Goal: Task Accomplishment & Management: Manage account settings

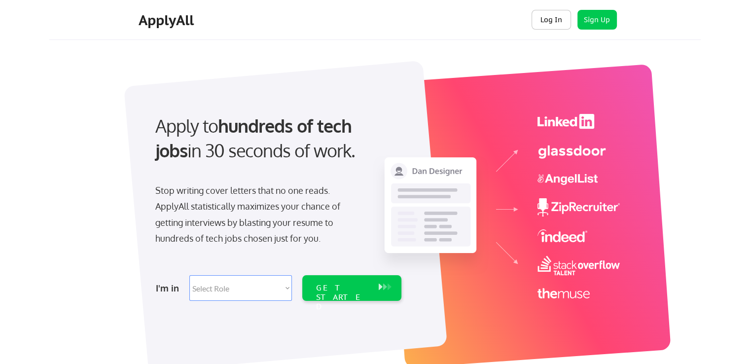
click at [545, 18] on button "Log In" at bounding box center [550, 20] width 39 height 20
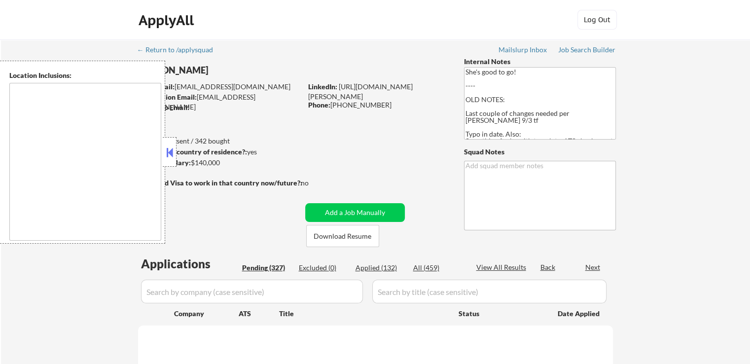
type textarea "[GEOGRAPHIC_DATA], [GEOGRAPHIC_DATA] [GEOGRAPHIC_DATA], [GEOGRAPHIC_DATA] [GEOG…"
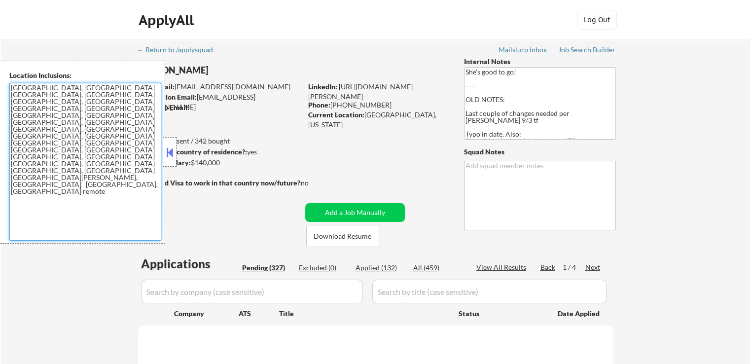
drag, startPoint x: 156, startPoint y: 116, endPoint x: 8, endPoint y: 88, distance: 150.5
click at [8, 88] on div "Location Inclusions: South Burlington, VT Winooski, VT Colchester, VT Essex, VT…" at bounding box center [82, 152] width 165 height 183
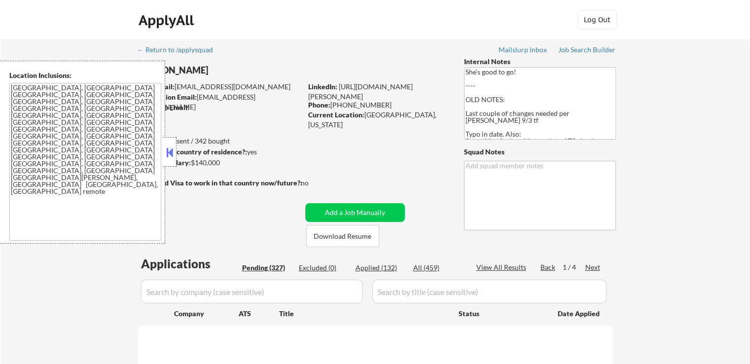
select select ""pending""
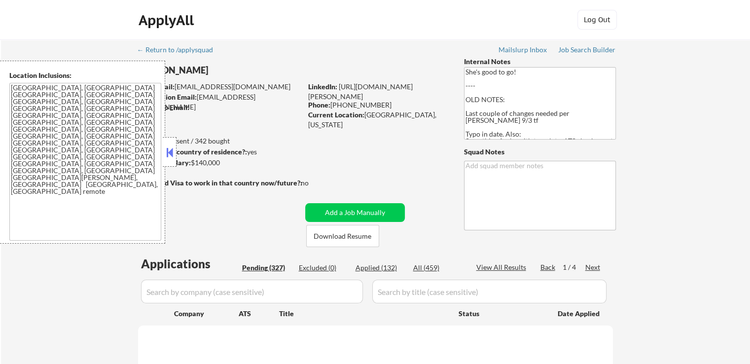
select select ""pending""
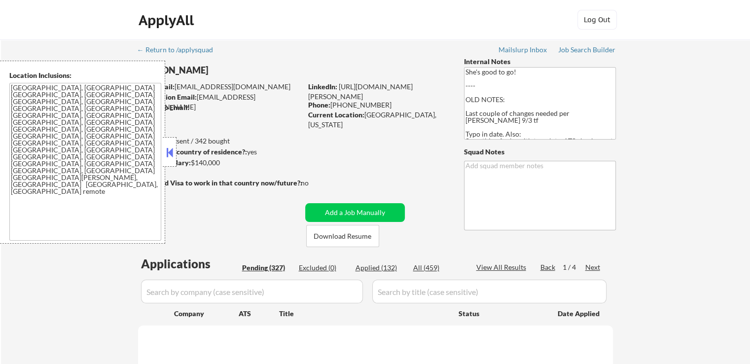
select select ""pending""
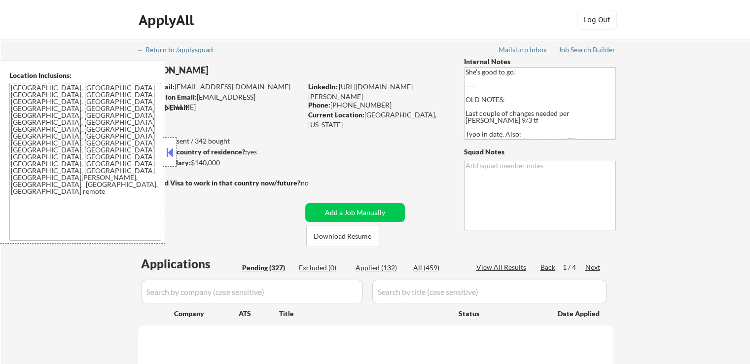
select select ""pending""
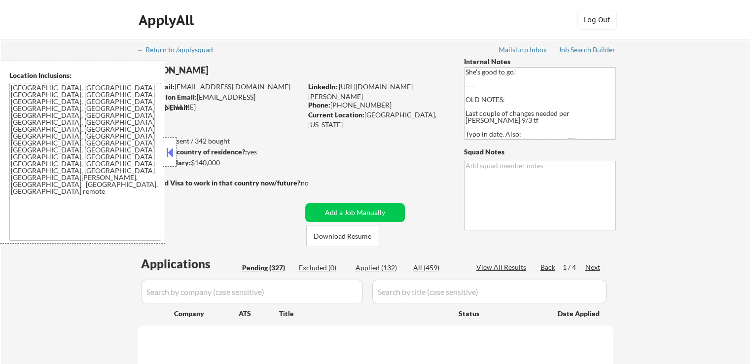
select select ""pending""
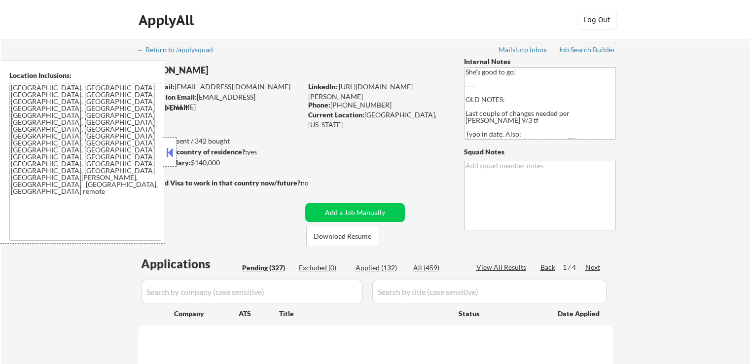
select select ""pending""
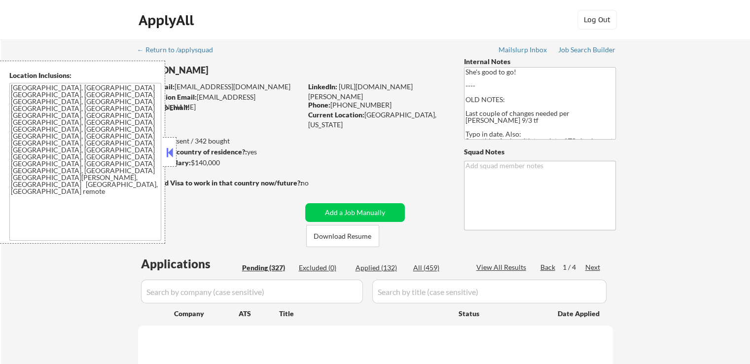
select select ""pending""
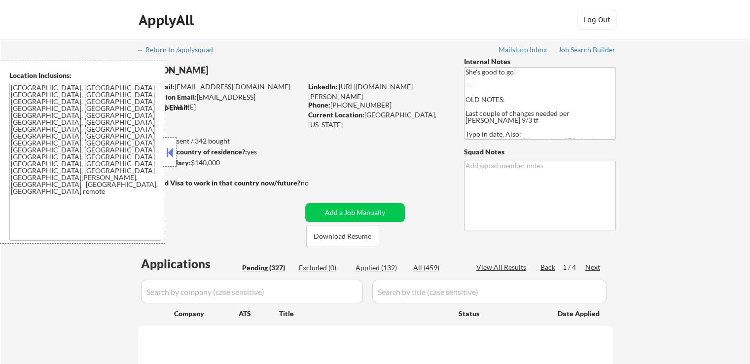
select select ""pending""
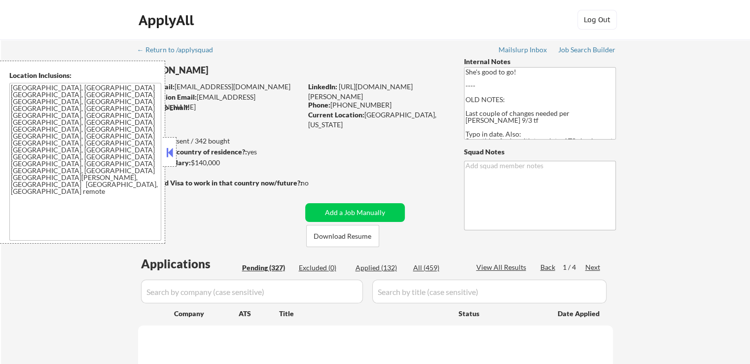
select select ""pending""
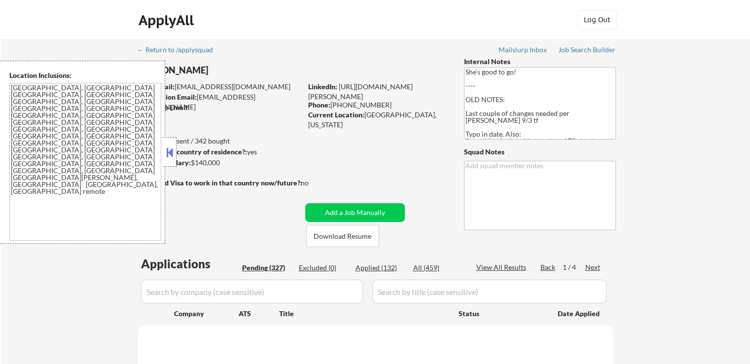
select select ""pending""
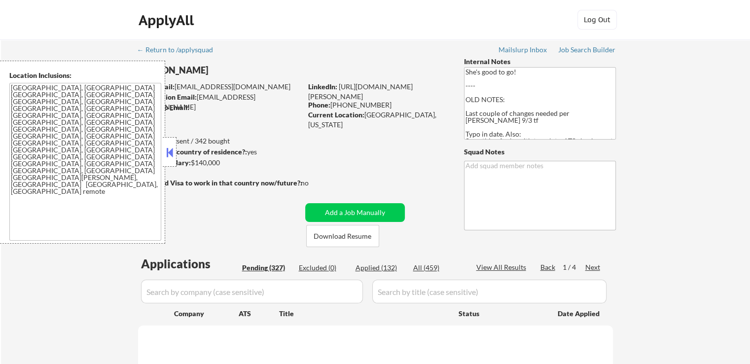
select select ""pending""
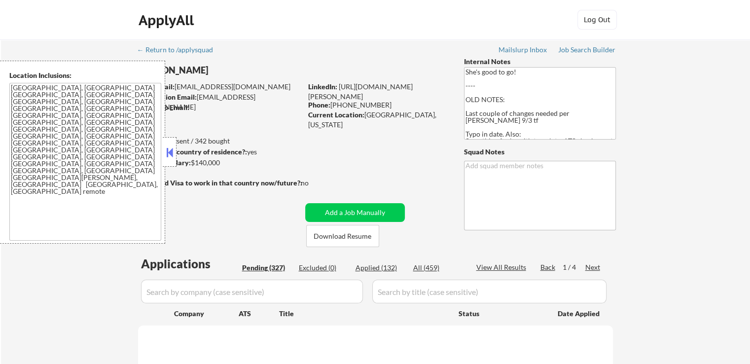
select select ""pending""
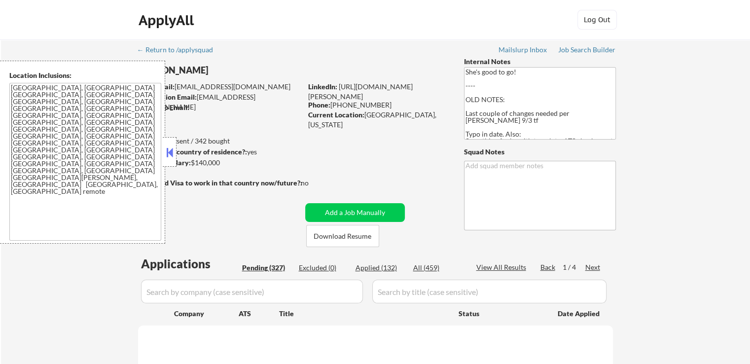
select select ""pending""
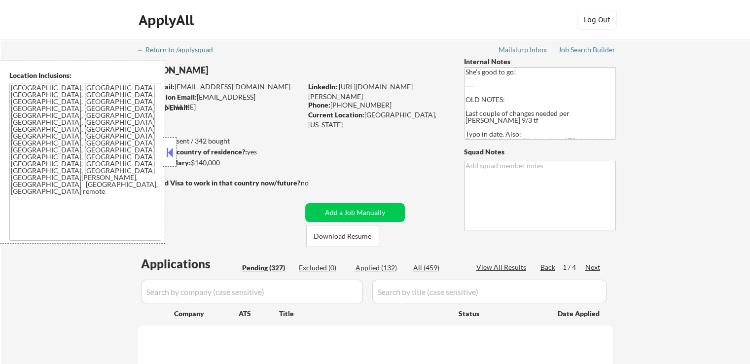
select select ""pending""
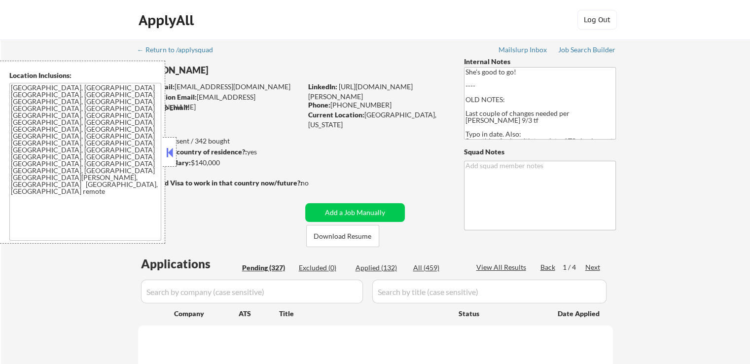
select select ""pending""
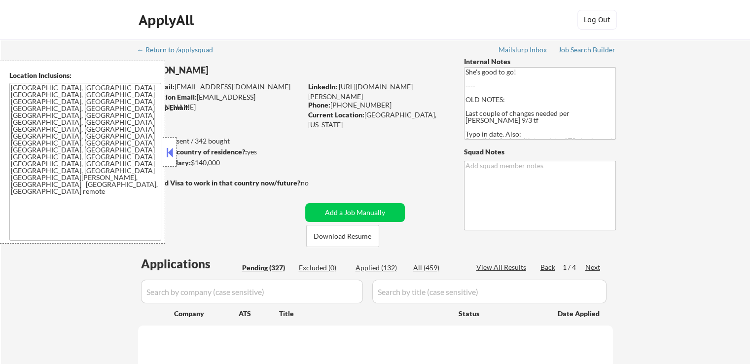
select select ""pending""
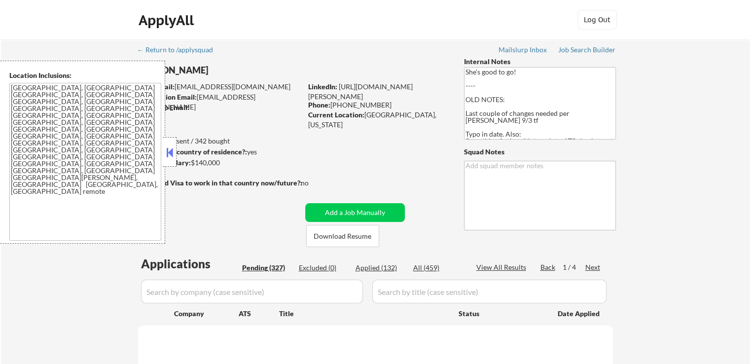
select select ""pending""
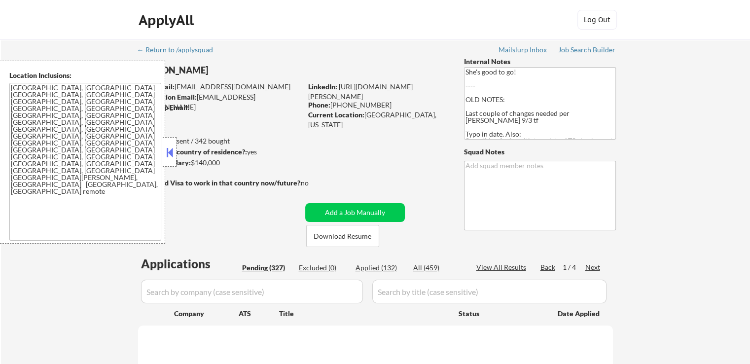
select select ""pending""
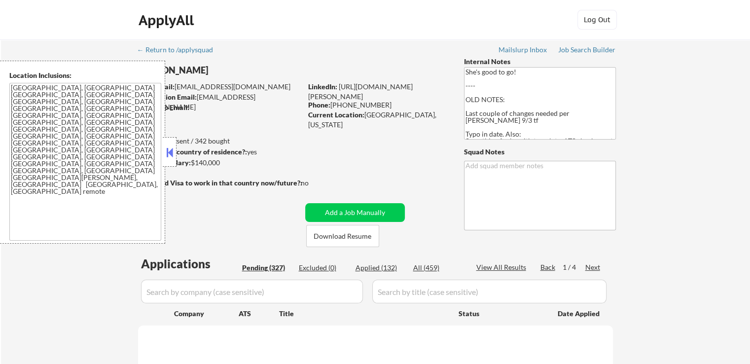
select select ""pending""
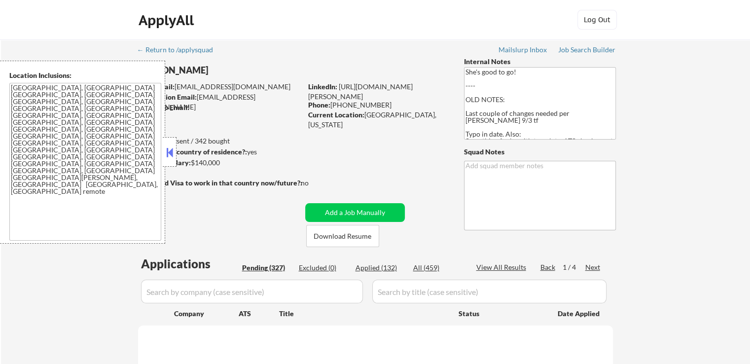
select select ""pending""
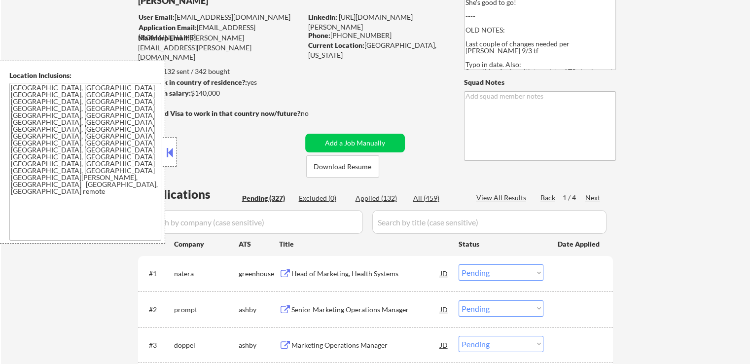
scroll to position [148, 0]
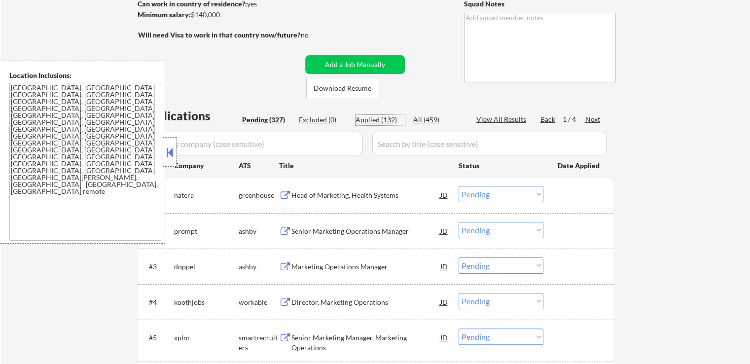
click at [372, 120] on div "Applied (132)" at bounding box center [379, 120] width 49 height 10
select select ""applied""
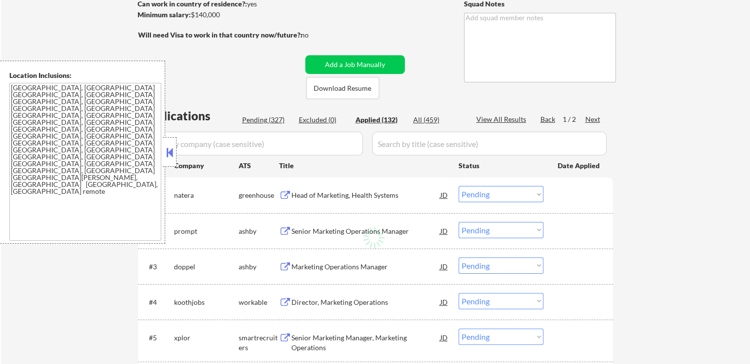
select select ""applied""
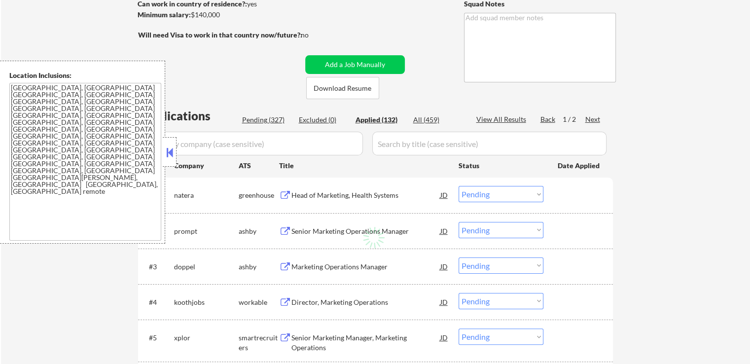
select select ""applied""
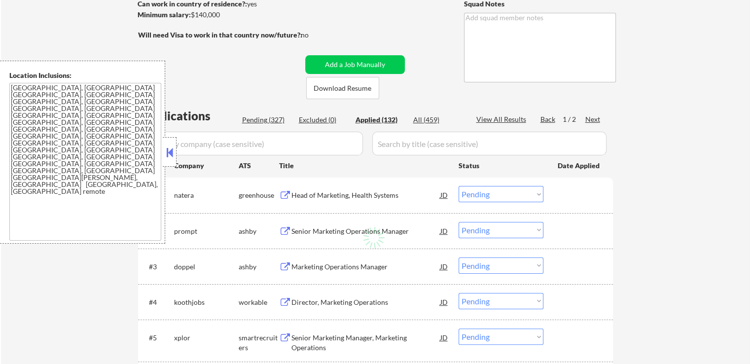
select select ""applied""
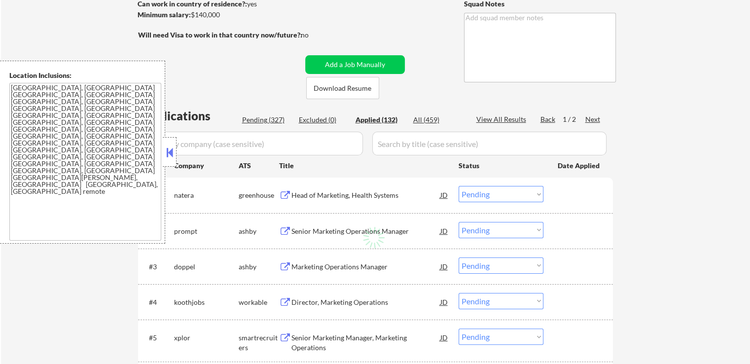
select select ""applied""
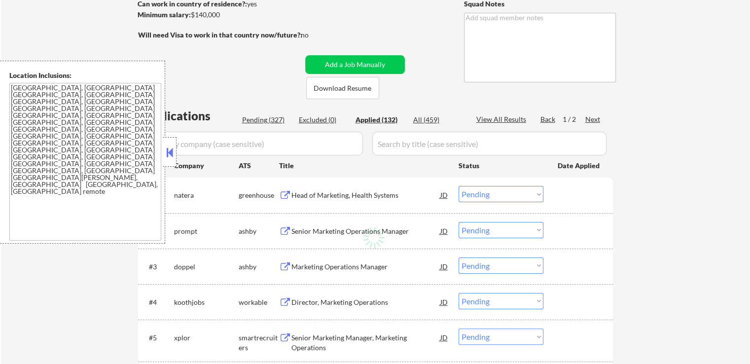
select select ""applied""
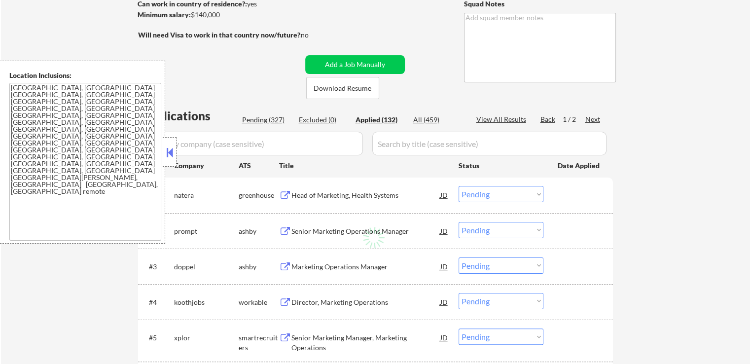
select select ""applied""
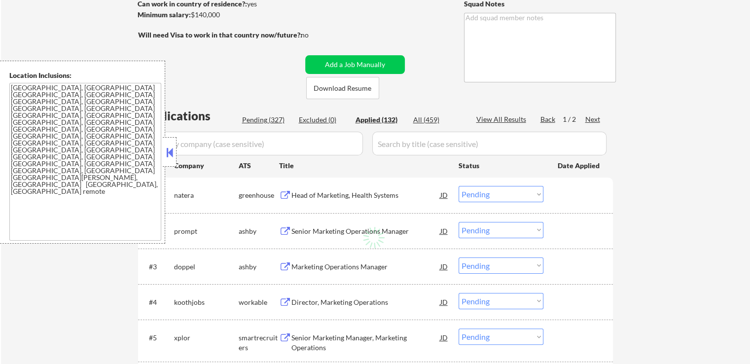
select select ""applied""
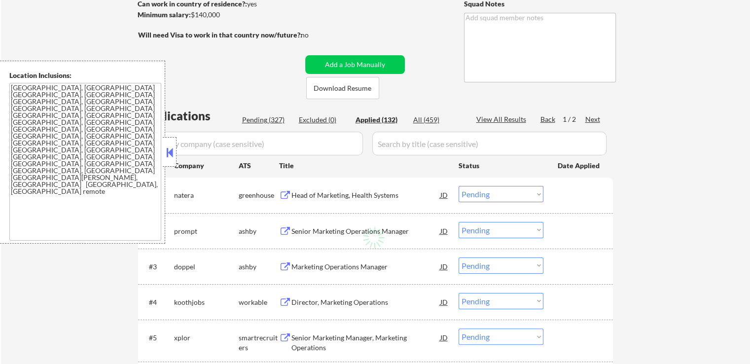
select select ""applied""
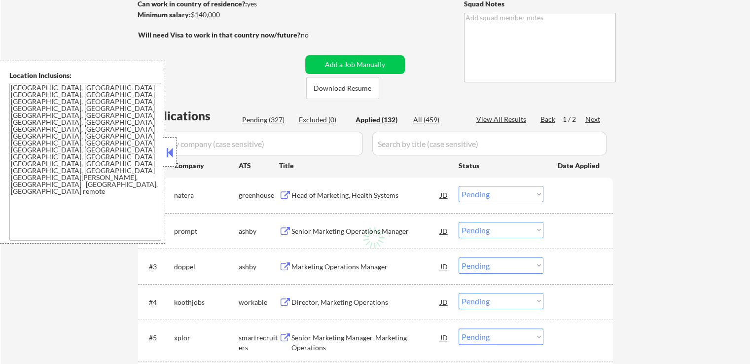
select select ""applied""
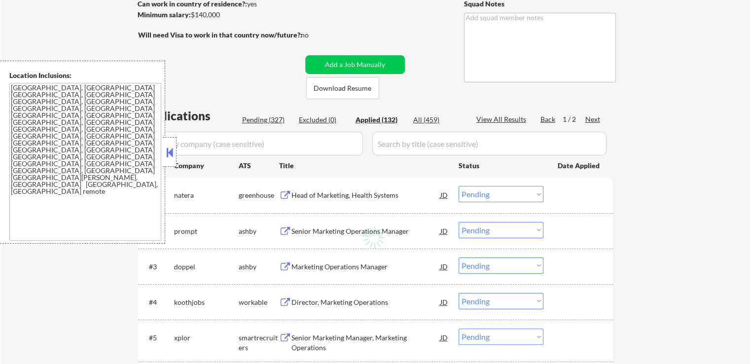
select select ""applied""
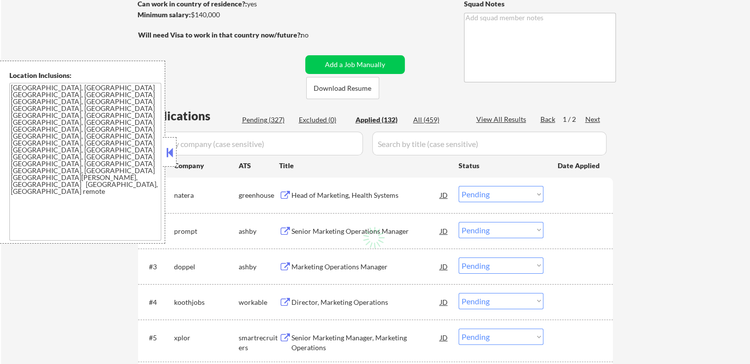
select select ""applied""
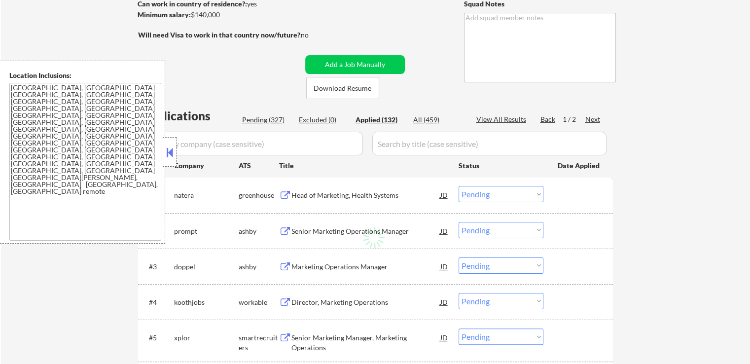
select select ""applied""
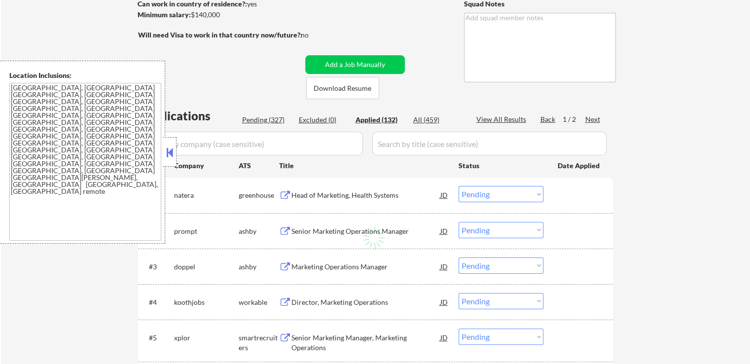
select select ""applied""
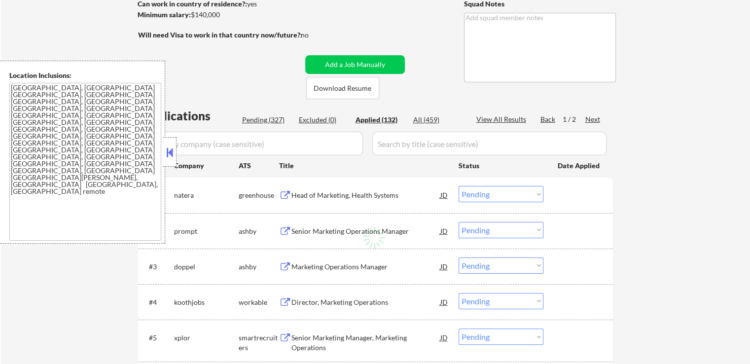
select select ""applied""
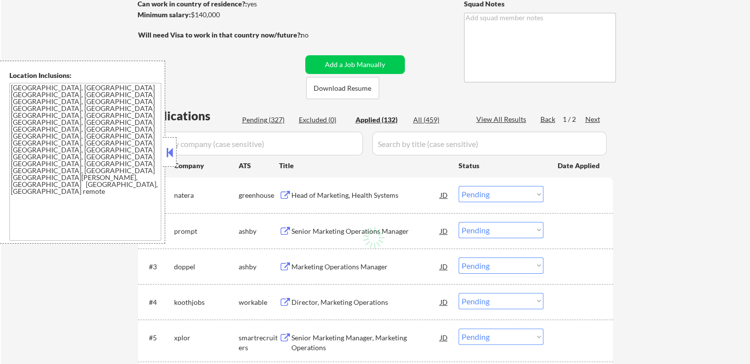
select select ""applied""
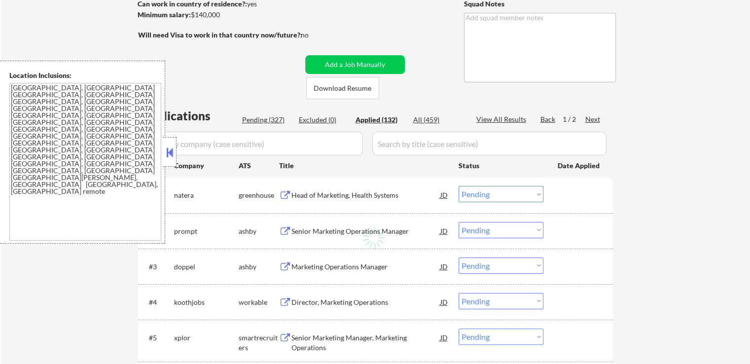
select select ""applied""
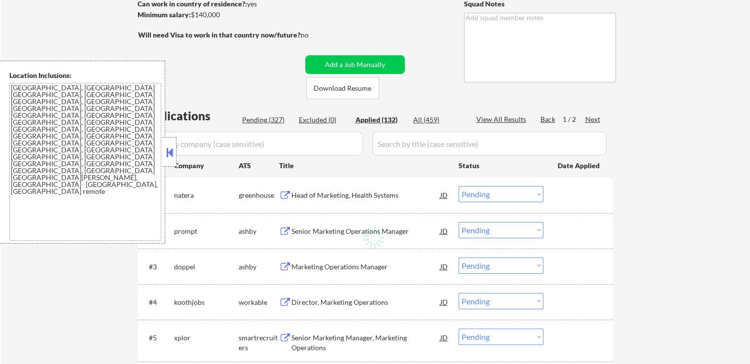
select select ""applied""
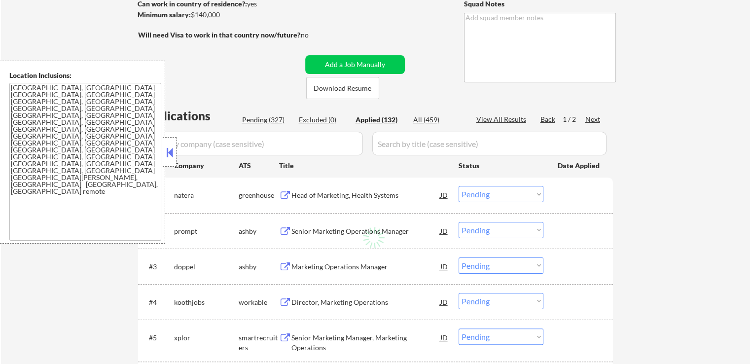
select select ""applied""
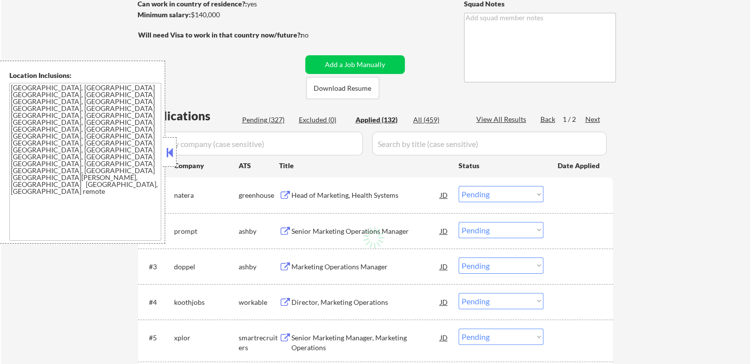
select select ""applied""
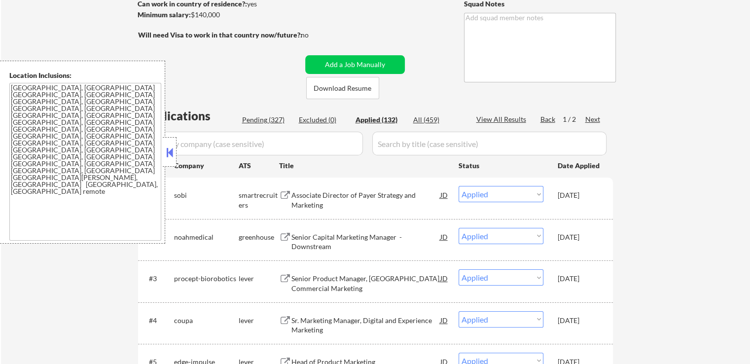
click at [47, 280] on icon "Close fill prompt" at bounding box center [44, 283] width 6 height 6
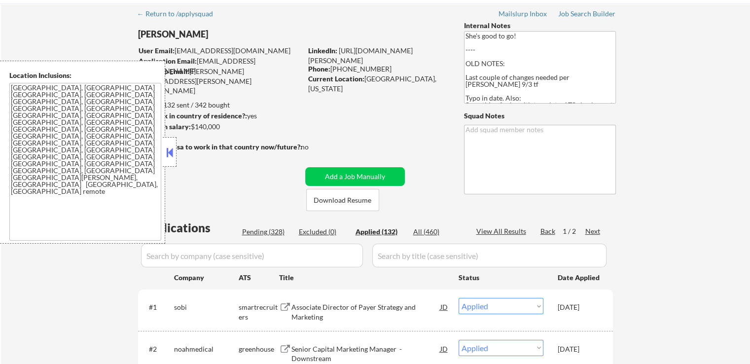
scroll to position [99, 0]
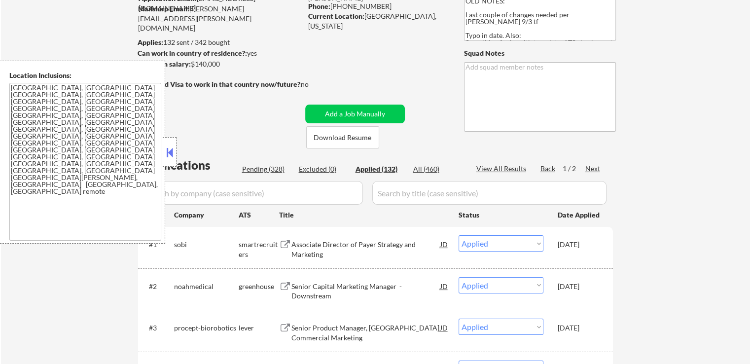
click at [266, 167] on div "Pending (328)" at bounding box center [266, 169] width 49 height 10
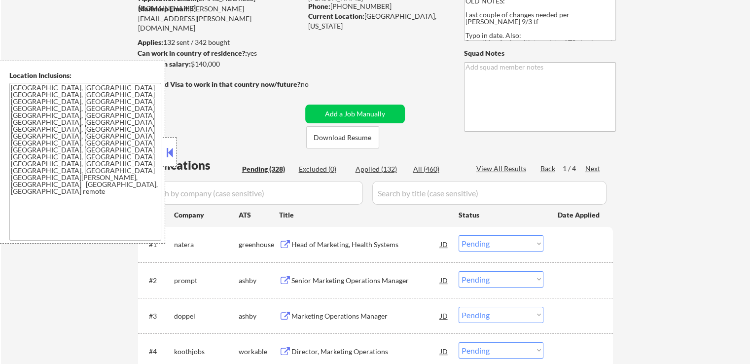
click at [173, 157] on button at bounding box center [169, 152] width 11 height 15
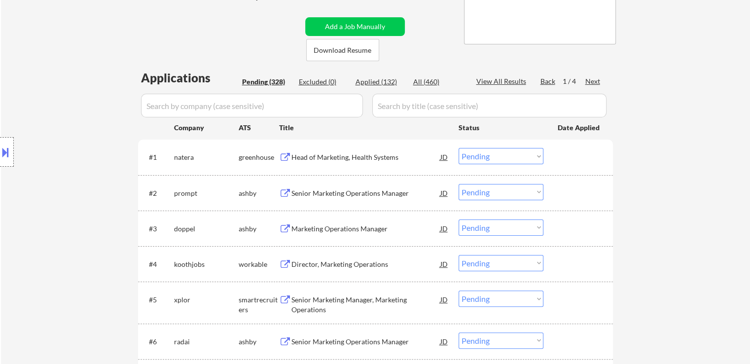
scroll to position [197, 0]
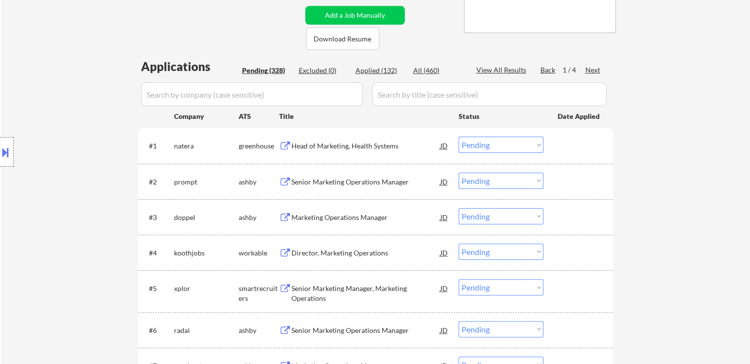
click at [369, 144] on div "Head of Marketing, Health Systems" at bounding box center [365, 146] width 149 height 10
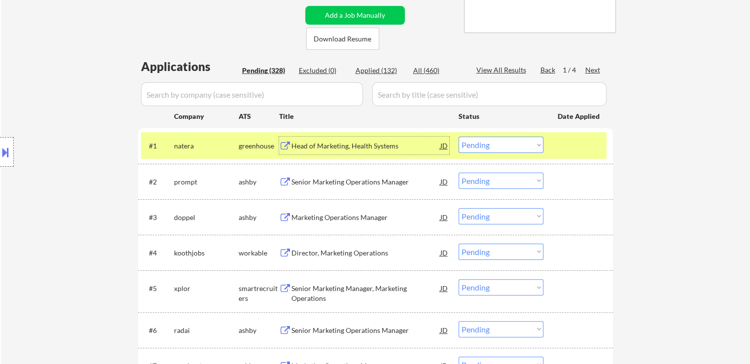
click at [352, 177] on div "Senior Marketing Operations Manager" at bounding box center [365, 182] width 149 height 10
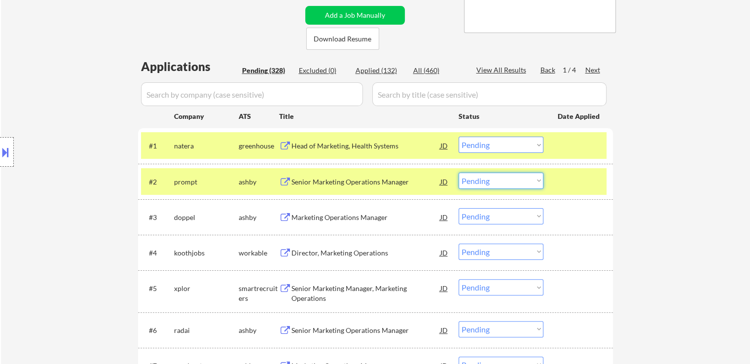
click at [492, 184] on select "Choose an option... Pending Applied Excluded (Questions) Excluded (Expired) Exc…" at bounding box center [500, 181] width 85 height 16
click at [458, 173] on select "Choose an option... Pending Applied Excluded (Questions) Excluded (Expired) Exc…" at bounding box center [500, 181] width 85 height 16
click at [382, 211] on div "Marketing Operations Manager" at bounding box center [365, 217] width 149 height 18
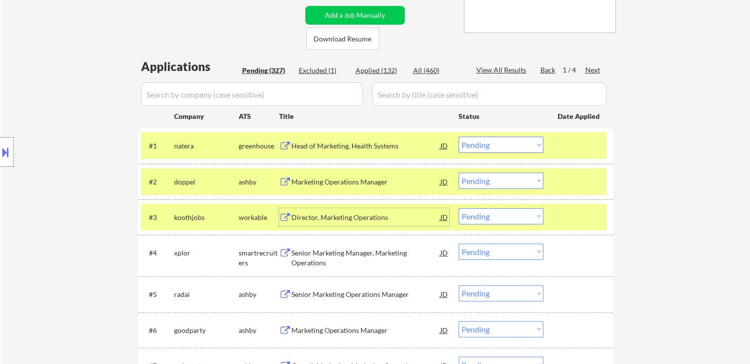
drag, startPoint x: 503, startPoint y: 144, endPoint x: 503, endPoint y: 151, distance: 7.4
click at [503, 144] on select "Choose an option... Pending Applied Excluded (Questions) Excluded (Expired) Exc…" at bounding box center [500, 145] width 85 height 16
click at [458, 137] on select "Choose an option... Pending Applied Excluded (Questions) Excluded (Expired) Exc…" at bounding box center [500, 145] width 85 height 16
click at [380, 221] on div "Director, Marketing Operations" at bounding box center [365, 217] width 149 height 10
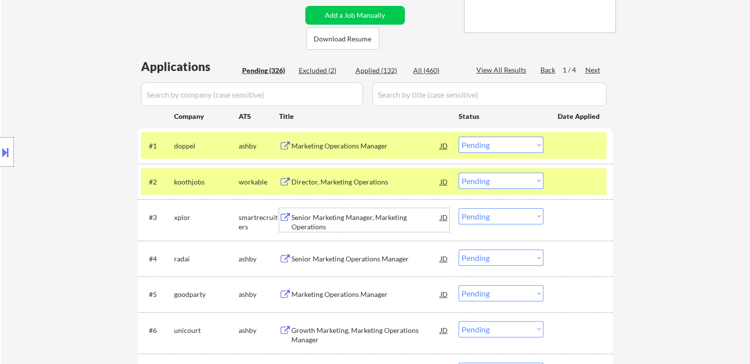
drag, startPoint x: 483, startPoint y: 144, endPoint x: 480, endPoint y: 150, distance: 6.8
click at [483, 144] on select "Choose an option... Pending Applied Excluded (Questions) Excluded (Expired) Exc…" at bounding box center [500, 145] width 85 height 16
click at [458, 137] on select "Choose an option... Pending Applied Excluded (Questions) Excluded (Expired) Exc…" at bounding box center [500, 145] width 85 height 16
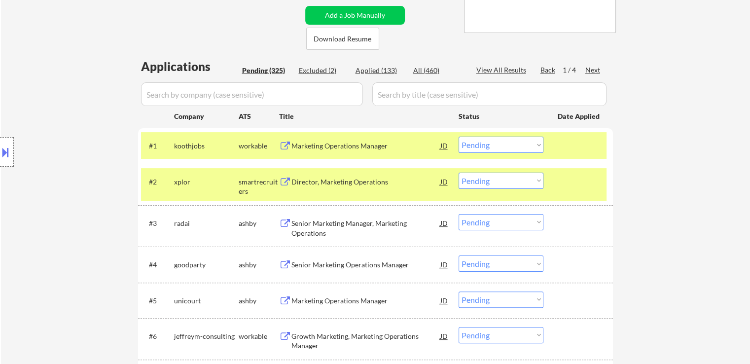
click at [369, 186] on div "Director, Marketing Operations" at bounding box center [365, 182] width 149 height 10
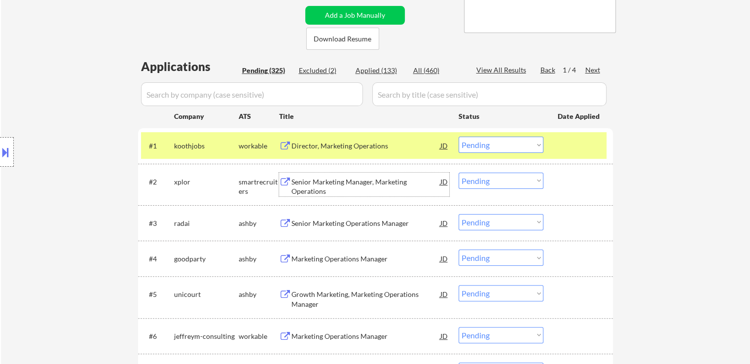
drag, startPoint x: 476, startPoint y: 144, endPoint x: 473, endPoint y: 151, distance: 7.5
click at [476, 144] on select "Choose an option... Pending Applied Excluded (Questions) Excluded (Expired) Exc…" at bounding box center [500, 145] width 85 height 16
click at [458, 137] on select "Choose an option... Pending Applied Excluded (Questions) Excluded (Expired) Exc…" at bounding box center [500, 145] width 85 height 16
click at [369, 224] on div "Senior Marketing Operations Manager" at bounding box center [365, 223] width 149 height 10
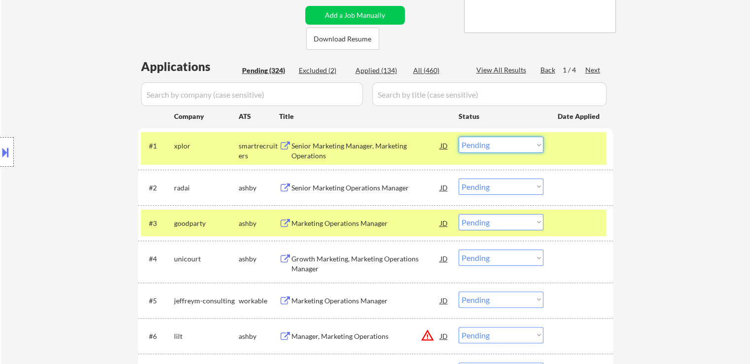
drag, startPoint x: 484, startPoint y: 142, endPoint x: 483, endPoint y: 148, distance: 6.0
click at [484, 142] on select "Choose an option... Pending Applied Excluded (Questions) Excluded (Expired) Exc…" at bounding box center [500, 145] width 85 height 16
click at [458, 137] on select "Choose an option... Pending Applied Excluded (Questions) Excluded (Expired) Exc…" at bounding box center [500, 145] width 85 height 16
click at [381, 219] on div "Marketing Operations Manager" at bounding box center [365, 223] width 149 height 10
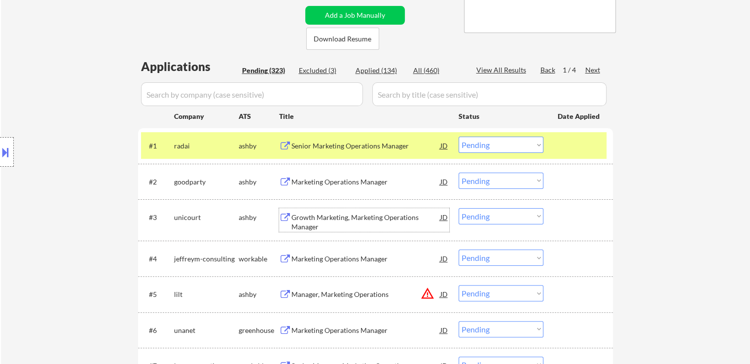
click at [496, 141] on select "Choose an option... Pending Applied Excluded (Questions) Excluded (Expired) Exc…" at bounding box center [500, 145] width 85 height 16
click at [458, 137] on select "Choose an option... Pending Applied Excluded (Questions) Excluded (Expired) Exc…" at bounding box center [500, 145] width 85 height 16
click at [377, 178] on div "Marketing Operations Manager" at bounding box center [365, 182] width 149 height 10
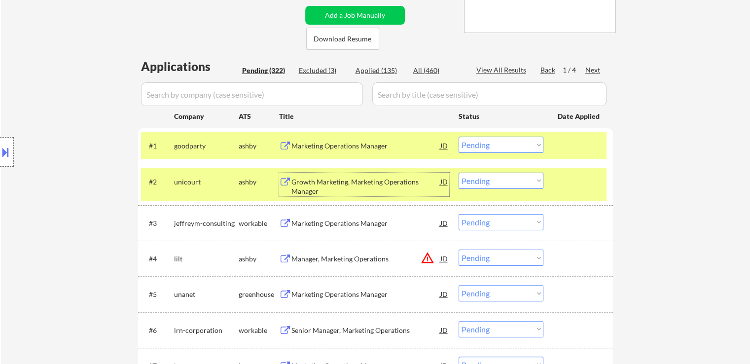
click at [496, 178] on select "Choose an option... Pending Applied Excluded (Questions) Excluded (Expired) Exc…" at bounding box center [500, 181] width 85 height 16
click at [458, 173] on select "Choose an option... Pending Applied Excluded (Questions) Excluded (Expired) Exc…" at bounding box center [500, 181] width 85 height 16
click at [384, 226] on div "Marketing Operations Manager" at bounding box center [365, 223] width 149 height 10
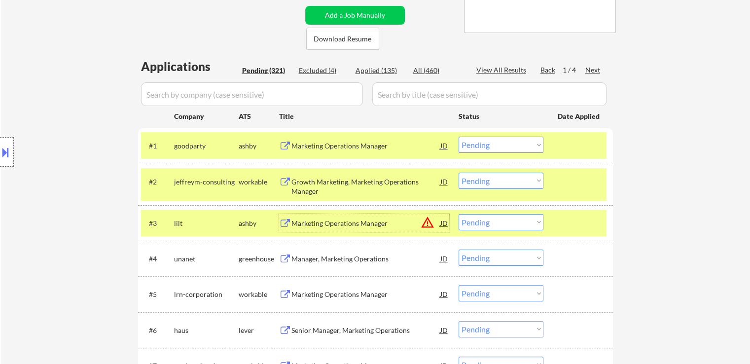
click at [503, 139] on select "Choose an option... Pending Applied Excluded (Questions) Excluded (Expired) Exc…" at bounding box center [500, 145] width 85 height 16
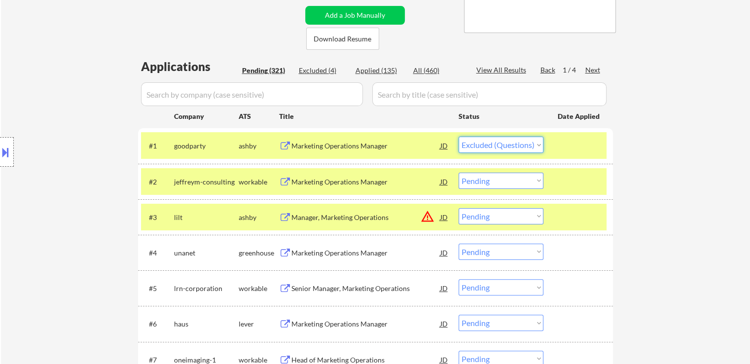
click at [458, 137] on select "Choose an option... Pending Applied Excluded (Questions) Excluded (Expired) Exc…" at bounding box center [500, 145] width 85 height 16
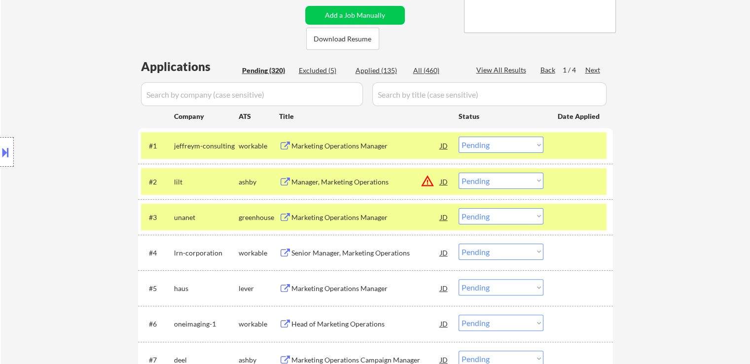
click at [495, 181] on select "Choose an option... Pending Applied Excluded (Questions) Excluded (Expired) Exc…" at bounding box center [500, 181] width 85 height 16
click at [458, 173] on select "Choose an option... Pending Applied Excluded (Questions) Excluded (Expired) Exc…" at bounding box center [500, 181] width 85 height 16
click at [367, 220] on div "Marketing Operations Manager" at bounding box center [365, 217] width 149 height 10
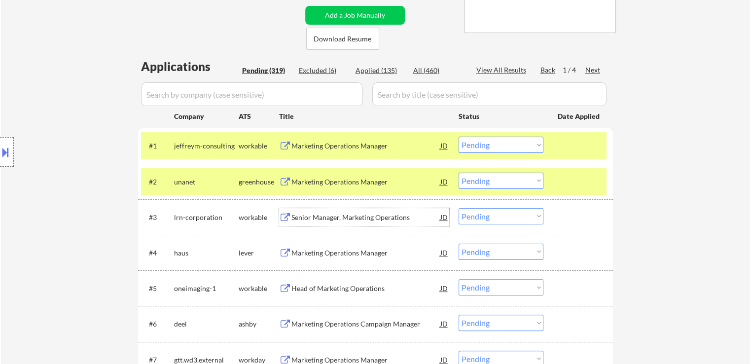
click at [484, 145] on select "Choose an option... Pending Applied Excluded (Questions) Excluded (Expired) Exc…" at bounding box center [500, 145] width 85 height 16
click at [458, 137] on select "Choose an option... Pending Applied Excluded (Questions) Excluded (Expired) Exc…" at bounding box center [500, 145] width 85 height 16
click at [372, 182] on div "Marketing Operations Manager" at bounding box center [365, 182] width 149 height 10
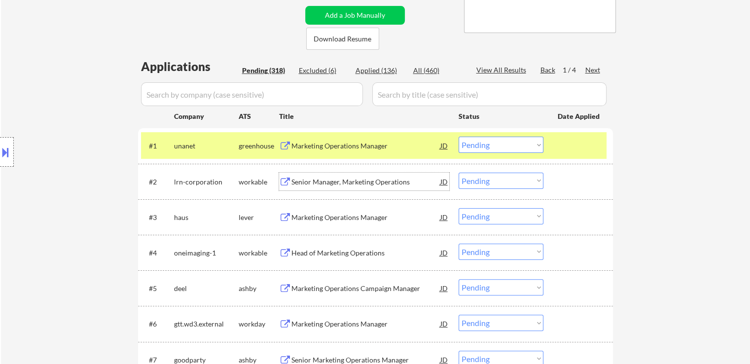
click at [485, 141] on select "Choose an option... Pending Applied Excluded (Questions) Excluded (Expired) Exc…" at bounding box center [500, 145] width 85 height 16
click at [458, 137] on select "Choose an option... Pending Applied Excluded (Questions) Excluded (Expired) Exc…" at bounding box center [500, 145] width 85 height 16
click at [373, 213] on div "Marketing Operations Manager" at bounding box center [365, 217] width 149 height 10
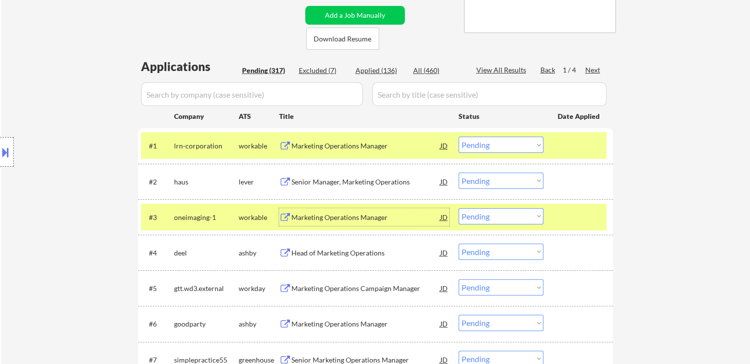
click at [489, 144] on select "Choose an option... Pending Applied Excluded (Questions) Excluded (Expired) Exc…" at bounding box center [500, 145] width 85 height 16
click at [458, 137] on select "Choose an option... Pending Applied Excluded (Questions) Excluded (Expired) Exc…" at bounding box center [500, 145] width 85 height 16
click at [393, 213] on div "Head of Marketing Operations" at bounding box center [365, 217] width 149 height 10
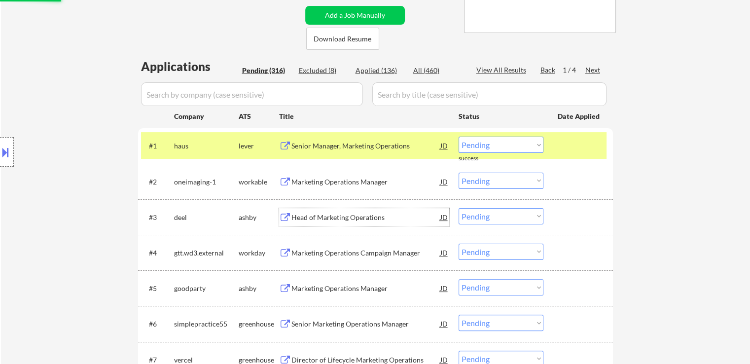
click at [496, 144] on select "Choose an option... Pending Applied Excluded (Questions) Excluded (Expired) Exc…" at bounding box center [500, 145] width 85 height 16
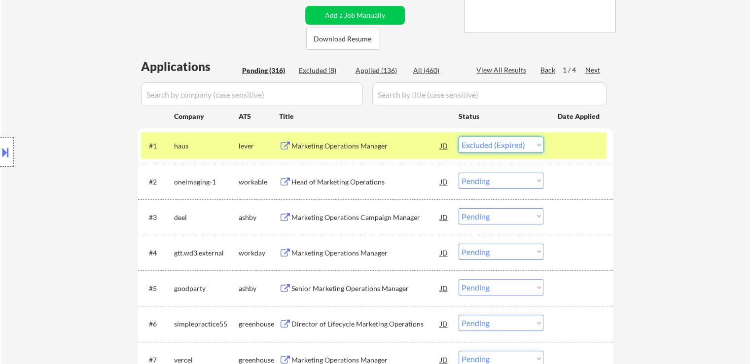
click at [458, 137] on select "Choose an option... Pending Applied Excluded (Questions) Excluded (Expired) Exc…" at bounding box center [500, 145] width 85 height 16
click at [390, 215] on div "Marketing Operations Campaign Manager" at bounding box center [365, 217] width 149 height 10
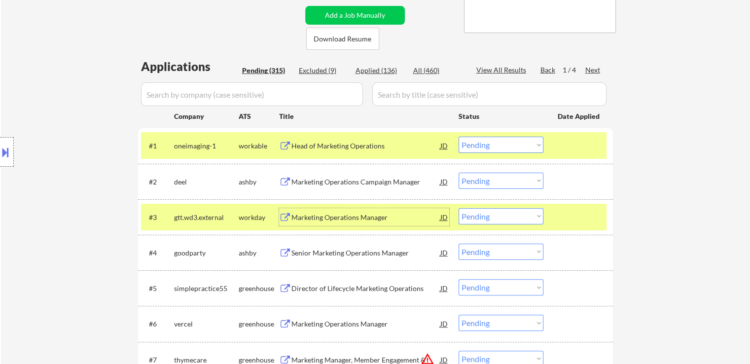
drag, startPoint x: 473, startPoint y: 142, endPoint x: 473, endPoint y: 150, distance: 7.9
click at [473, 142] on select "Choose an option... Pending Applied Excluded (Questions) Excluded (Expired) Exc…" at bounding box center [500, 145] width 85 height 16
click at [458, 137] on select "Choose an option... Pending Applied Excluded (Questions) Excluded (Expired) Exc…" at bounding box center [500, 145] width 85 height 16
click at [372, 213] on div "Marketing Operations Manager" at bounding box center [365, 217] width 149 height 10
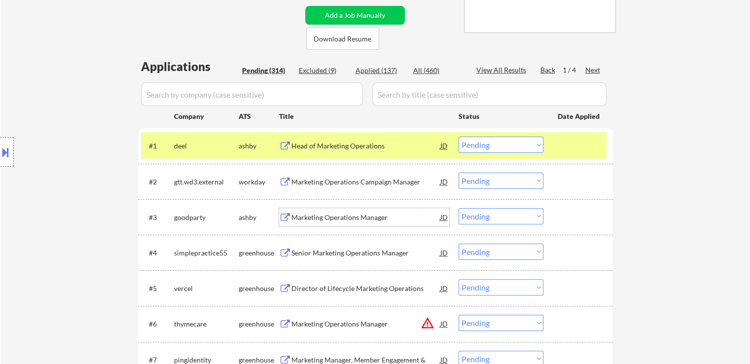
click at [388, 216] on div "Marketing Operations Manager" at bounding box center [365, 217] width 149 height 10
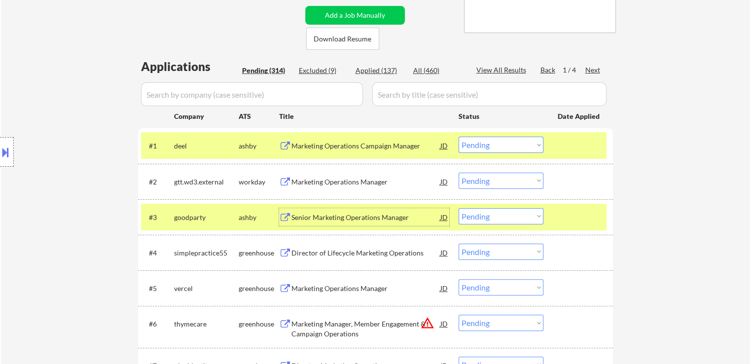
drag, startPoint x: 493, startPoint y: 142, endPoint x: 490, endPoint y: 150, distance: 8.3
click at [493, 142] on select "Choose an option... Pending Applied Excluded (Questions) Excluded (Expired) Exc…" at bounding box center [500, 145] width 85 height 16
click at [458, 137] on select "Choose an option... Pending Applied Excluded (Questions) Excluded (Expired) Exc…" at bounding box center [500, 145] width 85 height 16
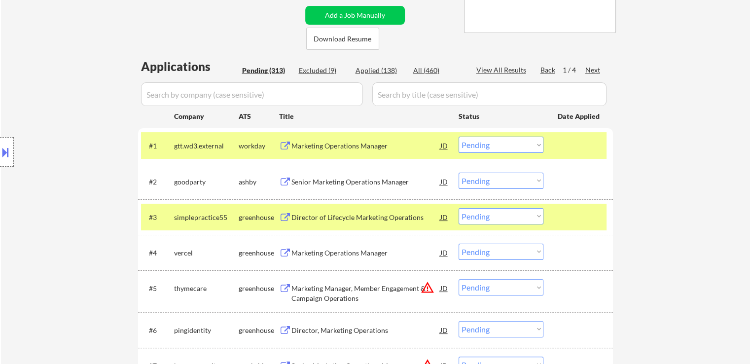
scroll to position [246, 0]
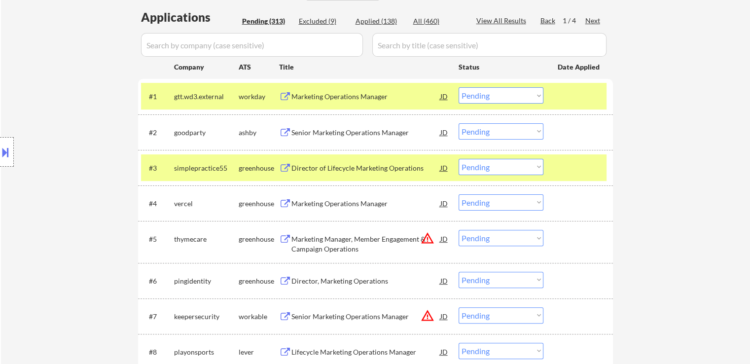
click at [368, 163] on div "Director of Lifecycle Marketing Operations" at bounding box center [365, 168] width 149 height 10
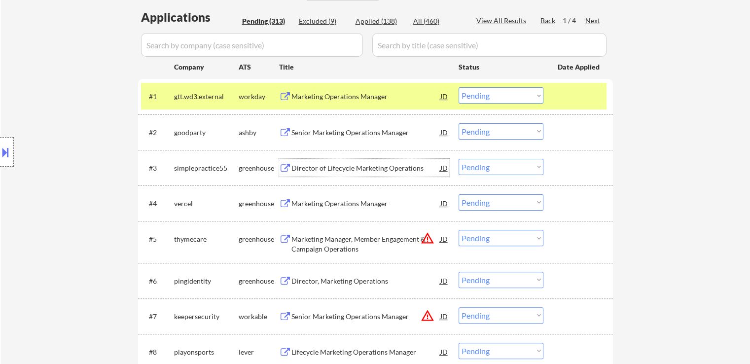
click at [488, 93] on select "Choose an option... Pending Applied Excluded (Questions) Excluded (Expired) Exc…" at bounding box center [500, 95] width 85 height 16
click at [458, 87] on select "Choose an option... Pending Applied Excluded (Questions) Excluded (Expired) Exc…" at bounding box center [500, 95] width 85 height 16
click at [372, 203] on div "Marketing Operations Manager" at bounding box center [365, 204] width 149 height 10
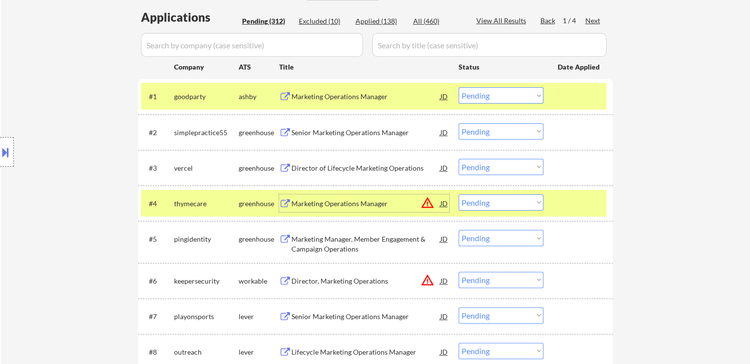
click at [491, 97] on select "Choose an option... Pending Applied Excluded (Questions) Excluded (Expired) Exc…" at bounding box center [500, 95] width 85 height 16
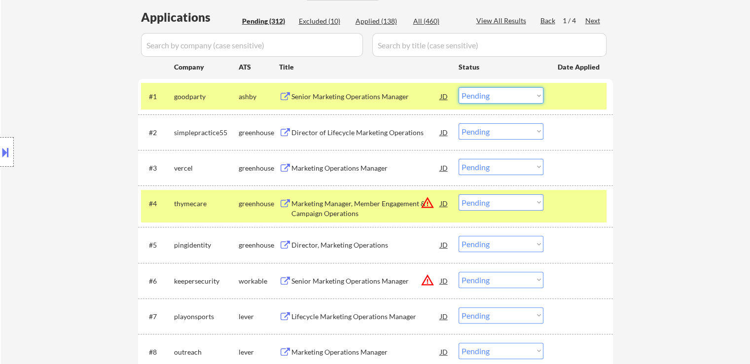
click at [511, 97] on select "Choose an option... Pending Applied Excluded (Questions) Excluded (Expired) Exc…" at bounding box center [500, 95] width 85 height 16
click at [458, 87] on select "Choose an option... Pending Applied Excluded (Questions) Excluded (Expired) Exc…" at bounding box center [500, 95] width 85 height 16
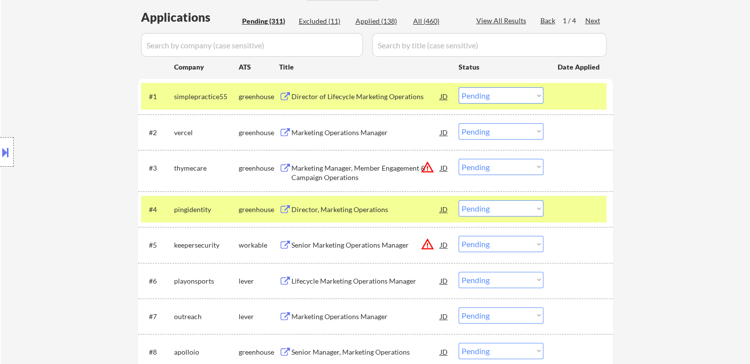
click at [491, 93] on select "Choose an option... Pending Applied Excluded (Questions) Excluded (Expired) Exc…" at bounding box center [500, 95] width 85 height 16
click at [458, 87] on select "Choose an option... Pending Applied Excluded (Questions) Excluded (Expired) Exc…" at bounding box center [500, 95] width 85 height 16
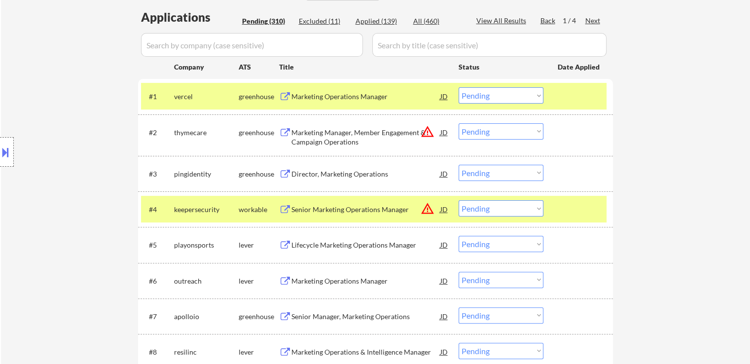
click at [472, 133] on select "Choose an option... Pending Applied Excluded (Questions) Excluded (Expired) Exc…" at bounding box center [500, 131] width 85 height 16
click at [458, 123] on select "Choose an option... Pending Applied Excluded (Questions) Excluded (Expired) Exc…" at bounding box center [500, 131] width 85 height 16
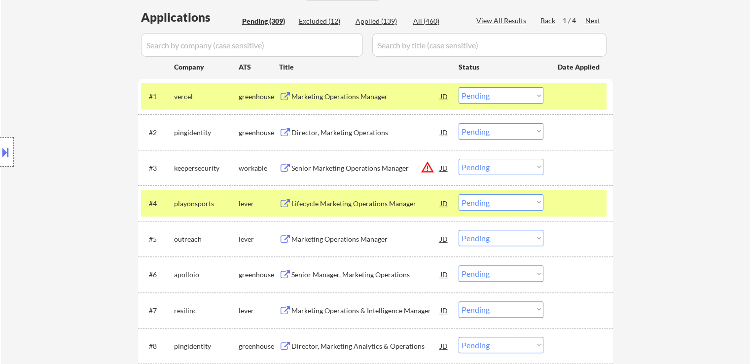
click at [367, 131] on div "Director, Marketing Operations" at bounding box center [365, 133] width 149 height 10
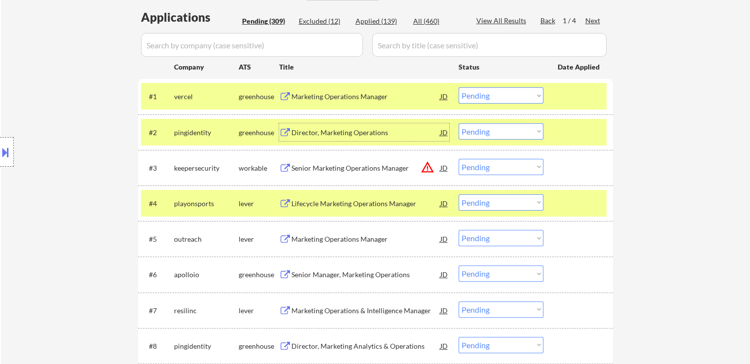
drag, startPoint x: 488, startPoint y: 92, endPoint x: 484, endPoint y: 101, distance: 9.7
click at [487, 92] on select "Choose an option... Pending Applied Excluded (Questions) Excluded (Expired) Exc…" at bounding box center [500, 95] width 85 height 16
click at [458, 87] on select "Choose an option... Pending Applied Excluded (Questions) Excluded (Expired) Exc…" at bounding box center [500, 95] width 85 height 16
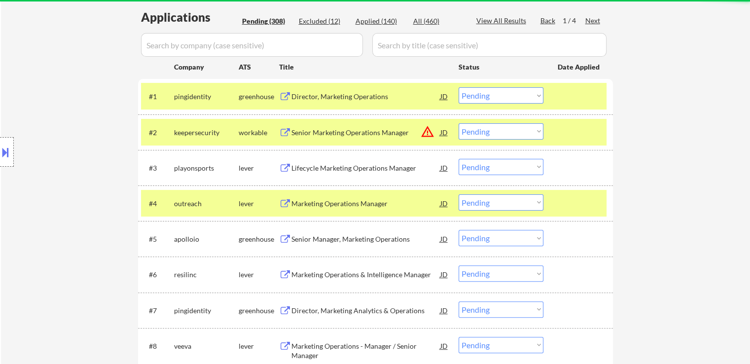
click at [474, 88] on select "Choose an option... Pending Applied Excluded (Questions) Excluded (Expired) Exc…" at bounding box center [500, 95] width 85 height 16
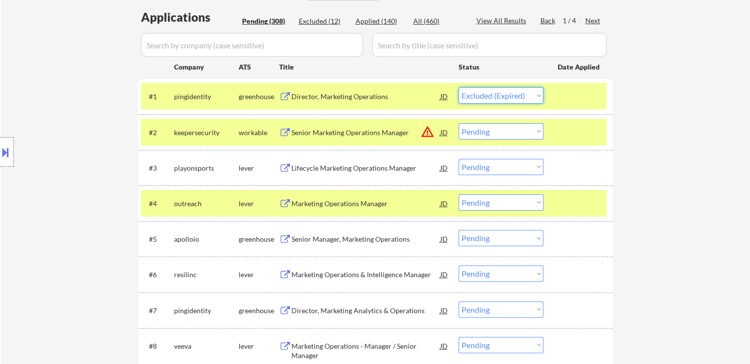
click at [458, 87] on select "Choose an option... Pending Applied Excluded (Questions) Excluded (Expired) Exc…" at bounding box center [500, 95] width 85 height 16
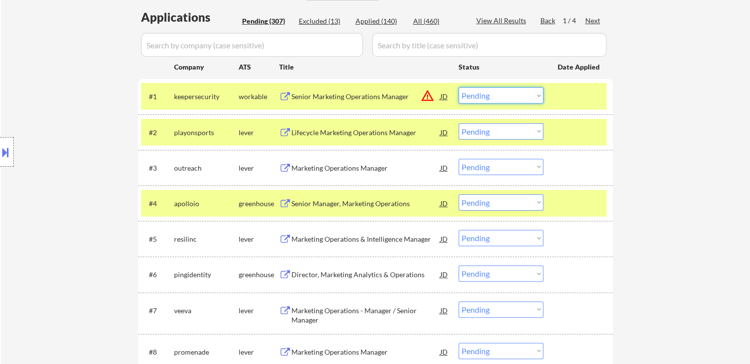
drag, startPoint x: 495, startPoint y: 93, endPoint x: 495, endPoint y: 101, distance: 7.9
click at [495, 93] on select "Choose an option... Pending Applied Excluded (Questions) Excluded (Expired) Exc…" at bounding box center [500, 95] width 85 height 16
click at [458, 87] on select "Choose an option... Pending Applied Excluded (Questions) Excluded (Expired) Exc…" at bounding box center [500, 95] width 85 height 16
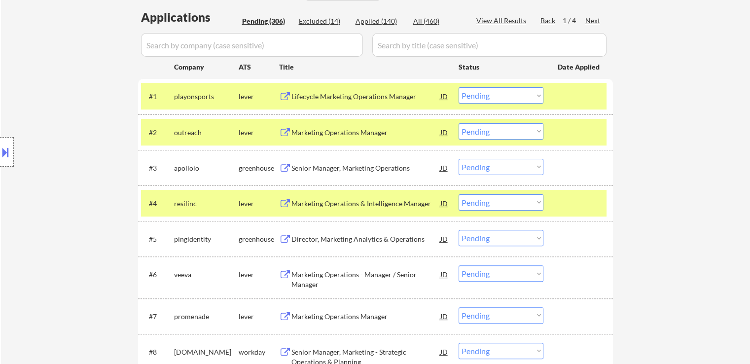
click at [392, 100] on div "Lifecycle Marketing Operations Manager" at bounding box center [365, 97] width 149 height 10
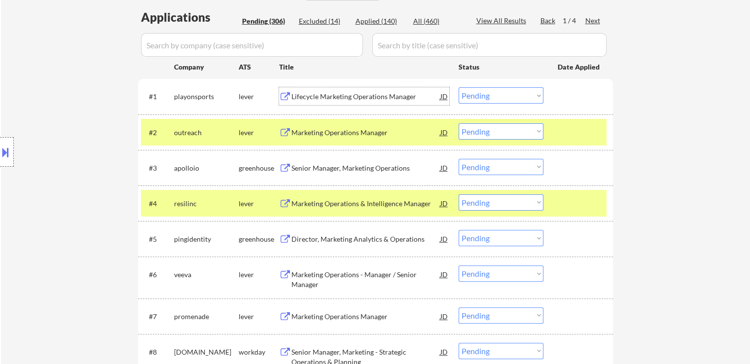
click at [384, 128] on div "Marketing Operations Manager" at bounding box center [365, 133] width 149 height 10
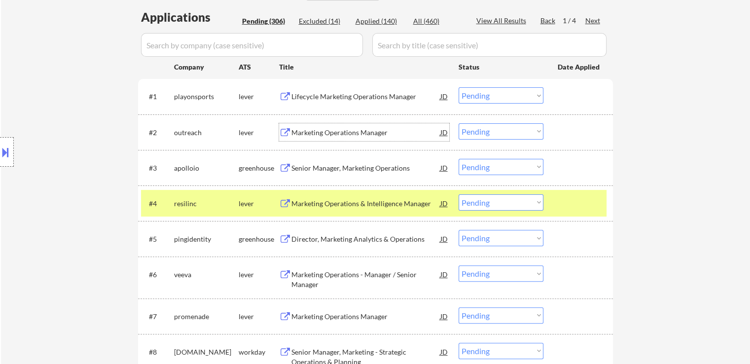
drag, startPoint x: 483, startPoint y: 93, endPoint x: 490, endPoint y: 103, distance: 11.9
click at [483, 93] on select "Choose an option... Pending Applied Excluded (Questions) Excluded (Expired) Exc…" at bounding box center [500, 95] width 85 height 16
click at [458, 87] on select "Choose an option... Pending Applied Excluded (Questions) Excluded (Expired) Exc…" at bounding box center [500, 95] width 85 height 16
click at [381, 133] on div "Marketing Operations Manager" at bounding box center [365, 133] width 149 height 10
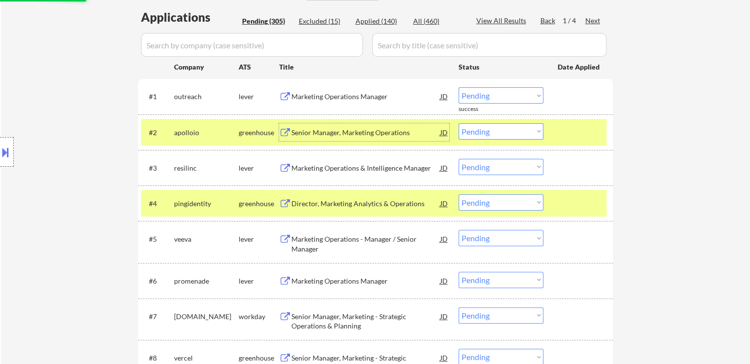
click at [369, 137] on div "Senior Manager, Marketing Operations" at bounding box center [365, 133] width 149 height 10
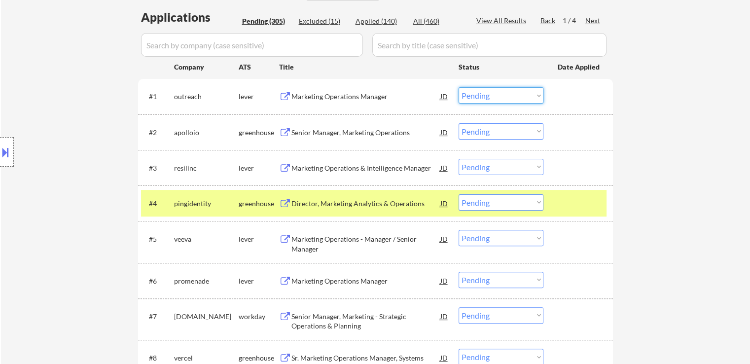
click at [493, 94] on select "Choose an option... Pending Applied Excluded (Questions) Excluded (Expired) Exc…" at bounding box center [500, 95] width 85 height 16
click at [458, 87] on select "Choose an option... Pending Applied Excluded (Questions) Excluded (Expired) Exc…" at bounding box center [500, 95] width 85 height 16
click at [396, 166] on div "Marketing Operations & Intelligence Manager" at bounding box center [365, 168] width 149 height 10
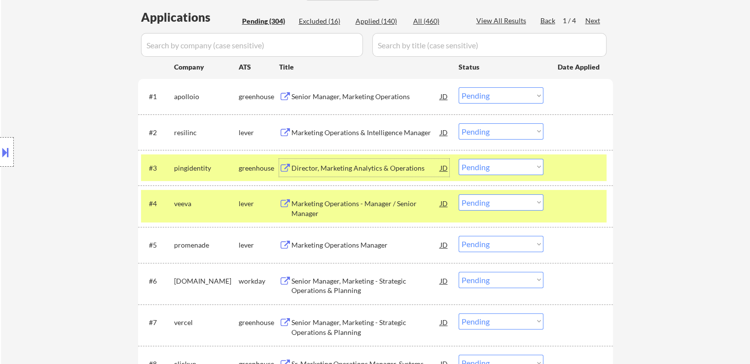
drag, startPoint x: 509, startPoint y: 95, endPoint x: 502, endPoint y: 101, distance: 8.8
click at [508, 95] on select "Choose an option... Pending Applied Excluded (Questions) Excluded (Expired) Exc…" at bounding box center [500, 95] width 85 height 16
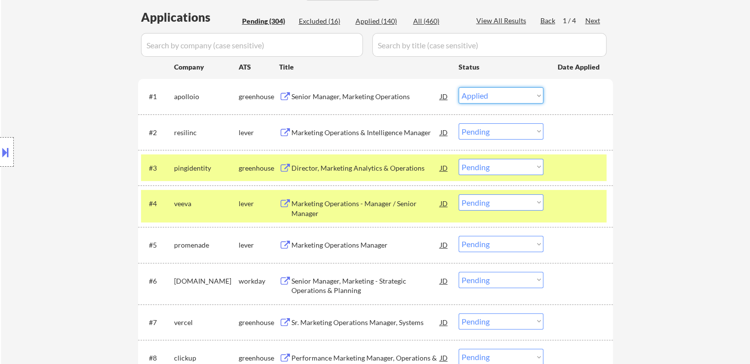
click at [458, 87] on select "Choose an option... Pending Applied Excluded (Questions) Excluded (Expired) Exc…" at bounding box center [500, 95] width 85 height 16
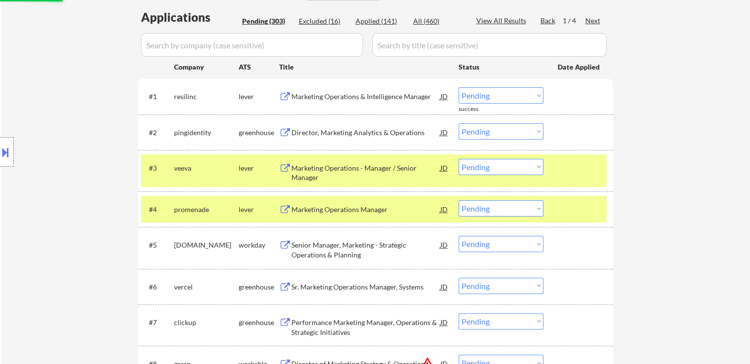
click at [375, 130] on div "Director, Marketing Analytics & Operations" at bounding box center [365, 133] width 149 height 10
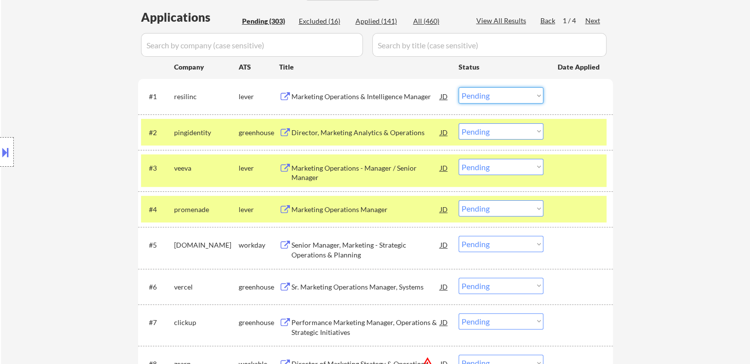
click at [495, 92] on select "Choose an option... Pending Applied Excluded (Questions) Excluded (Expired) Exc…" at bounding box center [500, 95] width 85 height 16
click at [458, 87] on select "Choose an option... Pending Applied Excluded (Questions) Excluded (Expired) Exc…" at bounding box center [500, 95] width 85 height 16
click at [387, 169] on div "Marketing Operations - Manager / Senior Manager" at bounding box center [365, 172] width 149 height 19
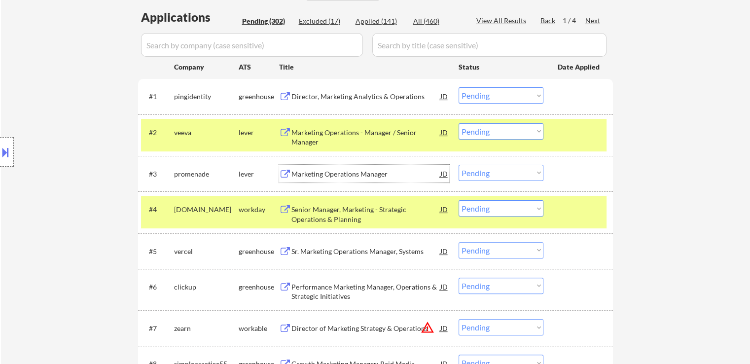
click at [485, 98] on select "Choose an option... Pending Applied Excluded (Questions) Excluded (Expired) Exc…" at bounding box center [500, 95] width 85 height 16
click at [458, 87] on select "Choose an option... Pending Applied Excluded (Questions) Excluded (Expired) Exc…" at bounding box center [500, 95] width 85 height 16
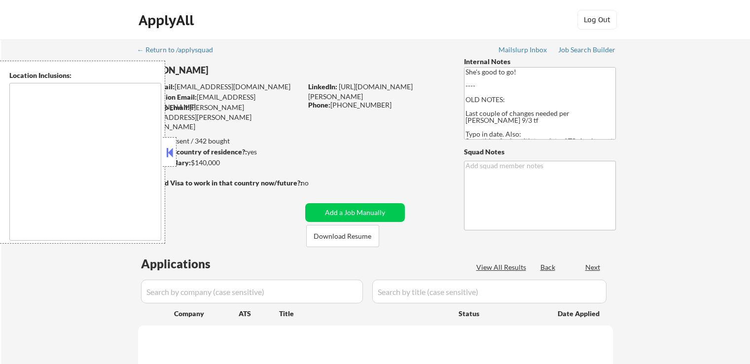
scroll to position [286, 0]
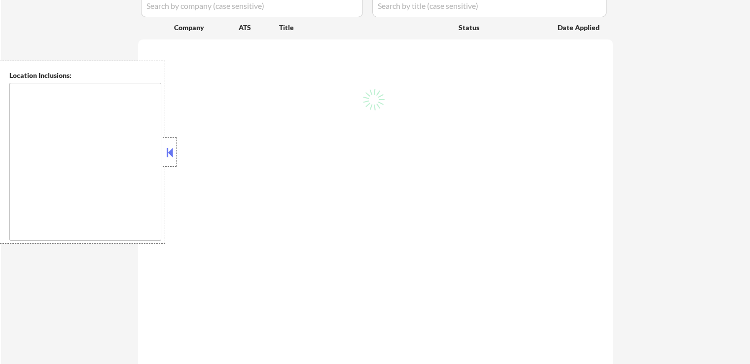
type textarea "[GEOGRAPHIC_DATA], [GEOGRAPHIC_DATA] [GEOGRAPHIC_DATA], [GEOGRAPHIC_DATA] [GEOG…"
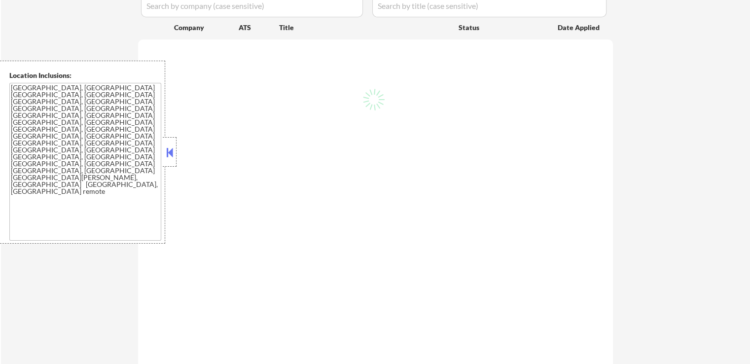
scroll to position [246, 0]
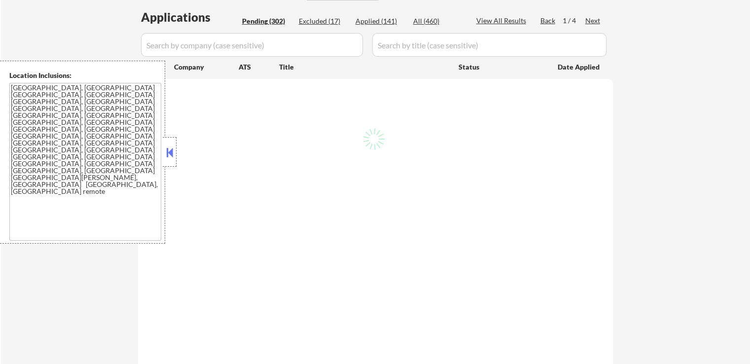
click at [169, 152] on button at bounding box center [169, 152] width 11 height 15
select select ""pending""
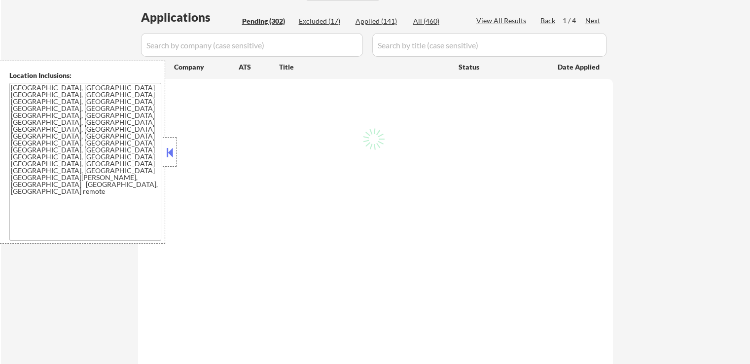
select select ""pending""
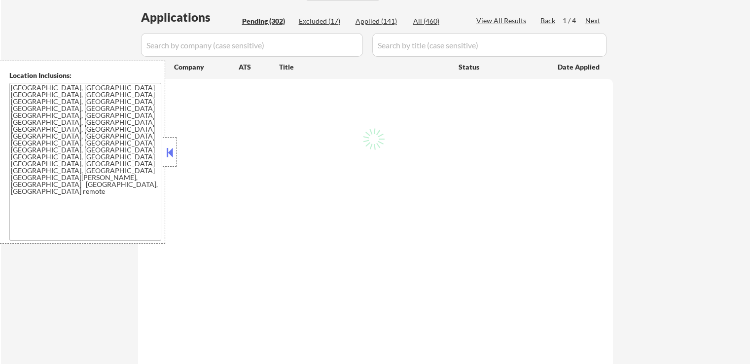
select select ""pending""
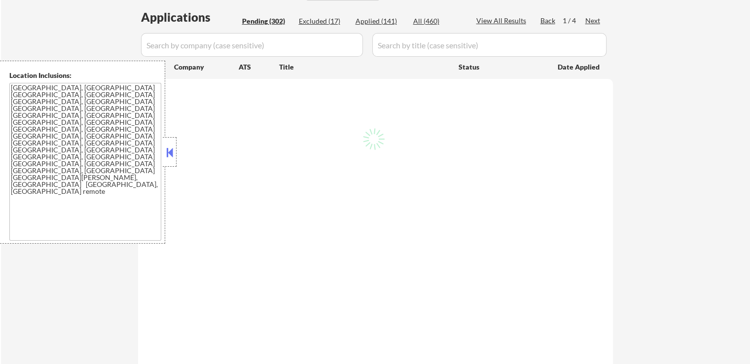
select select ""pending""
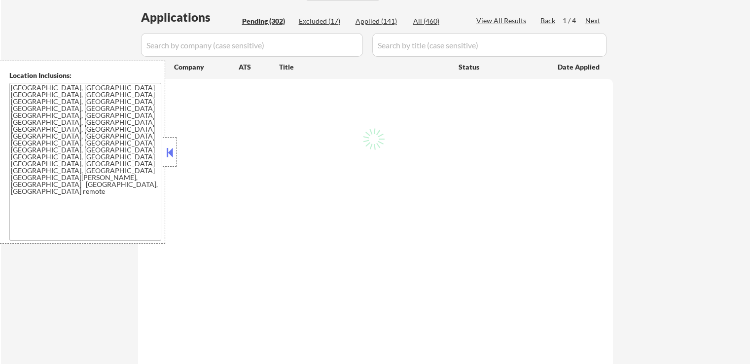
select select ""pending""
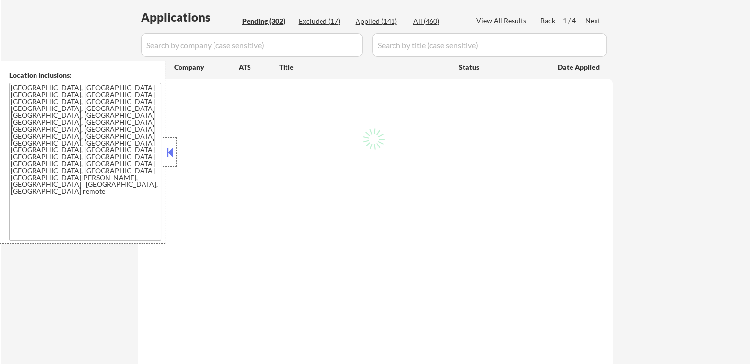
select select ""pending""
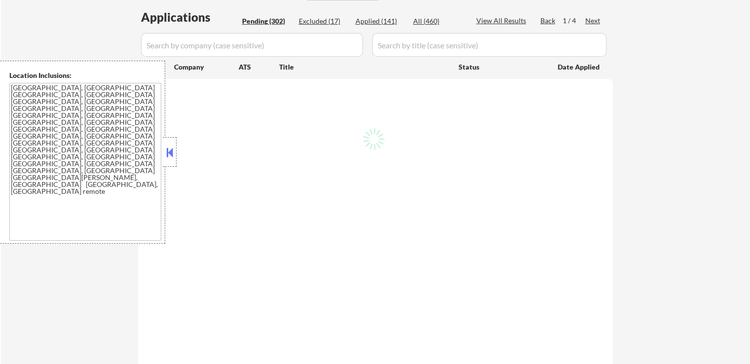
select select ""pending""
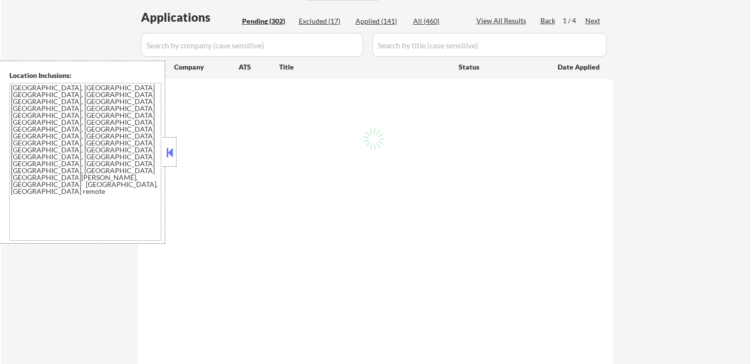
select select ""pending""
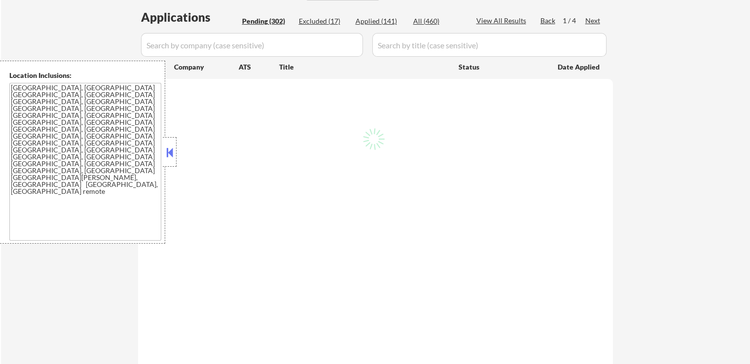
select select ""pending""
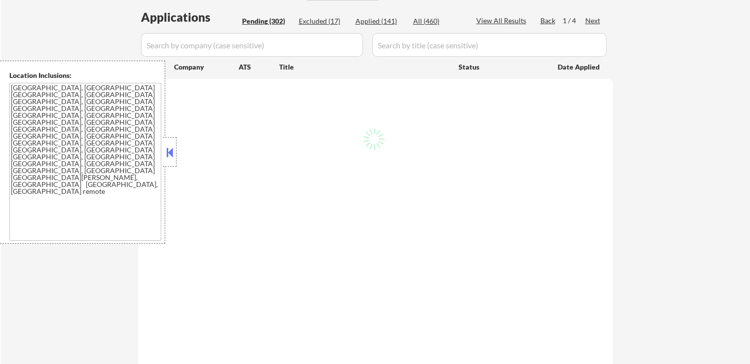
select select ""pending""
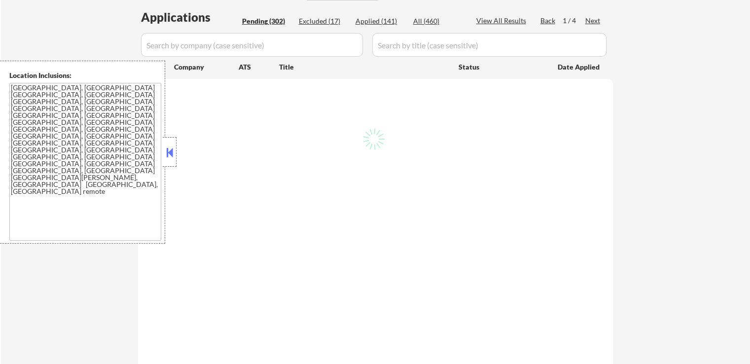
select select ""pending""
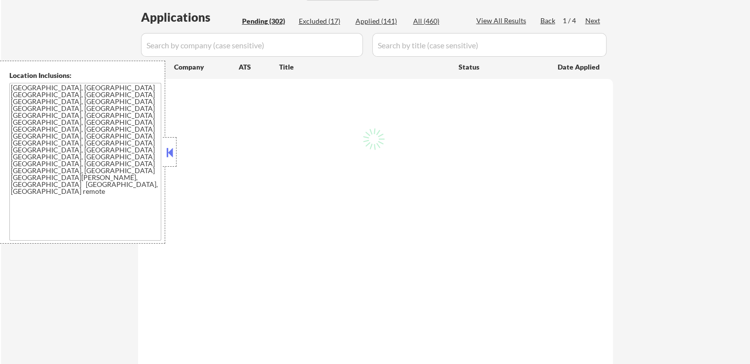
select select ""pending""
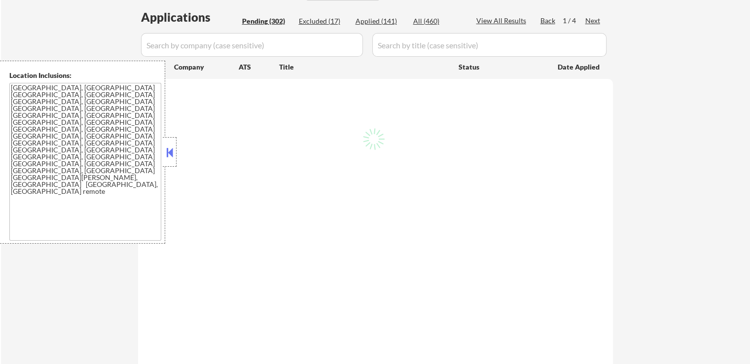
select select ""pending""
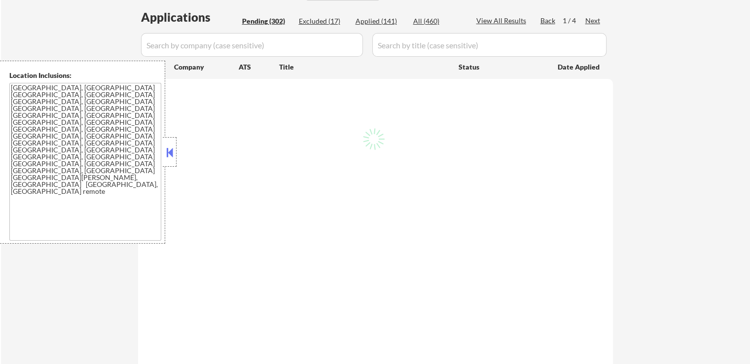
select select ""pending""
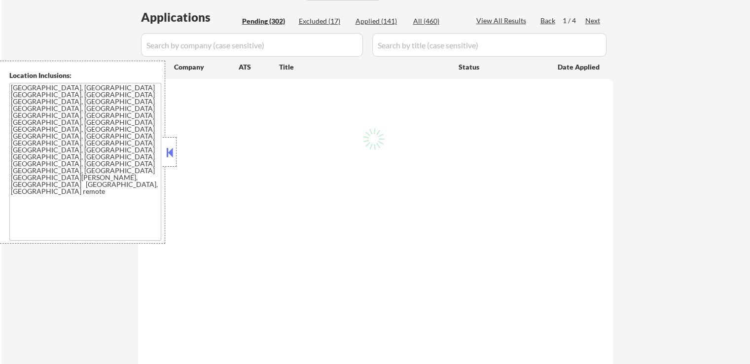
select select ""pending""
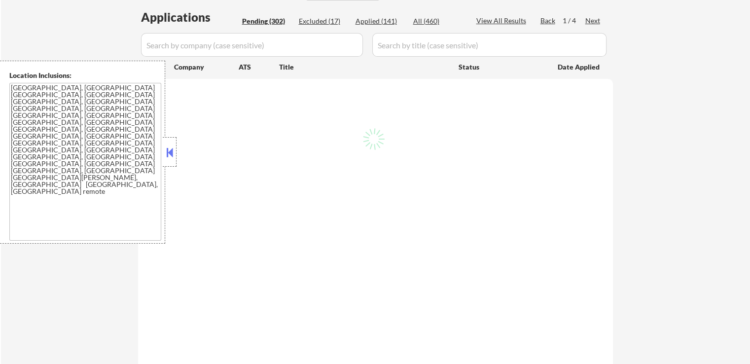
select select ""pending""
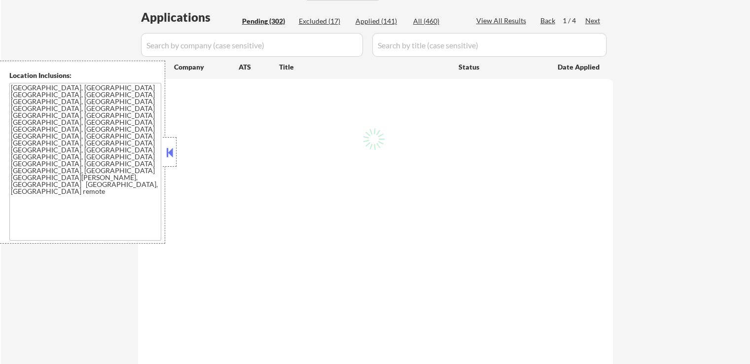
select select ""pending""
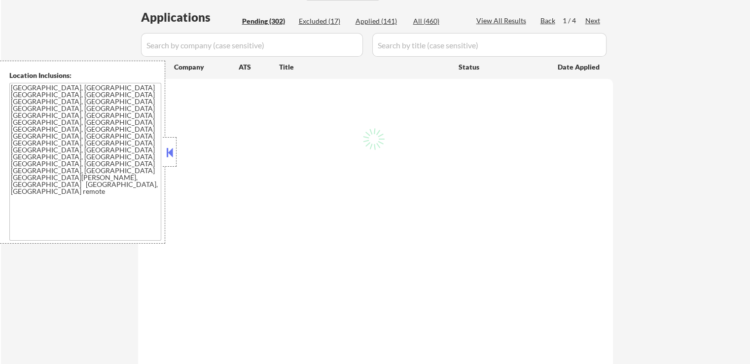
select select ""pending""
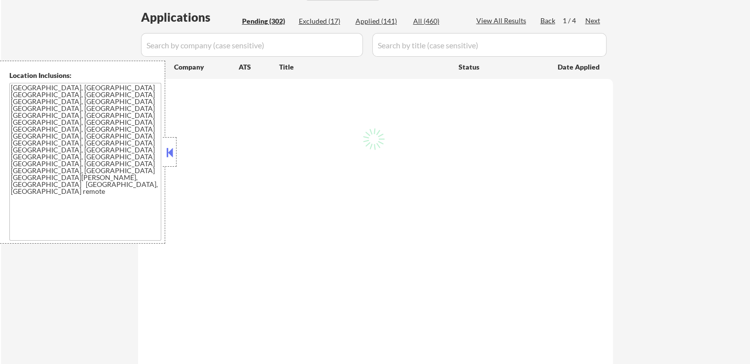
select select ""pending""
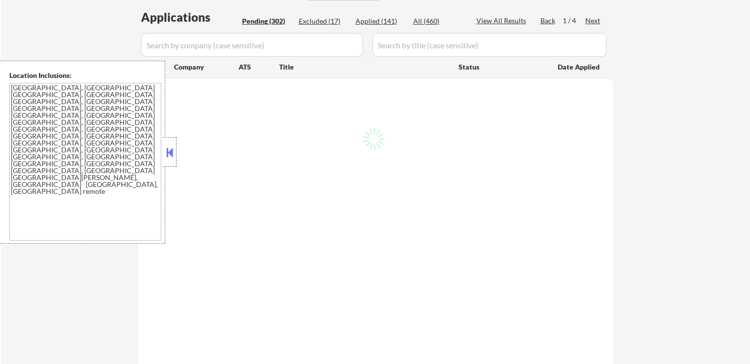
select select ""pending""
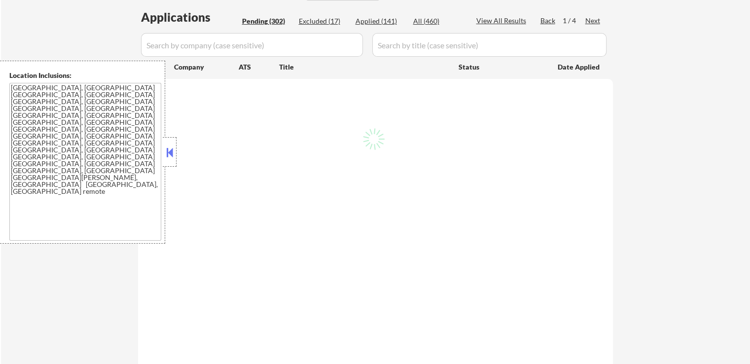
select select ""pending""
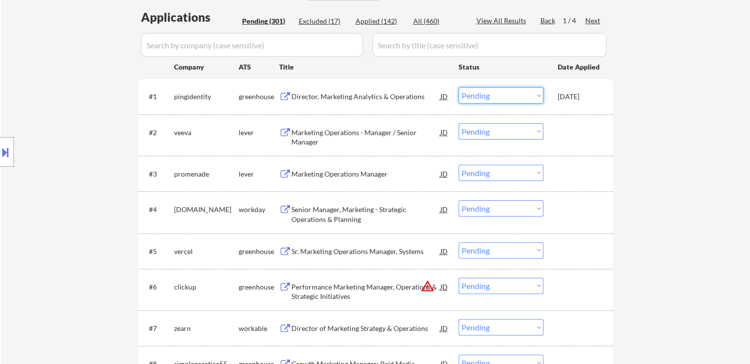
click at [493, 95] on select "Choose an option... Pending Applied Excluded (Questions) Excluded (Expired) Exc…" at bounding box center [500, 95] width 85 height 16
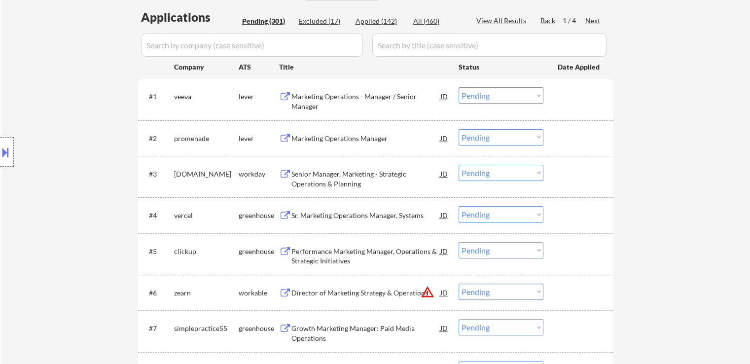
click at [336, 101] on div "Marketing Operations - Manager / Senior Manager" at bounding box center [365, 101] width 149 height 19
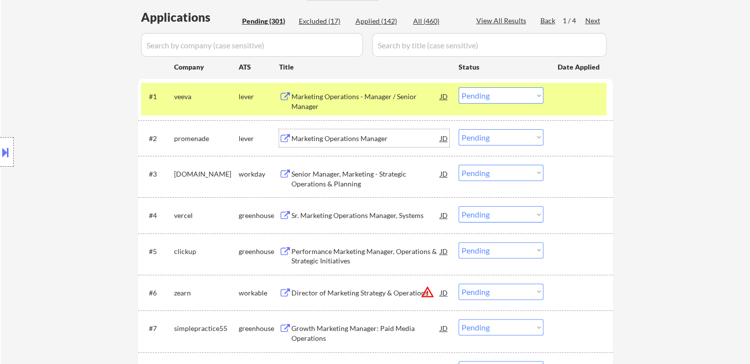
click at [370, 137] on div "Marketing Operations Manager" at bounding box center [365, 139] width 149 height 10
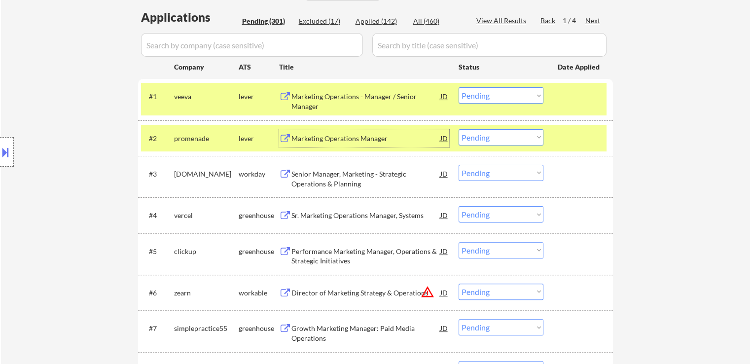
click at [484, 99] on select "Choose an option... Pending Applied Excluded (Questions) Excluded (Expired) Exc…" at bounding box center [500, 95] width 85 height 16
click at [458, 87] on select "Choose an option... Pending Applied Excluded (Questions) Excluded (Expired) Exc…" at bounding box center [500, 95] width 85 height 16
click at [366, 219] on div "Sr. Marketing Operations Manager, Systems" at bounding box center [365, 215] width 149 height 10
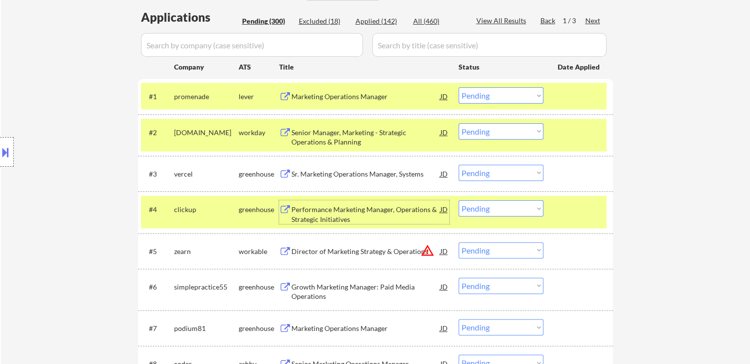
click at [490, 91] on select "Choose an option... Pending Applied Excluded (Questions) Excluded (Expired) Exc…" at bounding box center [500, 95] width 85 height 16
click at [458, 87] on select "Choose an option... Pending Applied Excluded (Questions) Excluded (Expired) Exc…" at bounding box center [500, 95] width 85 height 16
click at [394, 214] on div "Performance Marketing Manager, Operations & Strategic Initiatives" at bounding box center [365, 214] width 149 height 19
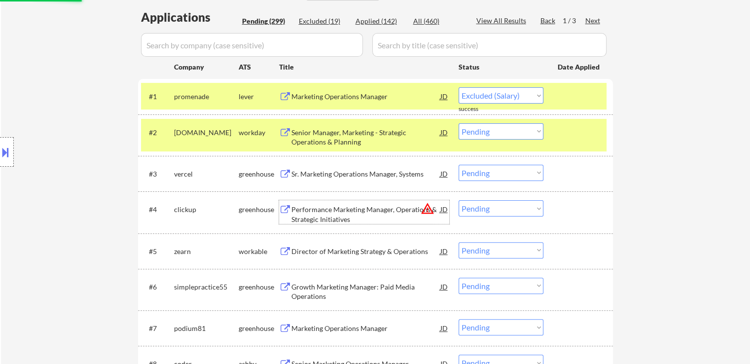
select select ""pending""
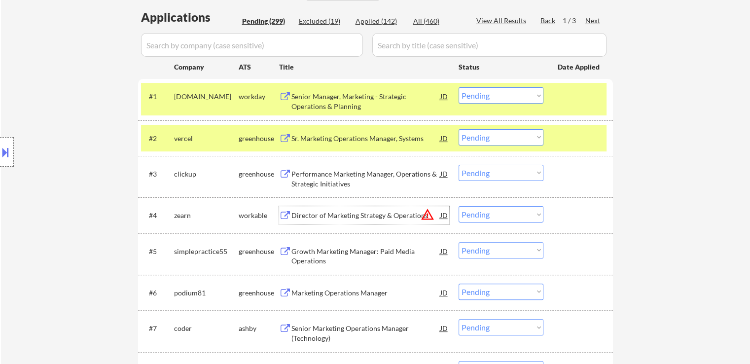
click at [482, 139] on select "Choose an option... Pending Applied Excluded (Questions) Excluded (Expired) Exc…" at bounding box center [500, 137] width 85 height 16
click at [458, 129] on select "Choose an option... Pending Applied Excluded (Questions) Excluded (Expired) Exc…" at bounding box center [500, 137] width 85 height 16
select select ""pending""
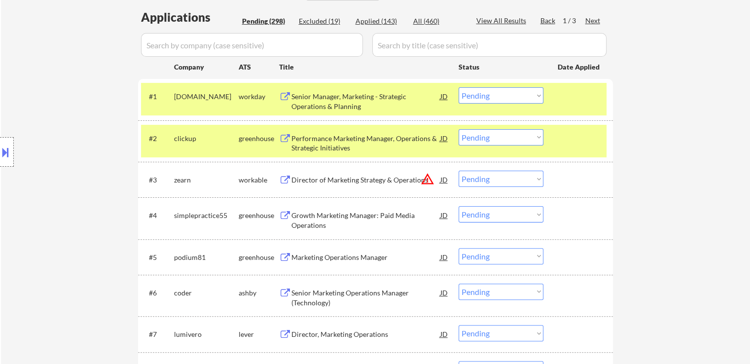
click at [485, 181] on select "Choose an option... Pending Applied Excluded (Questions) Excluded (Expired) Exc…" at bounding box center [500, 179] width 85 height 16
click at [458, 171] on select "Choose an option... Pending Applied Excluded (Questions) Excluded (Expired) Exc…" at bounding box center [500, 179] width 85 height 16
click at [388, 215] on div "Growth Marketing Manager: Paid Media Operations" at bounding box center [365, 219] width 149 height 19
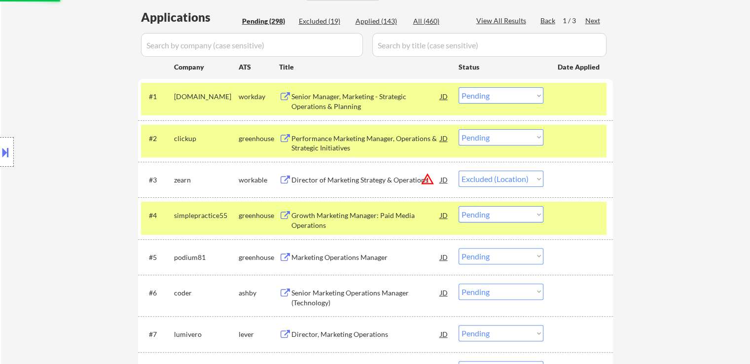
select select ""pending""
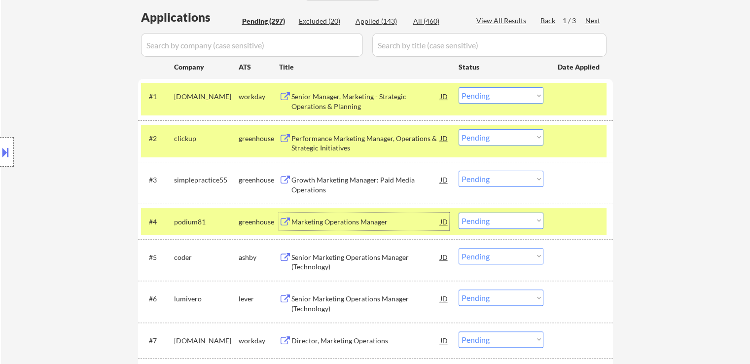
click at [490, 138] on select "Choose an option... Pending Applied Excluded (Questions) Excluded (Expired) Exc…" at bounding box center [500, 137] width 85 height 16
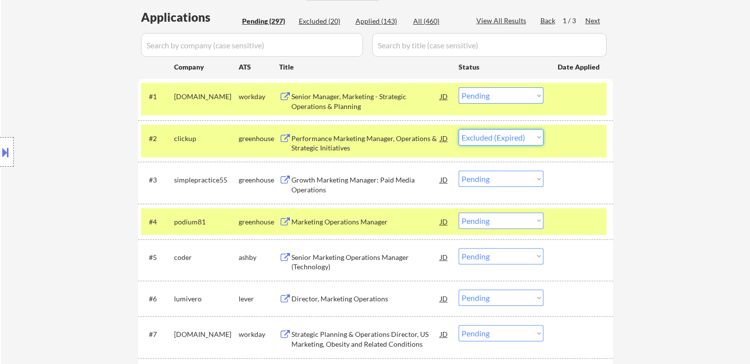
click at [458, 129] on select "Choose an option... Pending Applied Excluded (Questions) Excluded (Expired) Exc…" at bounding box center [500, 137] width 85 height 16
click at [364, 221] on div "Marketing Operations Manager" at bounding box center [365, 222] width 149 height 10
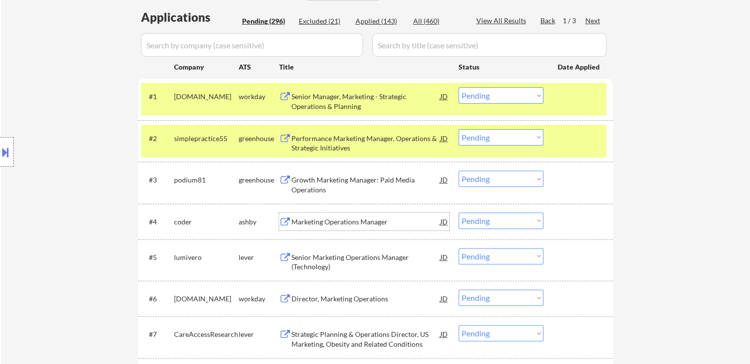
click at [480, 138] on select "Choose an option... Pending Applied Excluded (Questions) Excluded (Expired) Exc…" at bounding box center [500, 137] width 85 height 16
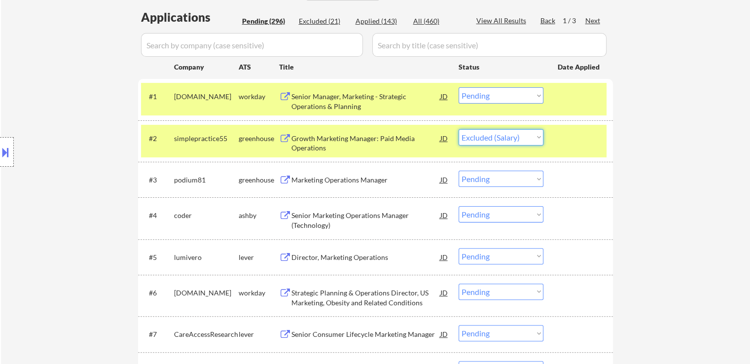
click at [458, 129] on select "Choose an option... Pending Applied Excluded (Questions) Excluded (Expired) Exc…" at bounding box center [500, 137] width 85 height 16
click at [396, 215] on div "Senior Marketing Operations Manager (Technology)" at bounding box center [365, 219] width 149 height 19
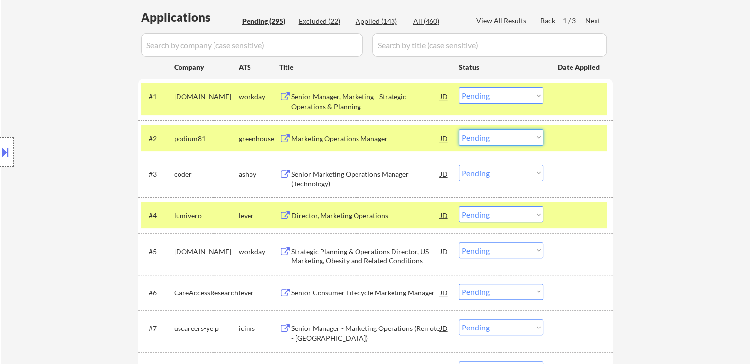
click at [490, 138] on select "Choose an option... Pending Applied Excluded (Questions) Excluded (Expired) Exc…" at bounding box center [500, 137] width 85 height 16
click at [458, 129] on select "Choose an option... Pending Applied Excluded (Questions) Excluded (Expired) Exc…" at bounding box center [500, 137] width 85 height 16
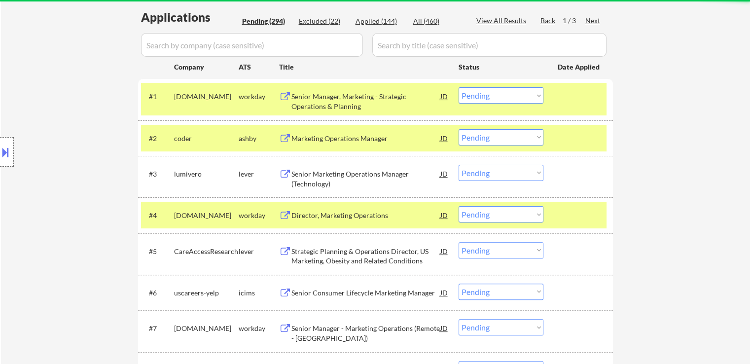
click at [351, 177] on div "Senior Marketing Operations Manager (Technology)" at bounding box center [365, 178] width 149 height 19
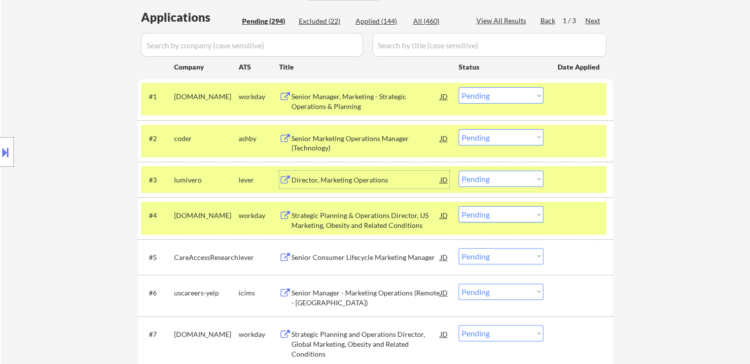
drag, startPoint x: 481, startPoint y: 135, endPoint x: 479, endPoint y: 141, distance: 6.7
click at [481, 135] on select "Choose an option... Pending Applied Excluded (Questions) Excluded (Expired) Exc…" at bounding box center [500, 137] width 85 height 16
click at [458, 129] on select "Choose an option... Pending Applied Excluded (Questions) Excluded (Expired) Exc…" at bounding box center [500, 137] width 85 height 16
click at [359, 179] on div "Director, Marketing Operations" at bounding box center [365, 180] width 149 height 10
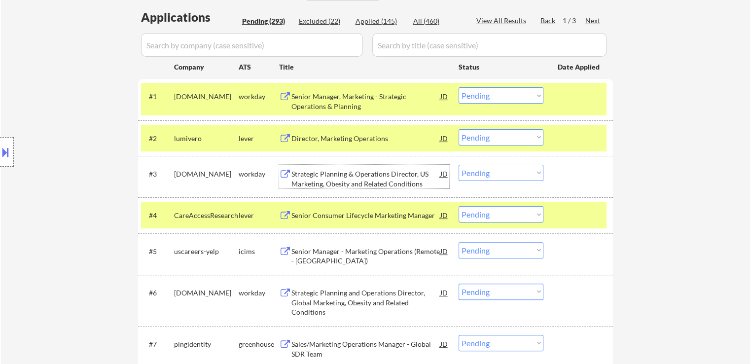
click at [387, 215] on div "Senior Consumer Lifecycle Marketing Manager" at bounding box center [365, 215] width 149 height 10
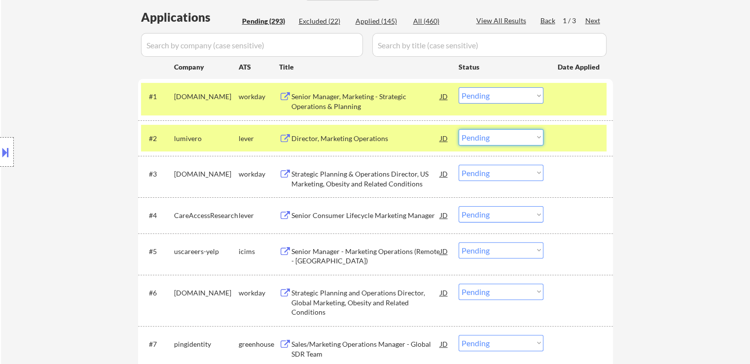
click at [488, 141] on select "Choose an option... Pending Applied Excluded (Questions) Excluded (Expired) Exc…" at bounding box center [500, 137] width 85 height 16
click at [458, 129] on select "Choose an option... Pending Applied Excluded (Questions) Excluded (Expired) Exc…" at bounding box center [500, 137] width 85 height 16
select select ""pending""
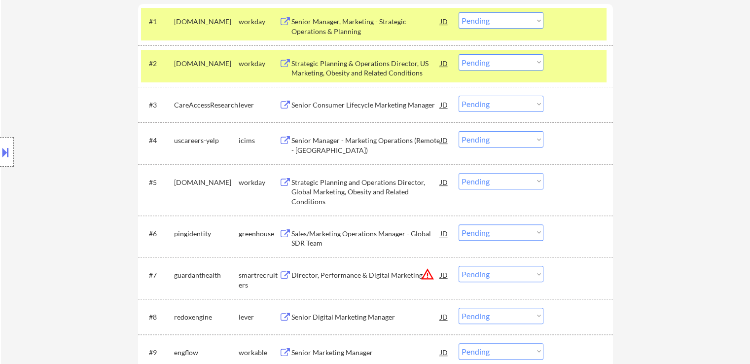
scroll to position [345, 0]
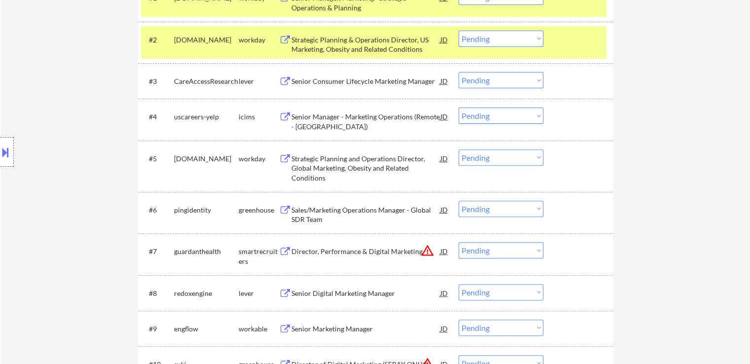
click at [362, 206] on div "Sales/Marketing Operations Manager - Global SDR Team" at bounding box center [365, 214] width 149 height 19
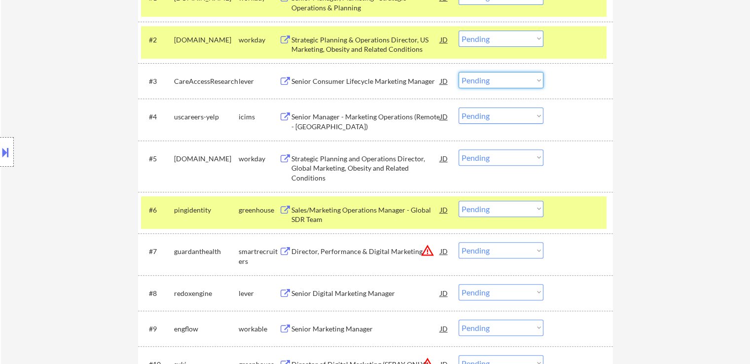
click at [479, 81] on select "Choose an option... Pending Applied Excluded (Questions) Excluded (Expired) Exc…" at bounding box center [500, 80] width 85 height 16
click at [458, 72] on select "Choose an option... Pending Applied Excluded (Questions) Excluded (Expired) Exc…" at bounding box center [500, 80] width 85 height 16
select select ""pending""
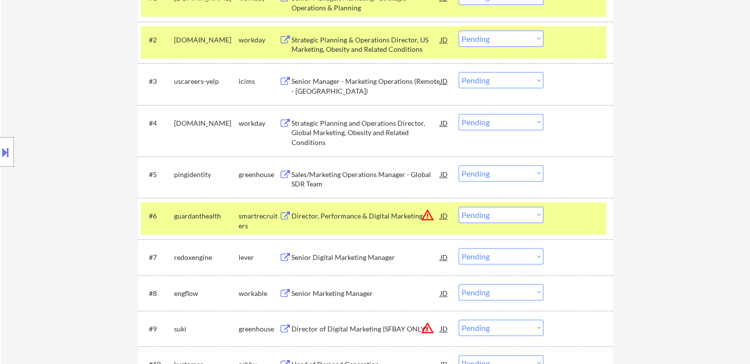
scroll to position [394, 0]
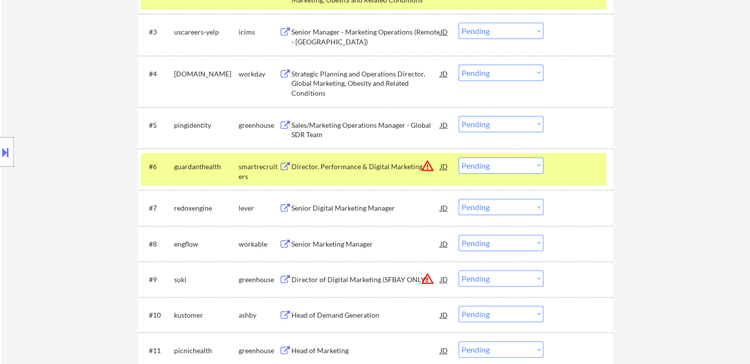
click at [492, 163] on select "Choose an option... Pending Applied Excluded (Questions) Excluded (Expired) Exc…" at bounding box center [500, 165] width 85 height 16
click at [458, 157] on select "Choose an option... Pending Applied Excluded (Questions) Excluded (Expired) Exc…" at bounding box center [500, 165] width 85 height 16
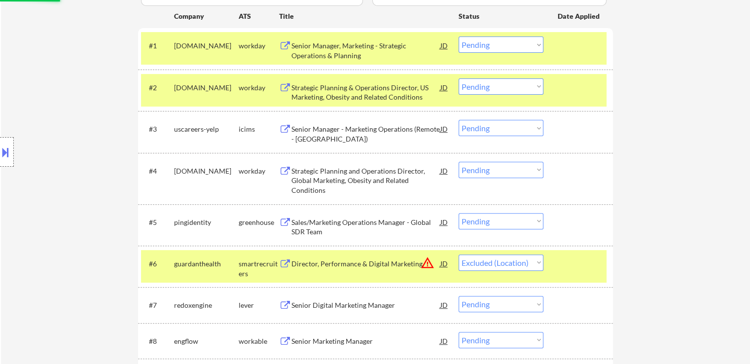
scroll to position [197, 0]
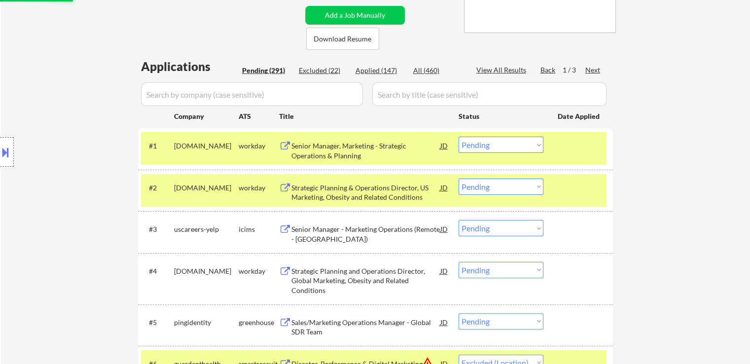
select select ""pending""
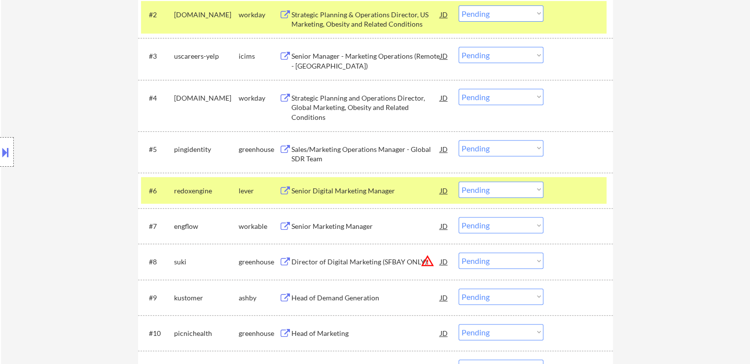
scroll to position [394, 0]
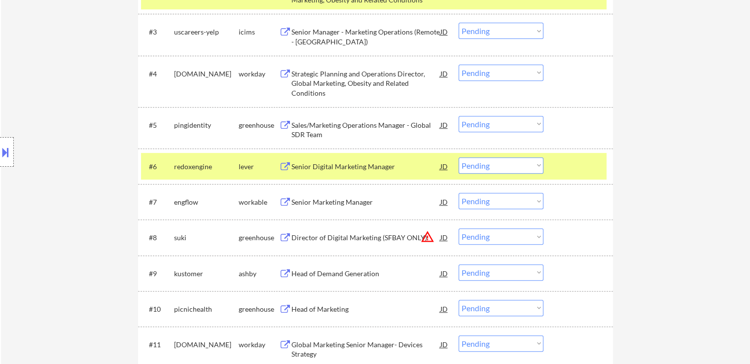
click at [484, 127] on select "Choose an option... Pending Applied Excluded (Questions) Excluded (Expired) Exc…" at bounding box center [500, 124] width 85 height 16
click at [458, 116] on select "Choose an option... Pending Applied Excluded (Questions) Excluded (Expired) Exc…" at bounding box center [500, 124] width 85 height 16
click at [375, 164] on div "Senior Digital Marketing Manager" at bounding box center [365, 167] width 149 height 10
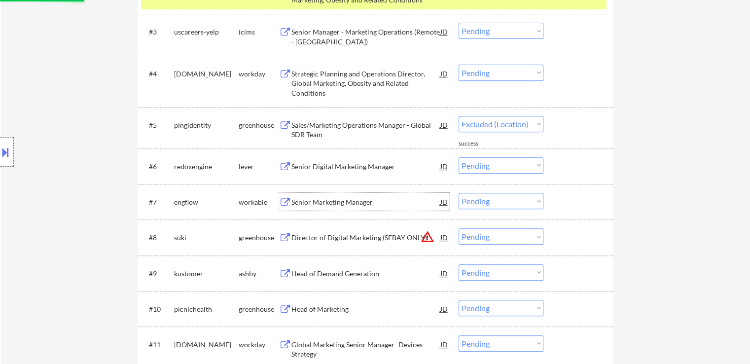
click at [359, 198] on div "Senior Marketing Manager" at bounding box center [365, 202] width 149 height 10
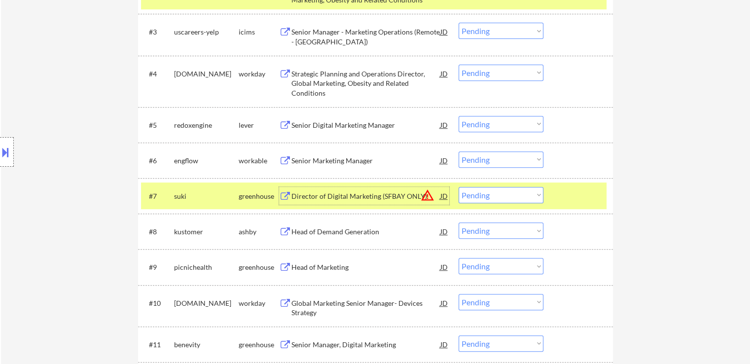
click at [487, 121] on select "Choose an option... Pending Applied Excluded (Questions) Excluded (Expired) Exc…" at bounding box center [500, 124] width 85 height 16
select select ""excluded""
click at [458, 116] on select "Choose an option... Pending Applied Excluded (Questions) Excluded (Expired) Exc…" at bounding box center [500, 124] width 85 height 16
drag, startPoint x: 471, startPoint y: 194, endPoint x: 491, endPoint y: 202, distance: 21.2
click at [471, 194] on select "Choose an option... Pending Applied Excluded (Questions) Excluded (Expired) Exc…" at bounding box center [500, 195] width 85 height 16
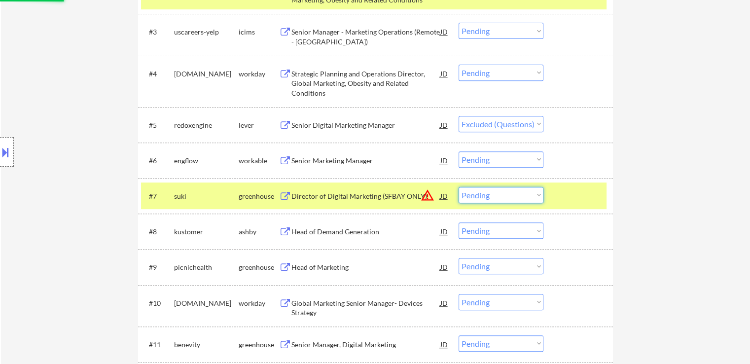
select select ""excluded__location_""
click at [458, 187] on select "Choose an option... Pending Applied Excluded (Questions) Excluded (Expired) Exc…" at bounding box center [500, 195] width 85 height 16
select select ""pending""
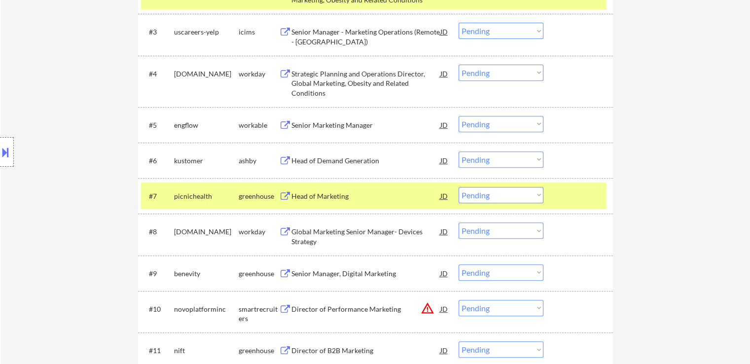
click at [345, 160] on div "Head of Demand Generation" at bounding box center [365, 161] width 149 height 10
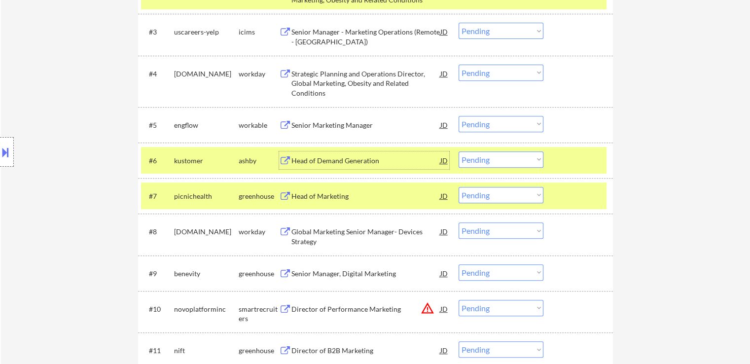
click at [501, 124] on select "Choose an option... Pending Applied Excluded (Questions) Excluded (Expired) Exc…" at bounding box center [500, 124] width 85 height 16
click at [458, 116] on select "Choose an option... Pending Applied Excluded (Questions) Excluded (Expired) Exc…" at bounding box center [500, 124] width 85 height 16
click at [359, 196] on div "Head of Marketing" at bounding box center [365, 196] width 149 height 10
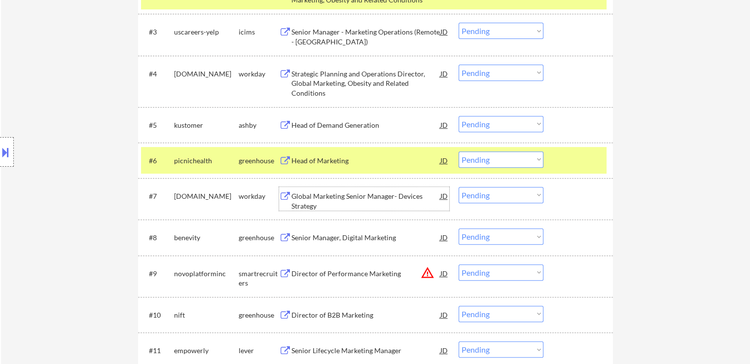
click at [493, 123] on select "Choose an option... Pending Applied Excluded (Questions) Excluded (Expired) Exc…" at bounding box center [500, 124] width 85 height 16
click at [458, 116] on select "Choose an option... Pending Applied Excluded (Questions) Excluded (Expired) Exc…" at bounding box center [500, 124] width 85 height 16
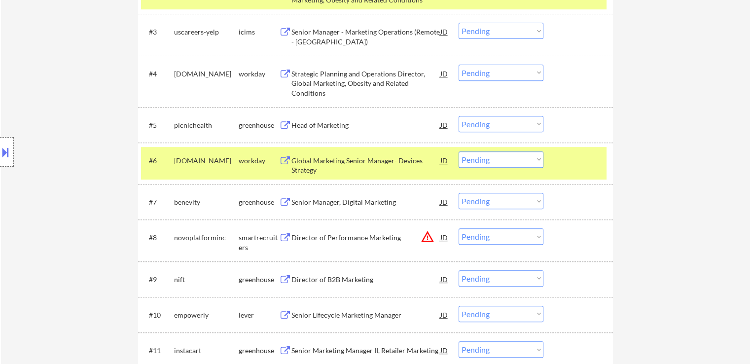
click at [368, 197] on div "Senior Manager, Digital Marketing" at bounding box center [365, 202] width 149 height 10
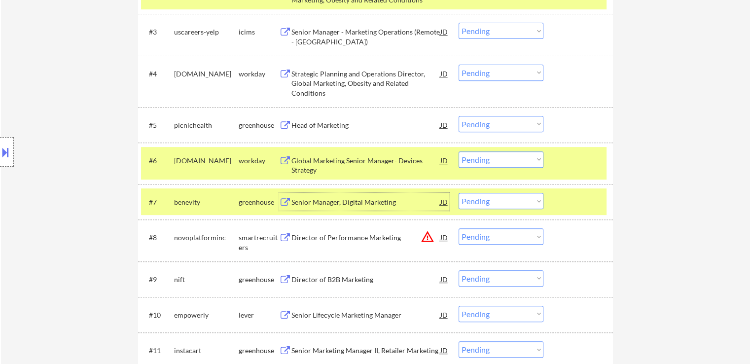
click at [500, 122] on select "Choose an option... Pending Applied Excluded (Questions) Excluded (Expired) Exc…" at bounding box center [500, 124] width 85 height 16
click at [458, 116] on select "Choose an option... Pending Applied Excluded (Questions) Excluded (Expired) Exc…" at bounding box center [500, 124] width 85 height 16
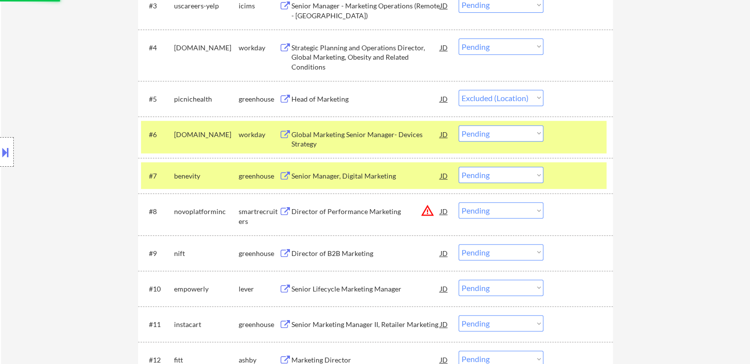
scroll to position [444, 0]
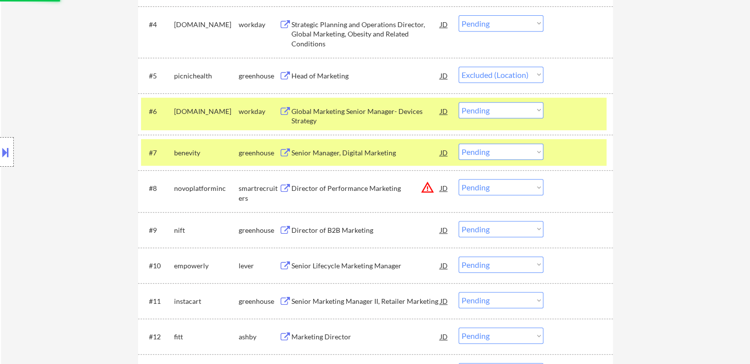
drag, startPoint x: 504, startPoint y: 186, endPoint x: 504, endPoint y: 201, distance: 14.3
click at [503, 186] on select "Choose an option... Pending Applied Excluded (Questions) Excluded (Expired) Exc…" at bounding box center [500, 187] width 85 height 16
select select ""pending""
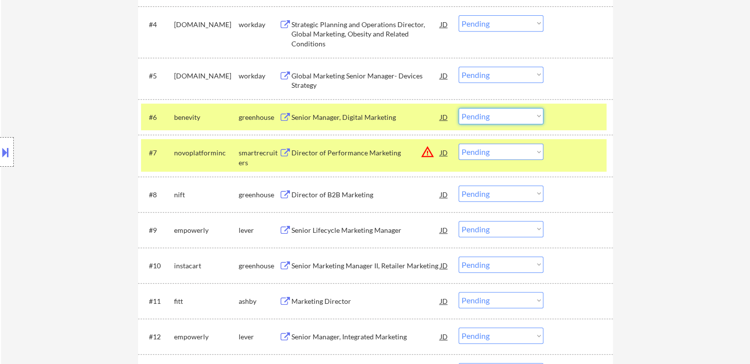
click at [486, 120] on select "Choose an option... Pending Applied Excluded (Questions) Excluded (Expired) Exc…" at bounding box center [500, 116] width 85 height 16
click at [458, 108] on select "Choose an option... Pending Applied Excluded (Questions) Excluded (Expired) Exc…" at bounding box center [500, 116] width 85 height 16
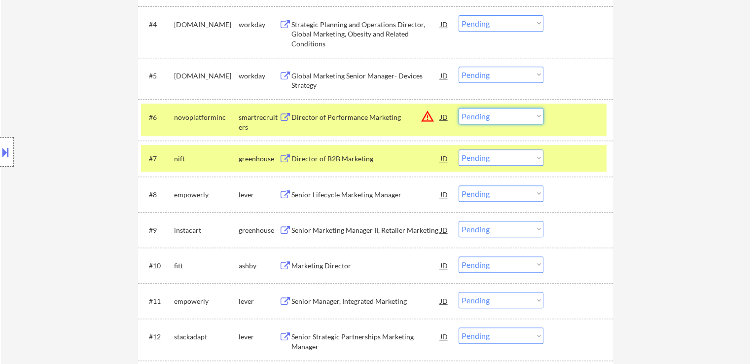
click at [492, 113] on select "Choose an option... Pending Applied Excluded (Questions) Excluded (Expired) Exc…" at bounding box center [500, 116] width 85 height 16
click at [458, 108] on select "Choose an option... Pending Applied Excluded (Questions) Excluded (Expired) Exc…" at bounding box center [500, 116] width 85 height 16
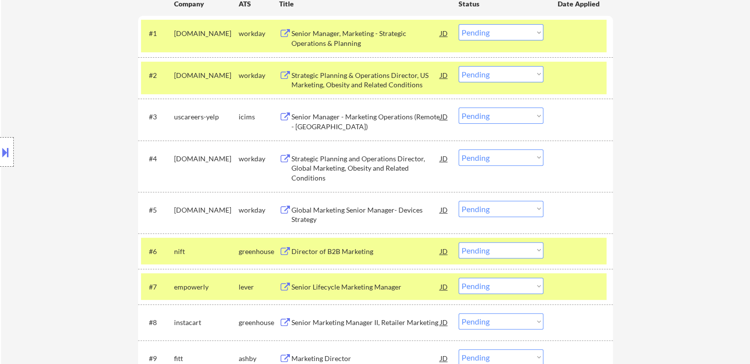
scroll to position [394, 0]
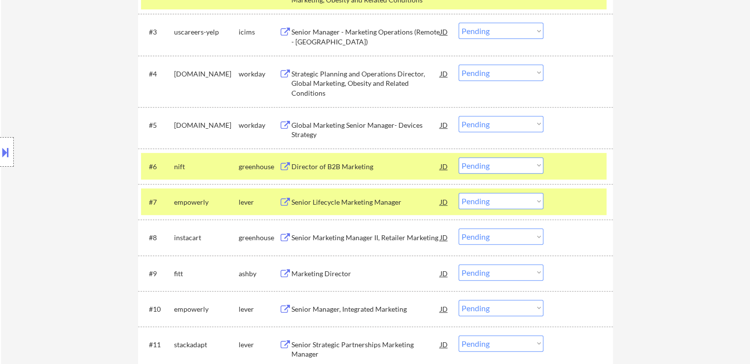
click at [361, 164] on div "Director of B2B Marketing" at bounding box center [365, 167] width 149 height 10
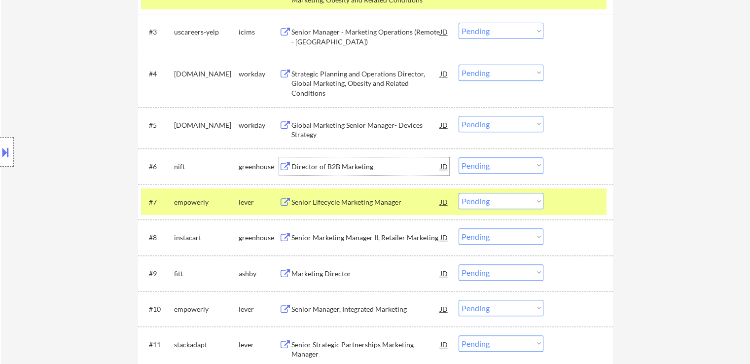
click at [391, 203] on div "Senior Lifecycle Marketing Manager" at bounding box center [365, 202] width 149 height 10
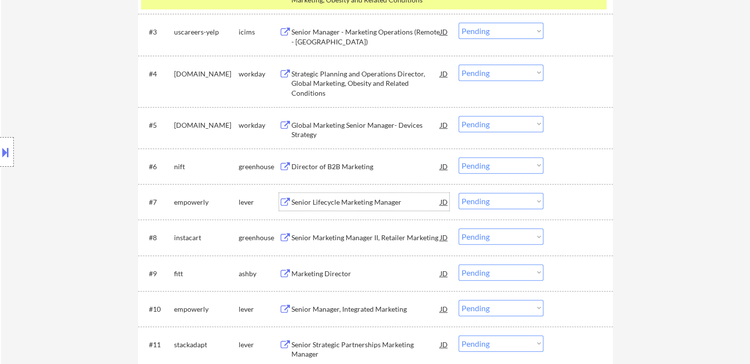
scroll to position [444, 0]
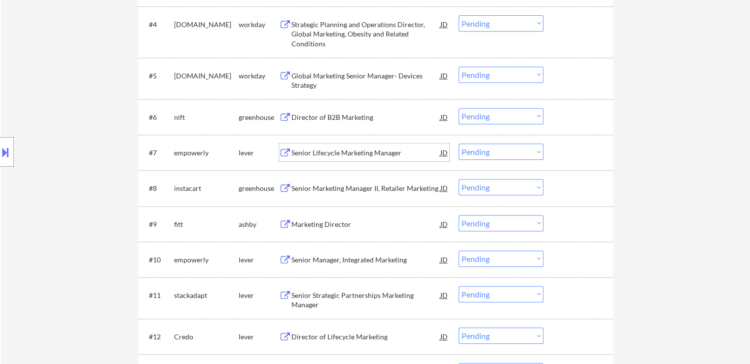
click at [486, 117] on select "Choose an option... Pending Applied Excluded (Questions) Excluded (Expired) Exc…" at bounding box center [500, 116] width 85 height 16
click at [458, 108] on select "Choose an option... Pending Applied Excluded (Questions) Excluded (Expired) Exc…" at bounding box center [500, 116] width 85 height 16
click at [391, 188] on div "Senior Marketing Manager II, Retailer Marketing" at bounding box center [365, 188] width 149 height 10
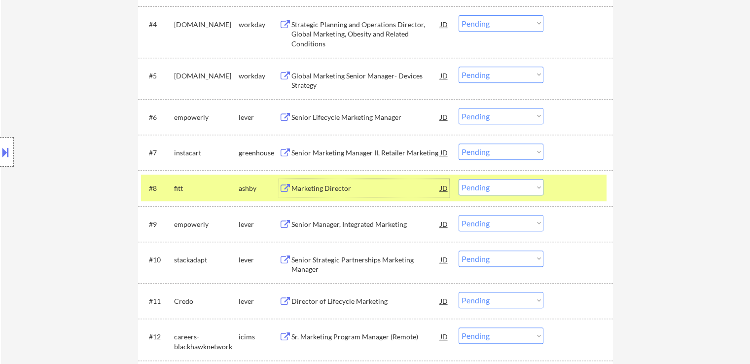
click at [479, 115] on select "Choose an option... Pending Applied Excluded (Questions) Excluded (Expired) Exc…" at bounding box center [500, 116] width 85 height 16
click at [458, 108] on select "Choose an option... Pending Applied Excluded (Questions) Excluded (Expired) Exc…" at bounding box center [500, 116] width 85 height 16
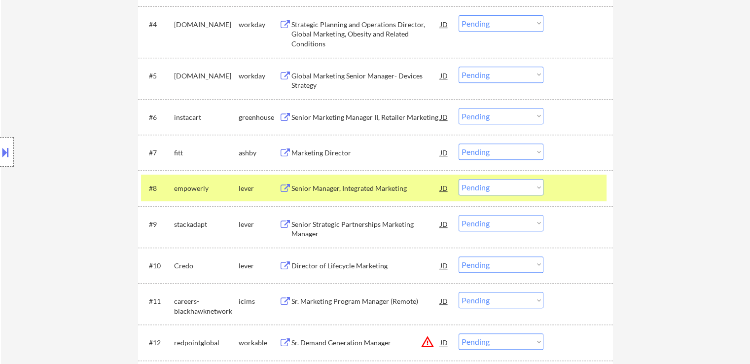
click at [359, 148] on div "Marketing Director" at bounding box center [365, 153] width 149 height 10
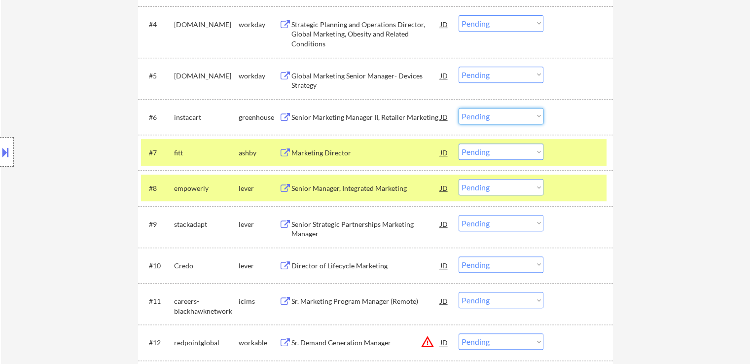
click at [509, 116] on select "Choose an option... Pending Applied Excluded (Questions) Excluded (Expired) Exc…" at bounding box center [500, 116] width 85 height 16
click at [458, 108] on select "Choose an option... Pending Applied Excluded (Questions) Excluded (Expired) Exc…" at bounding box center [500, 116] width 85 height 16
click at [398, 187] on div "Senior Manager, Integrated Marketing" at bounding box center [365, 188] width 149 height 10
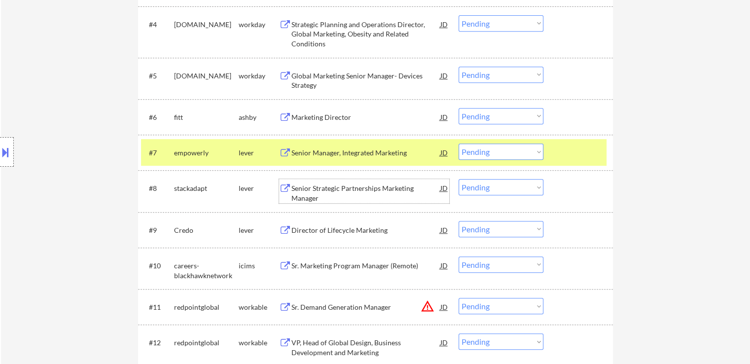
click at [484, 116] on select "Choose an option... Pending Applied Excluded (Questions) Excluded (Expired) Exc…" at bounding box center [500, 116] width 85 height 16
click at [458, 108] on select "Choose an option... Pending Applied Excluded (Questions) Excluded (Expired) Exc…" at bounding box center [500, 116] width 85 height 16
click at [374, 187] on div "Senior Strategic Partnerships Marketing Manager" at bounding box center [365, 192] width 149 height 19
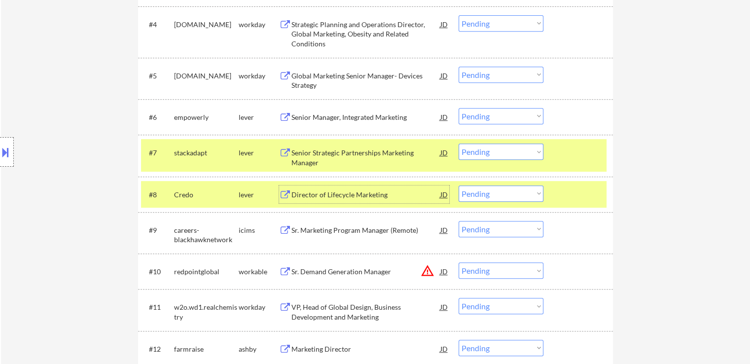
click at [471, 113] on select "Choose an option... Pending Applied Excluded (Questions) Excluded (Expired) Exc…" at bounding box center [500, 116] width 85 height 16
click at [458, 108] on select "Choose an option... Pending Applied Excluded (Questions) Excluded (Expired) Exc…" at bounding box center [500, 116] width 85 height 16
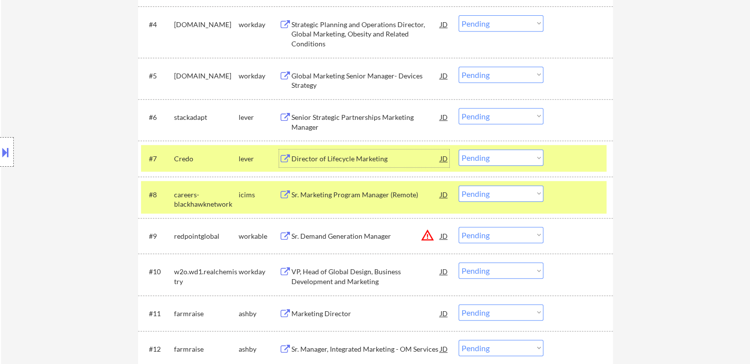
click at [363, 151] on div "Director of Lifecycle Marketing" at bounding box center [365, 158] width 149 height 18
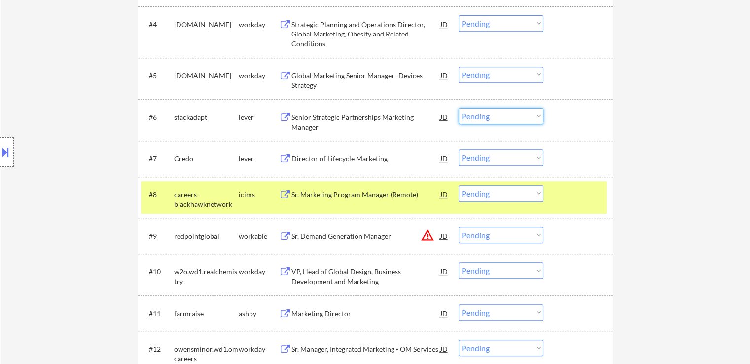
drag, startPoint x: 506, startPoint y: 113, endPoint x: 509, endPoint y: 121, distance: 8.7
click at [506, 113] on select "Choose an option... Pending Applied Excluded (Questions) Excluded (Expired) Exc…" at bounding box center [500, 116] width 85 height 16
select select ""excluded""
click at [458, 108] on select "Choose an option... Pending Applied Excluded (Questions) Excluded (Expired) Exc…" at bounding box center [500, 116] width 85 height 16
click at [478, 156] on select "Choose an option... Pending Applied Excluded (Questions) Excluded (Expired) Exc…" at bounding box center [500, 157] width 85 height 16
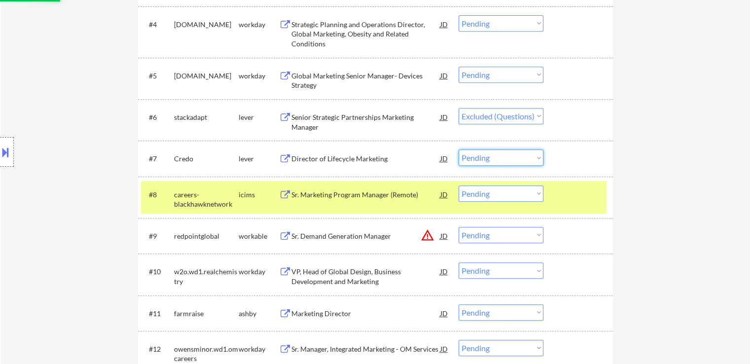
select select ""excluded__expired_""
click at [458, 149] on select "Choose an option... Pending Applied Excluded (Questions) Excluded (Expired) Exc…" at bounding box center [500, 157] width 85 height 16
select select ""pending""
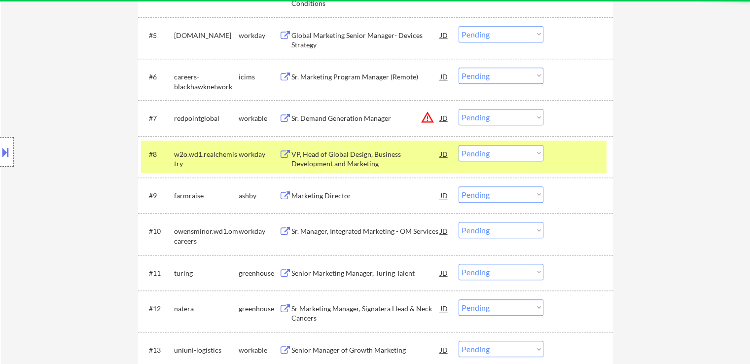
scroll to position [493, 0]
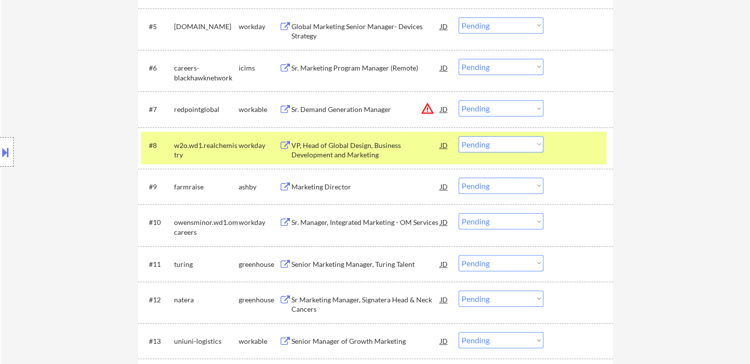
click at [499, 109] on select "Choose an option... Pending Applied Excluded (Questions) Excluded (Expired) Exc…" at bounding box center [500, 108] width 85 height 16
click at [458, 100] on select "Choose an option... Pending Applied Excluded (Questions) Excluded (Expired) Exc…" at bounding box center [500, 108] width 85 height 16
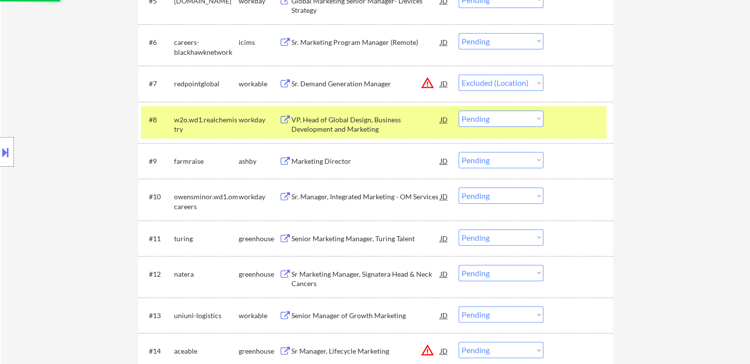
scroll to position [542, 0]
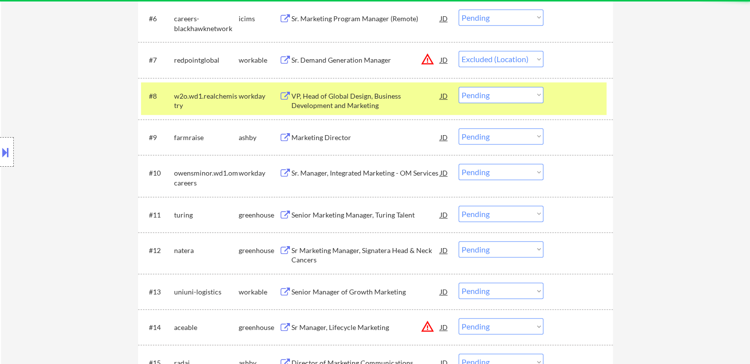
select select ""pending""
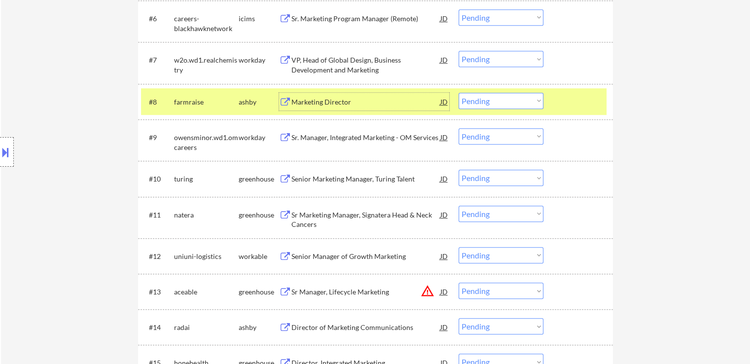
click at [349, 101] on div "Marketing Director" at bounding box center [365, 102] width 149 height 10
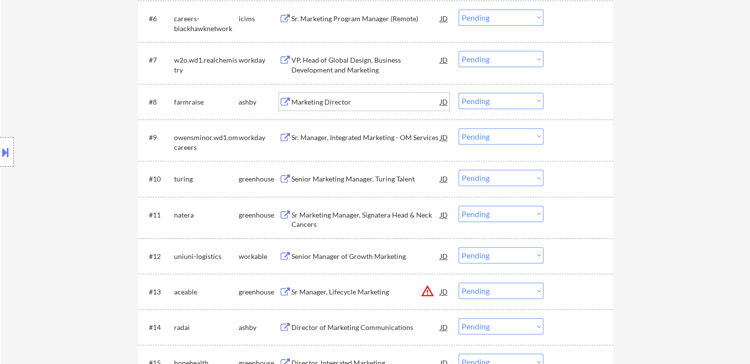
click at [394, 175] on div "Senior Marketing Manager, Turing Talent" at bounding box center [365, 179] width 149 height 10
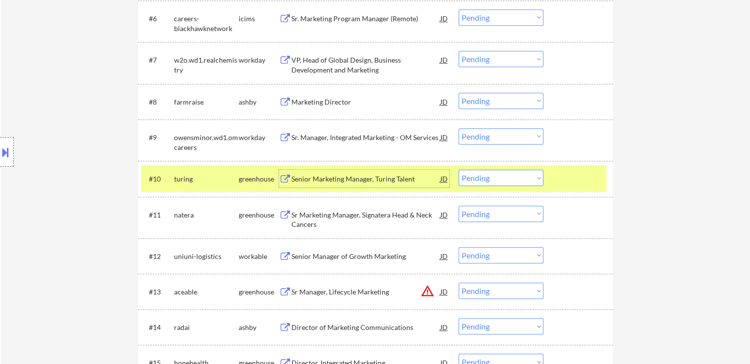
click at [492, 98] on select "Choose an option... Pending Applied Excluded (Questions) Excluded (Expired) Exc…" at bounding box center [500, 101] width 85 height 16
click at [458, 93] on select "Choose an option... Pending Applied Excluded (Questions) Excluded (Expired) Exc…" at bounding box center [500, 101] width 85 height 16
click at [417, 207] on div "Sr Marketing Manager, Signatera Head & Neck Cancers" at bounding box center [365, 218] width 149 height 24
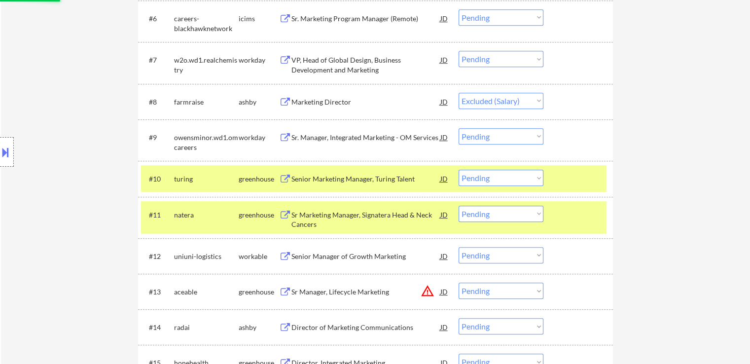
select select ""pending""
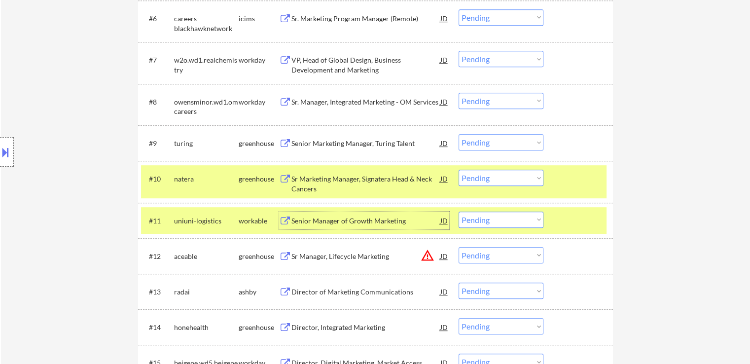
click at [488, 143] on select "Choose an option... Pending Applied Excluded (Questions) Excluded (Expired) Exc…" at bounding box center [500, 142] width 85 height 16
click at [458, 134] on select "Choose an option... Pending Applied Excluded (Questions) Excluded (Expired) Exc…" at bounding box center [500, 142] width 85 height 16
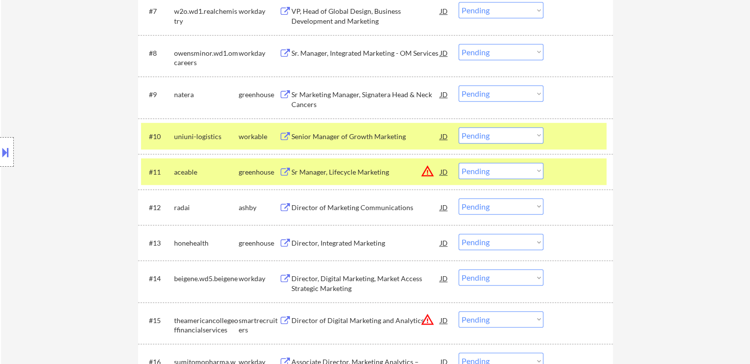
scroll to position [591, 0]
click at [503, 93] on select "Choose an option... Pending Applied Excluded (Questions) Excluded (Expired) Exc…" at bounding box center [500, 93] width 85 height 16
click at [458, 85] on select "Choose an option... Pending Applied Excluded (Questions) Excluded (Expired) Exc…" at bounding box center [500, 93] width 85 height 16
click at [396, 139] on div "Senior Manager of Growth Marketing" at bounding box center [365, 136] width 149 height 10
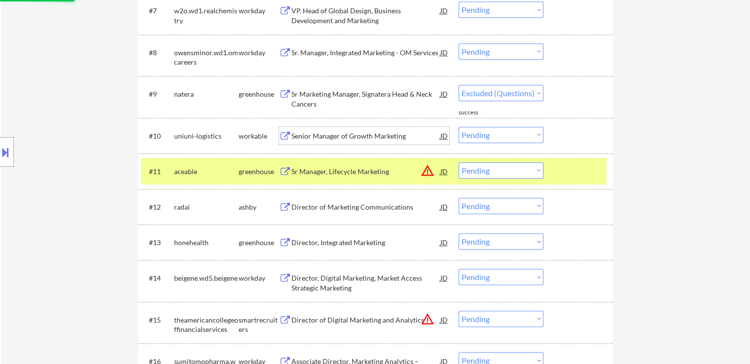
select select ""pending""
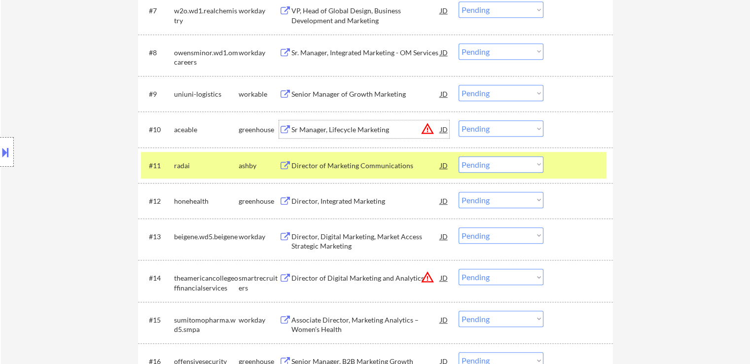
click at [479, 128] on select "Choose an option... Pending Applied Excluded (Questions) Excluded (Expired) Exc…" at bounding box center [500, 128] width 85 height 16
click at [458, 120] on select "Choose an option... Pending Applied Excluded (Questions) Excluded (Expired) Exc…" at bounding box center [500, 128] width 85 height 16
click at [396, 161] on div "Director of Marketing Communications" at bounding box center [365, 166] width 149 height 10
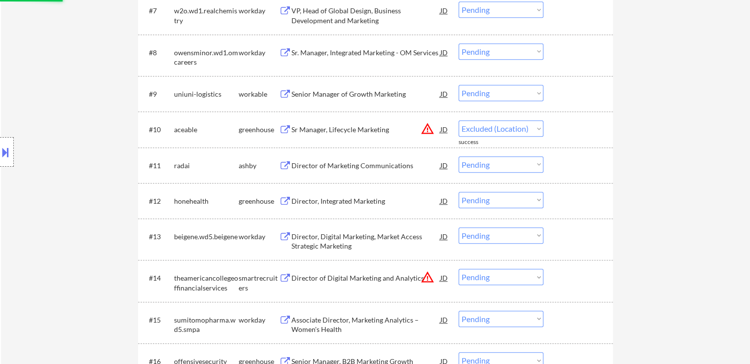
select select ""pending""
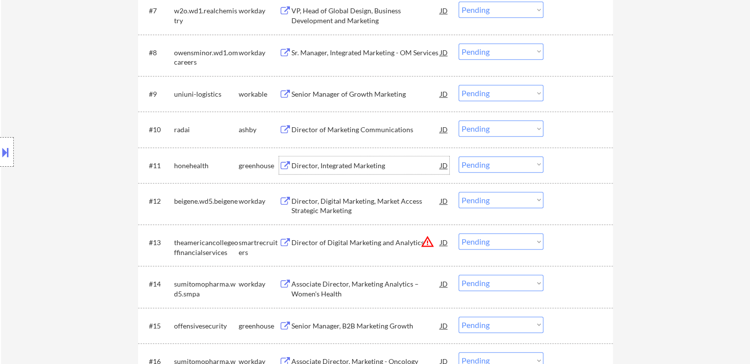
drag, startPoint x: 493, startPoint y: 92, endPoint x: 495, endPoint y: 98, distance: 6.4
click at [493, 92] on select "Choose an option... Pending Applied Excluded (Questions) Excluded (Expired) Exc…" at bounding box center [500, 93] width 85 height 16
click at [458, 85] on select "Choose an option... Pending Applied Excluded (Questions) Excluded (Expired) Exc…" at bounding box center [500, 93] width 85 height 16
click at [386, 164] on div "Director, Integrated Marketing" at bounding box center [365, 166] width 149 height 10
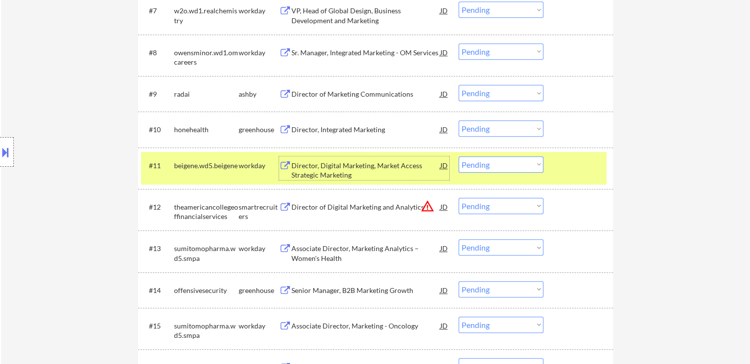
click at [472, 91] on select "Choose an option... Pending Applied Excluded (Questions) Excluded (Expired) Exc…" at bounding box center [500, 93] width 85 height 16
click at [458, 85] on select "Choose an option... Pending Applied Excluded (Questions) Excluded (Expired) Exc…" at bounding box center [500, 93] width 85 height 16
select select ""pending""
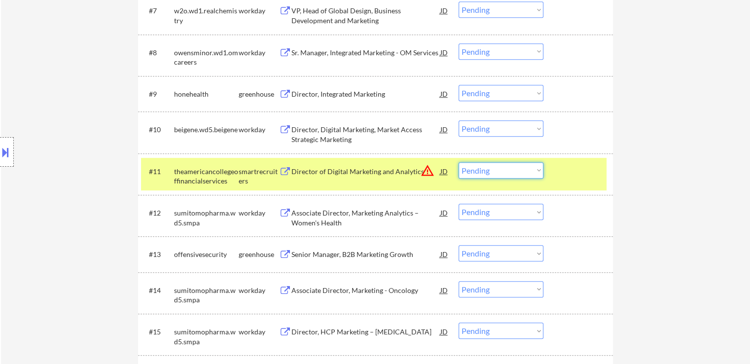
click at [485, 173] on select "Choose an option... Pending Applied Excluded (Questions) Excluded (Expired) Exc…" at bounding box center [500, 170] width 85 height 16
click at [458, 162] on select "Choose an option... Pending Applied Excluded (Questions) Excluded (Expired) Exc…" at bounding box center [500, 170] width 85 height 16
click at [393, 251] on div "Senior Manager, B2B Marketing Growth" at bounding box center [365, 254] width 149 height 10
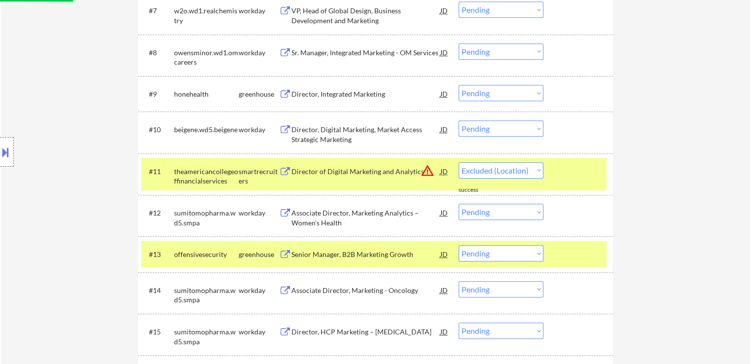
select select ""pending""
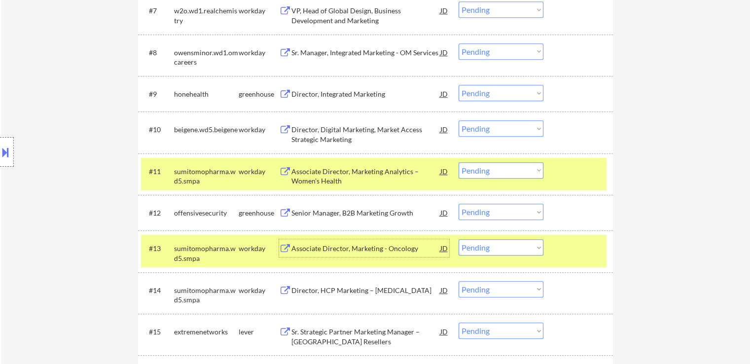
click at [486, 90] on select "Choose an option... Pending Applied Excluded (Questions) Excluded (Expired) Exc…" at bounding box center [500, 93] width 85 height 16
click at [458, 85] on select "Choose an option... Pending Applied Excluded (Questions) Excluded (Expired) Exc…" at bounding box center [500, 93] width 85 height 16
select select ""pending""
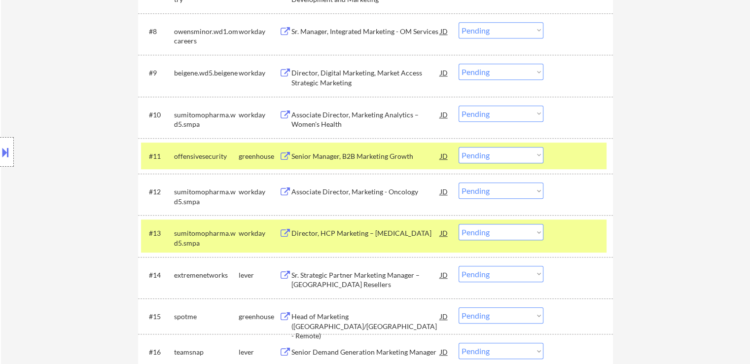
scroll to position [636, 0]
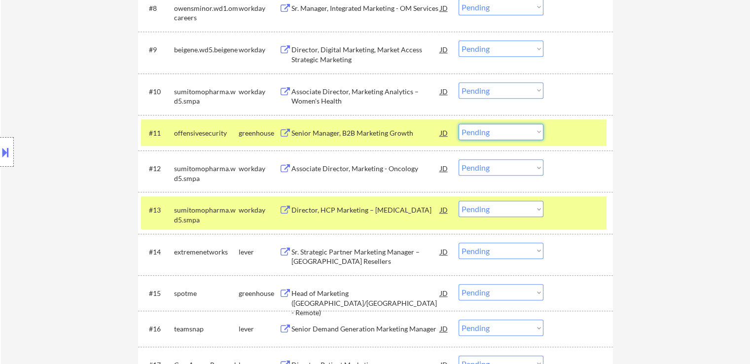
drag, startPoint x: 482, startPoint y: 129, endPoint x: 475, endPoint y: 138, distance: 11.2
click at [481, 129] on select "Choose an option... Pending Applied Excluded (Questions) Excluded (Expired) Exc…" at bounding box center [500, 132] width 85 height 16
click at [458, 124] on select "Choose an option... Pending Applied Excluded (Questions) Excluded (Expired) Exc…" at bounding box center [500, 132] width 85 height 16
select select ""pending""
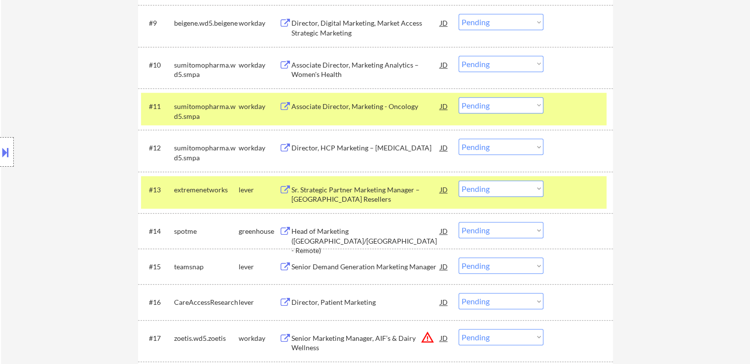
scroll to position [734, 0]
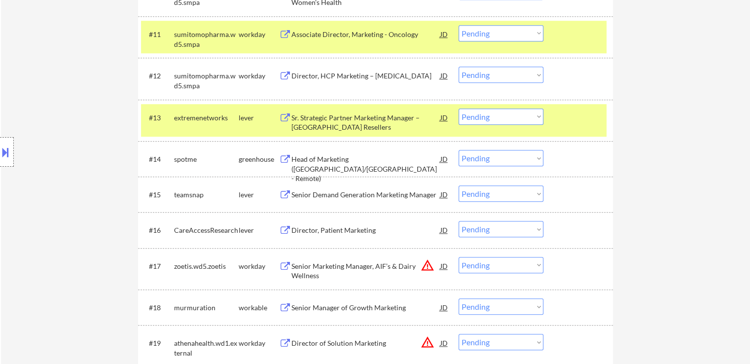
click at [355, 127] on div "Sr. Strategic Partner Marketing Manager – [GEOGRAPHIC_DATA] Resellers" at bounding box center [365, 122] width 149 height 19
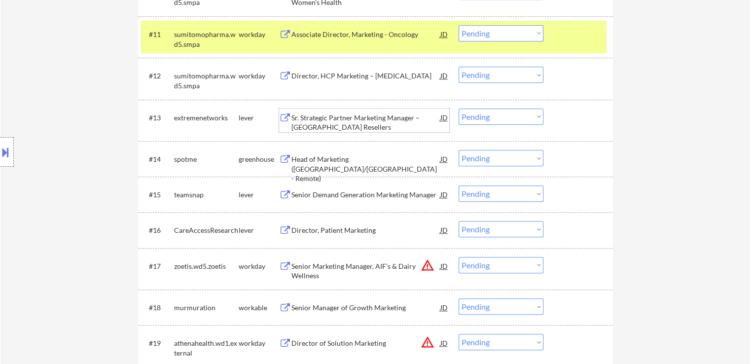
click at [379, 162] on div "Head of Marketing ([GEOGRAPHIC_DATA]/[GEOGRAPHIC_DATA] - Remote)" at bounding box center [365, 168] width 149 height 29
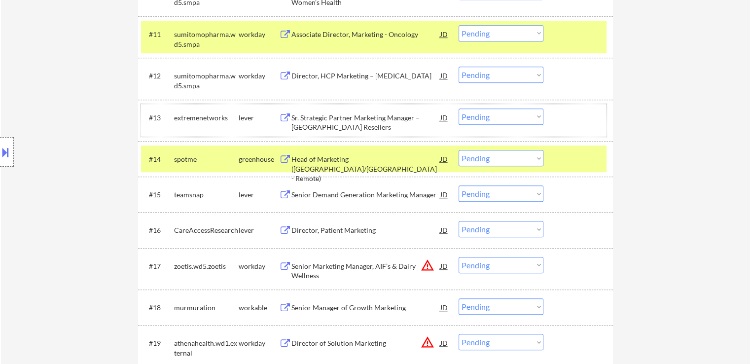
click at [488, 119] on div "#13 extremenetworks lever Sr. Strategic Partner Marketing Manager – Americas Re…" at bounding box center [373, 120] width 465 height 33
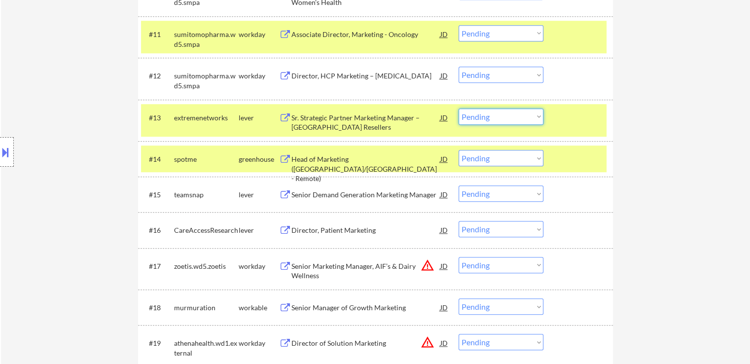
click at [491, 119] on select "Choose an option... Pending Applied Excluded (Questions) Excluded (Expired) Exc…" at bounding box center [500, 116] width 85 height 16
click at [458, 108] on select "Choose an option... Pending Applied Excluded (Questions) Excluded (Expired) Exc…" at bounding box center [500, 116] width 85 height 16
click at [383, 185] on div "Senior Demand Generation Marketing Manager" at bounding box center [365, 194] width 149 height 18
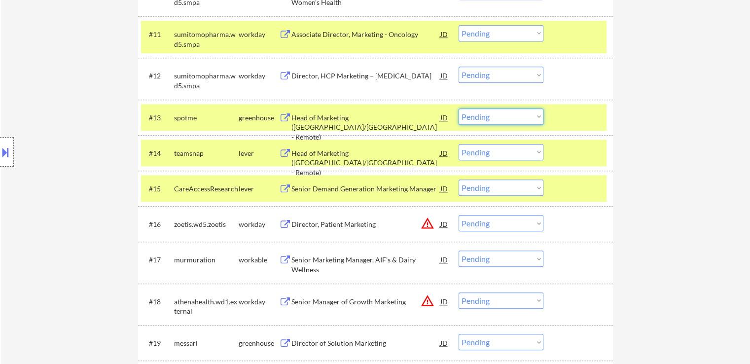
click at [491, 117] on select "Choose an option... Pending Applied Excluded (Questions) Excluded (Expired) Exc…" at bounding box center [500, 116] width 85 height 16
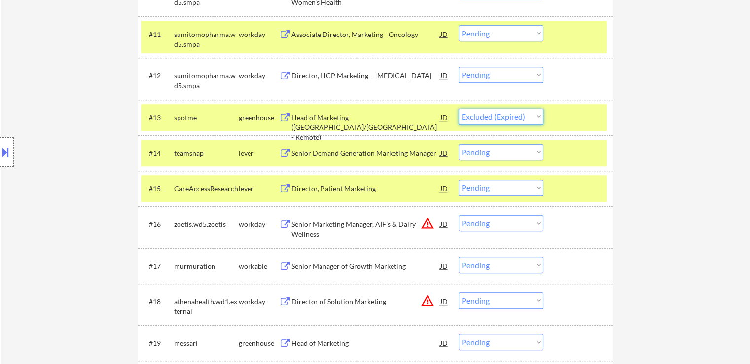
click at [458, 108] on select "Choose an option... Pending Applied Excluded (Questions) Excluded (Expired) Exc…" at bounding box center [500, 116] width 85 height 16
click at [381, 192] on div "Director, Patient Marketing" at bounding box center [365, 189] width 149 height 10
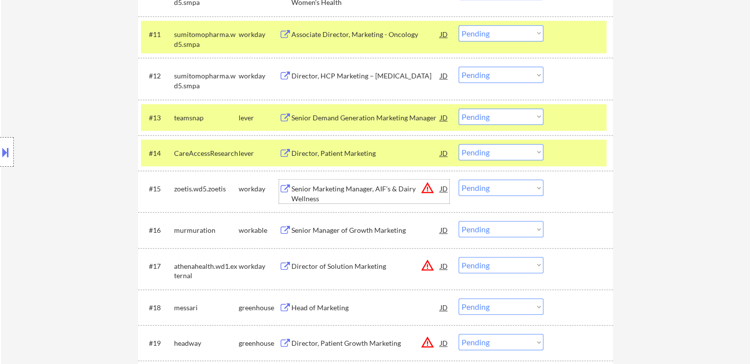
drag, startPoint x: 501, startPoint y: 113, endPoint x: 494, endPoint y: 121, distance: 10.5
click at [501, 113] on select "Choose an option... Pending Applied Excluded (Questions) Excluded (Expired) Exc…" at bounding box center [500, 116] width 85 height 16
click at [458, 108] on select "Choose an option... Pending Applied Excluded (Questions) Excluded (Expired) Exc…" at bounding box center [500, 116] width 85 height 16
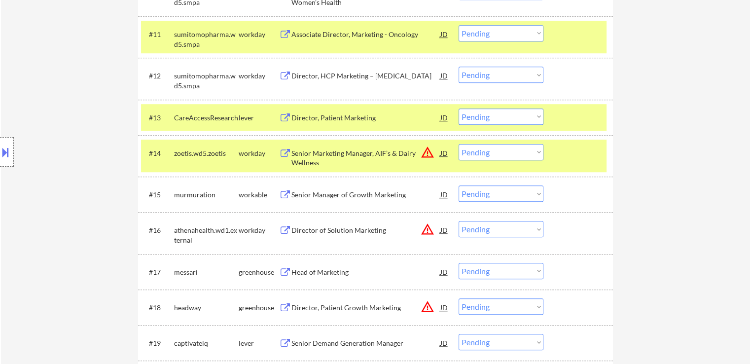
drag, startPoint x: 481, startPoint y: 117, endPoint x: 483, endPoint y: 122, distance: 5.1
click at [481, 117] on select "Choose an option... Pending Applied Excluded (Questions) Excluded (Expired) Exc…" at bounding box center [500, 116] width 85 height 16
click at [458, 108] on select "Choose an option... Pending Applied Excluded (Questions) Excluded (Expired) Exc…" at bounding box center [500, 116] width 85 height 16
select select ""pending""
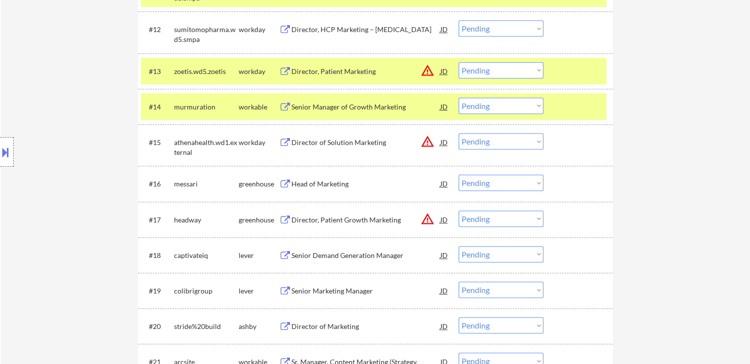
scroll to position [784, 0]
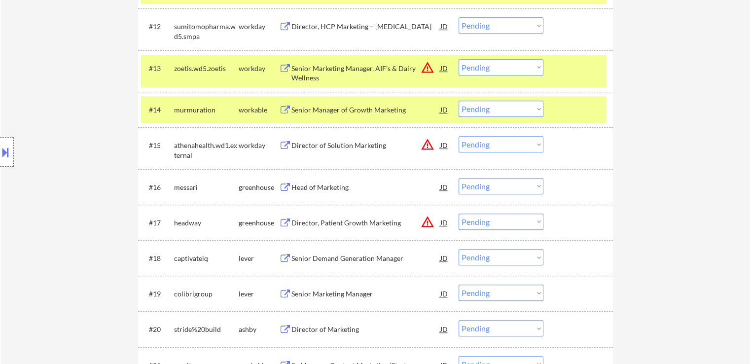
click at [378, 108] on div "Senior Manager of Growth Marketing" at bounding box center [365, 110] width 149 height 10
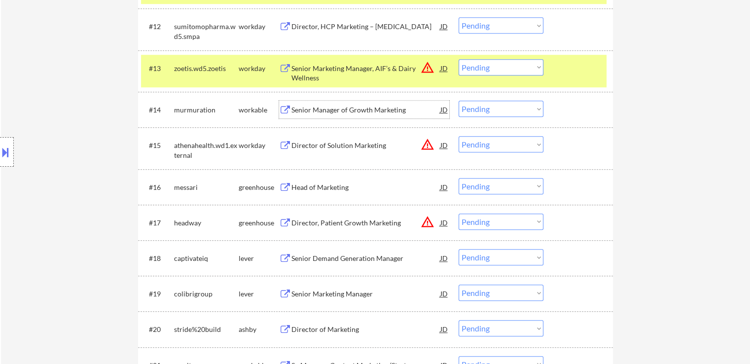
click at [505, 107] on select "Choose an option... Pending Applied Excluded (Questions) Excluded (Expired) Exc…" at bounding box center [500, 109] width 85 height 16
click at [458, 101] on select "Choose an option... Pending Applied Excluded (Questions) Excluded (Expired) Exc…" at bounding box center [500, 109] width 85 height 16
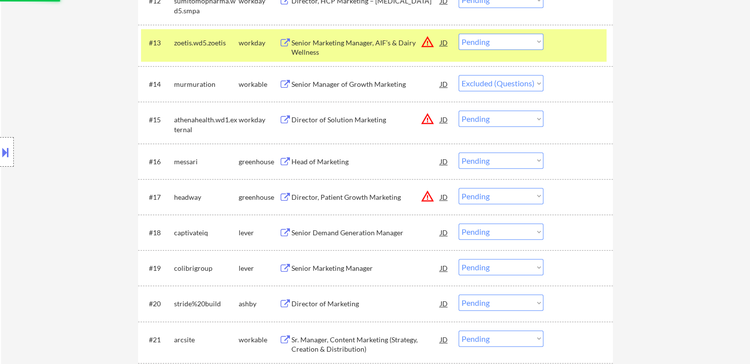
scroll to position [833, 0]
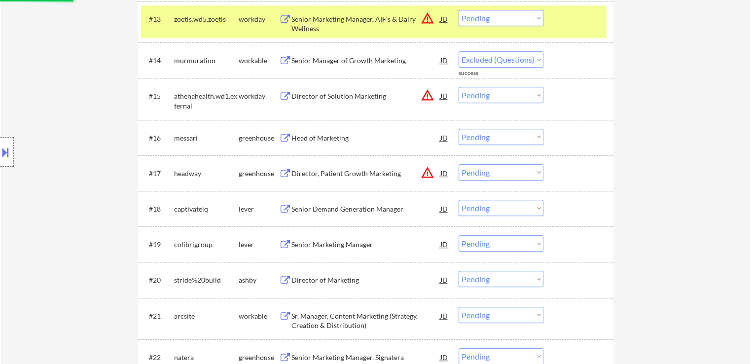
select select ""pending""
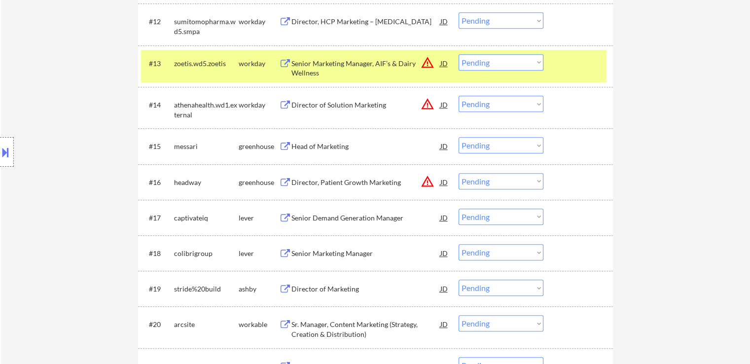
scroll to position [784, 0]
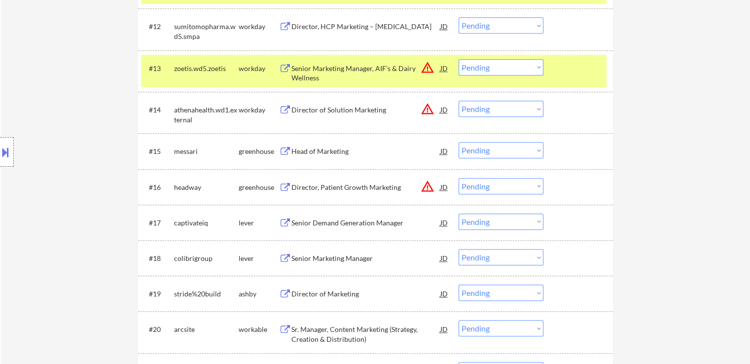
click at [478, 66] on select "Choose an option... Pending Applied Excluded (Questions) Excluded (Expired) Exc…" at bounding box center [500, 67] width 85 height 16
select select ""excluded__location_""
click at [458, 59] on select "Choose an option... Pending Applied Excluded (Questions) Excluded (Expired) Exc…" at bounding box center [500, 67] width 85 height 16
click at [482, 113] on select "Choose an option... Pending Applied Excluded (Questions) Excluded (Expired) Exc…" at bounding box center [500, 109] width 85 height 16
select select ""excluded__location_""
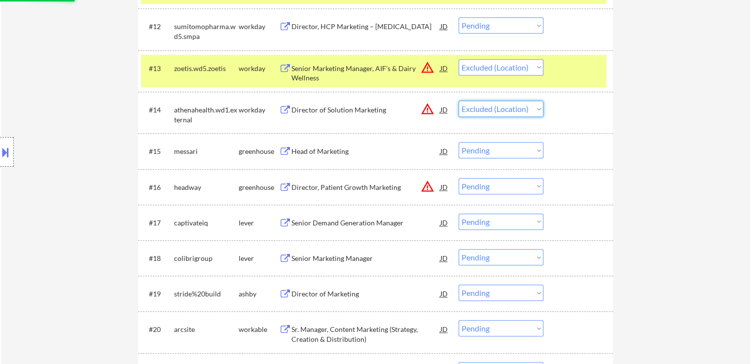
click at [458, 101] on select "Choose an option... Pending Applied Excluded (Questions) Excluded (Expired) Exc…" at bounding box center [500, 109] width 85 height 16
select select ""pending""
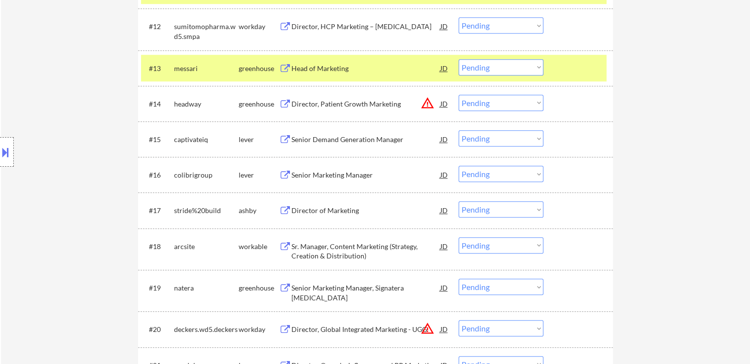
click at [485, 100] on select "Choose an option... Pending Applied Excluded (Questions) Excluded (Expired) Exc…" at bounding box center [500, 103] width 85 height 16
click at [458, 95] on select "Choose an option... Pending Applied Excluded (Questions) Excluded (Expired) Exc…" at bounding box center [500, 103] width 85 height 16
click at [603, 136] on div "#15 captivateiq lever Senior Demand Generation Manager JD warning_amber Choose …" at bounding box center [373, 139] width 465 height 27
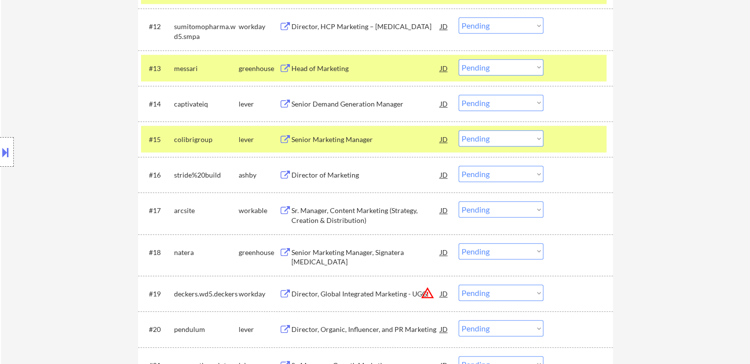
click at [358, 66] on div "Head of Marketing" at bounding box center [365, 69] width 149 height 10
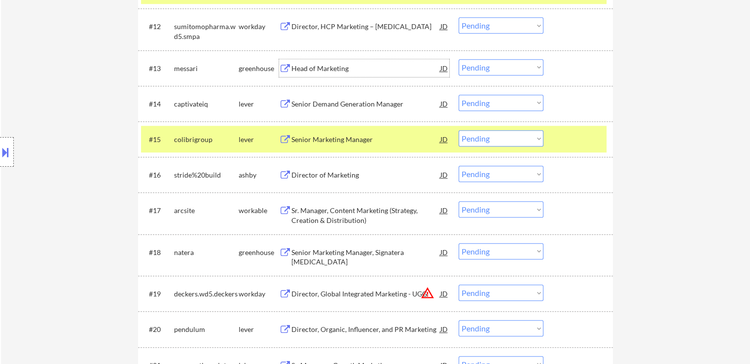
click at [367, 98] on div "Senior Demand Generation Manager" at bounding box center [365, 104] width 149 height 18
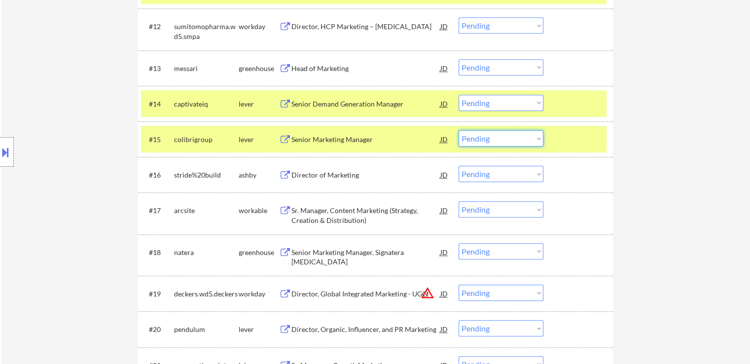
click at [493, 139] on select "Choose an option... Pending Applied Excluded (Questions) Excluded (Expired) Exc…" at bounding box center [500, 138] width 85 height 16
click at [493, 105] on select "Choose an option... Pending Applied Excluded (Questions) Excluded (Expired) Exc…" at bounding box center [500, 103] width 85 height 16
click at [458, 95] on select "Choose an option... Pending Applied Excluded (Questions) Excluded (Expired) Exc…" at bounding box center [500, 103] width 85 height 16
click at [368, 142] on div "Senior Marketing Manager" at bounding box center [365, 140] width 149 height 10
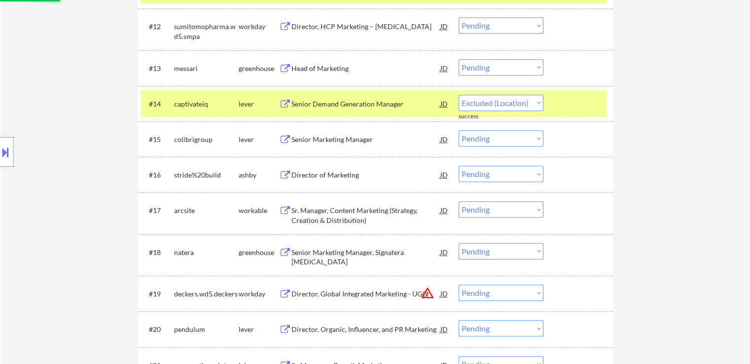
select select ""pending""
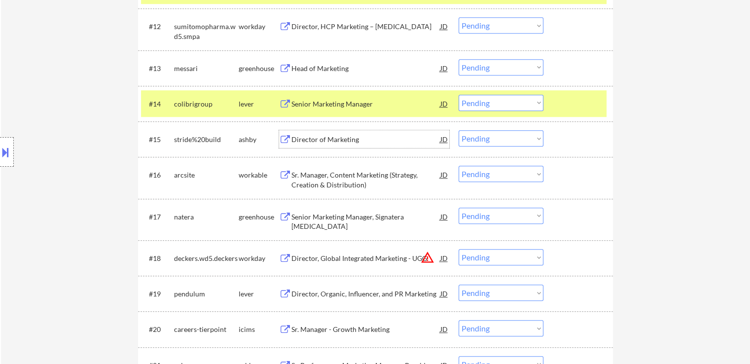
drag, startPoint x: 498, startPoint y: 61, endPoint x: 498, endPoint y: 71, distance: 9.9
click at [498, 61] on select "Choose an option... Pending Applied Excluded (Questions) Excluded (Expired) Exc…" at bounding box center [500, 67] width 85 height 16
click at [458, 59] on select "Choose an option... Pending Applied Excluded (Questions) Excluded (Expired) Exc…" at bounding box center [500, 67] width 85 height 16
click at [369, 145] on div "Director of Marketing" at bounding box center [365, 139] width 149 height 18
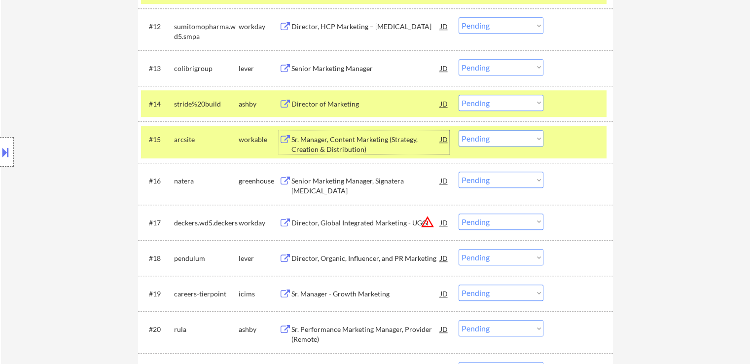
click at [487, 62] on select "Choose an option... Pending Applied Excluded (Questions) Excluded (Expired) Exc…" at bounding box center [500, 67] width 85 height 16
click at [458, 59] on select "Choose an option... Pending Applied Excluded (Questions) Excluded (Expired) Exc…" at bounding box center [500, 67] width 85 height 16
click at [387, 144] on div "Sr. Manager, Content Marketing (Strategy, Creation & Distribution)" at bounding box center [365, 144] width 149 height 19
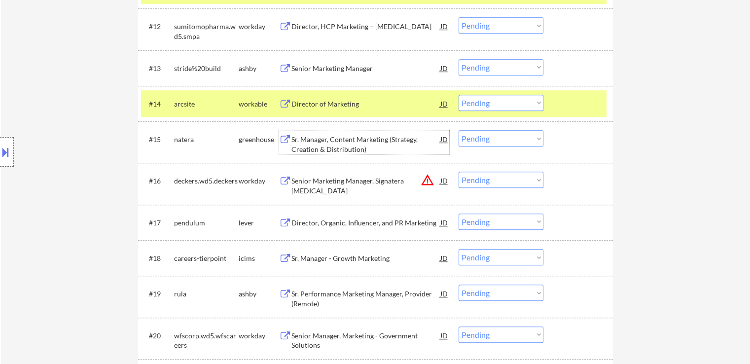
click at [506, 67] on select "Choose an option... Pending Applied Excluded (Questions) Excluded (Expired) Exc…" at bounding box center [500, 67] width 85 height 16
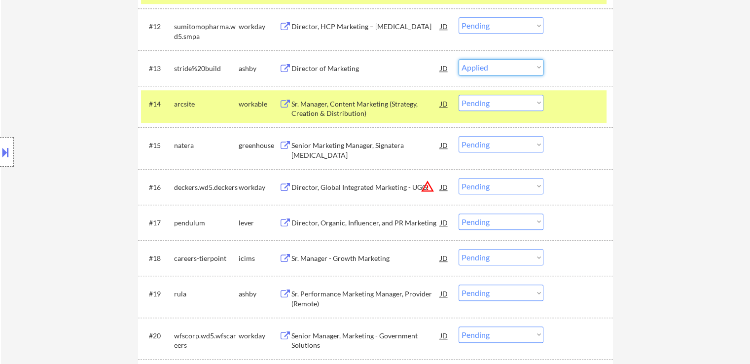
click at [458, 59] on select "Choose an option... Pending Applied Excluded (Questions) Excluded (Expired) Exc…" at bounding box center [500, 67] width 85 height 16
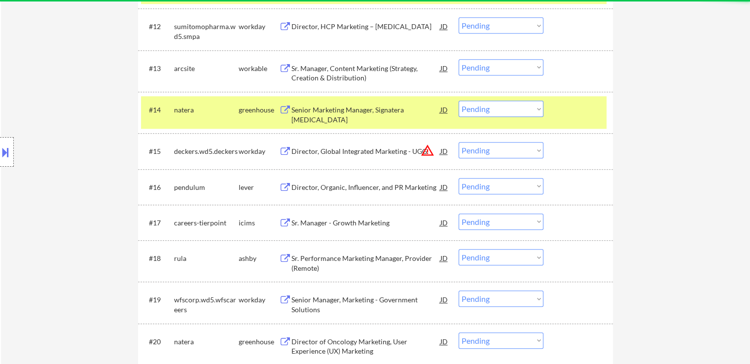
click at [370, 107] on div "Senior Marketing Manager, Signatera [MEDICAL_DATA]" at bounding box center [365, 114] width 149 height 19
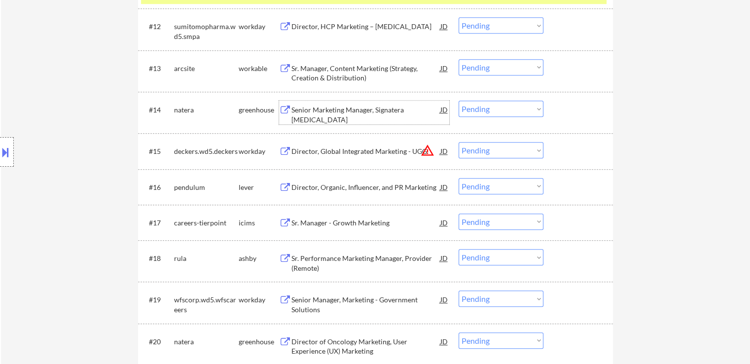
drag, startPoint x: 495, startPoint y: 65, endPoint x: 497, endPoint y: 72, distance: 8.1
click at [495, 65] on select "Choose an option... Pending Applied Excluded (Questions) Excluded (Expired) Exc…" at bounding box center [500, 67] width 85 height 16
click at [458, 59] on select "Choose an option... Pending Applied Excluded (Questions) Excluded (Expired) Exc…" at bounding box center [500, 67] width 85 height 16
click at [477, 149] on select "Choose an option... Pending Applied Excluded (Questions) Excluded (Expired) Exc…" at bounding box center [500, 150] width 85 height 16
select select ""pending""
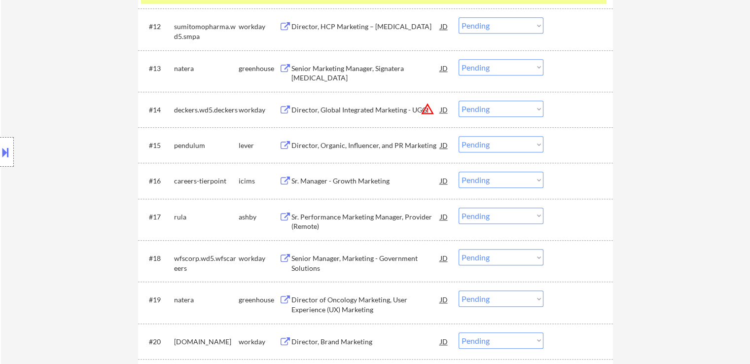
click at [499, 111] on select "Choose an option... Pending Applied Excluded (Questions) Excluded (Expired) Exc…" at bounding box center [500, 109] width 85 height 16
click at [458, 101] on select "Choose an option... Pending Applied Excluded (Questions) Excluded (Expired) Exc…" at bounding box center [500, 109] width 85 height 16
select select ""pending""
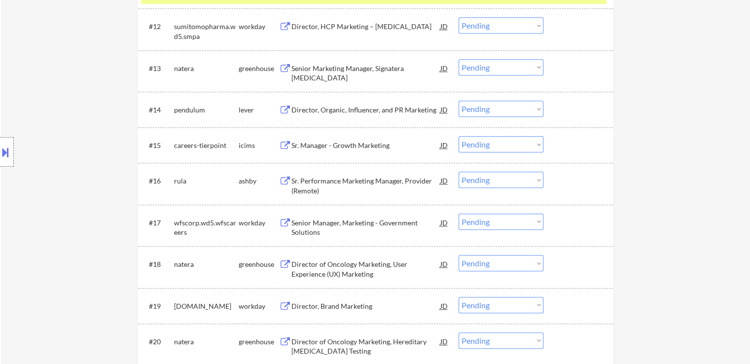
click at [500, 66] on select "Choose an option... Pending Applied Excluded (Questions) Excluded (Expired) Exc…" at bounding box center [500, 67] width 85 height 16
click at [458, 59] on select "Choose an option... Pending Applied Excluded (Questions) Excluded (Expired) Exc…" at bounding box center [500, 67] width 85 height 16
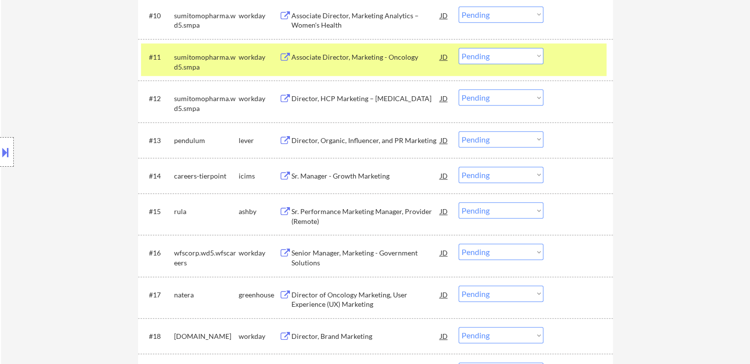
scroll to position [734, 0]
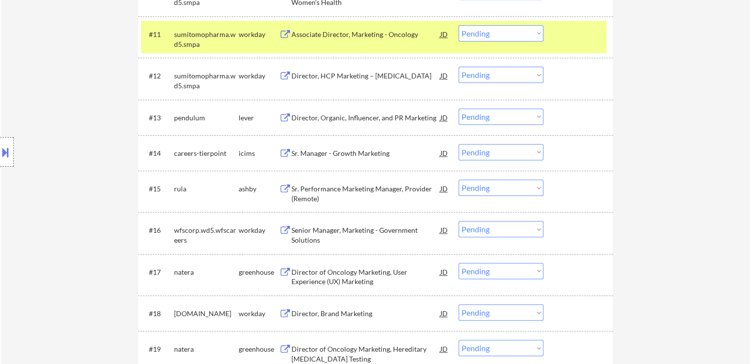
click at [421, 121] on div "Director, Organic, Influencer, and PR Marketing" at bounding box center [365, 118] width 149 height 10
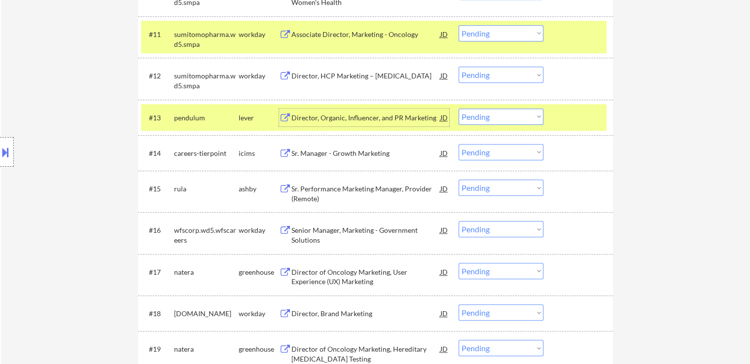
click at [373, 152] on div "Sr. Manager - Growth Marketing" at bounding box center [365, 153] width 149 height 10
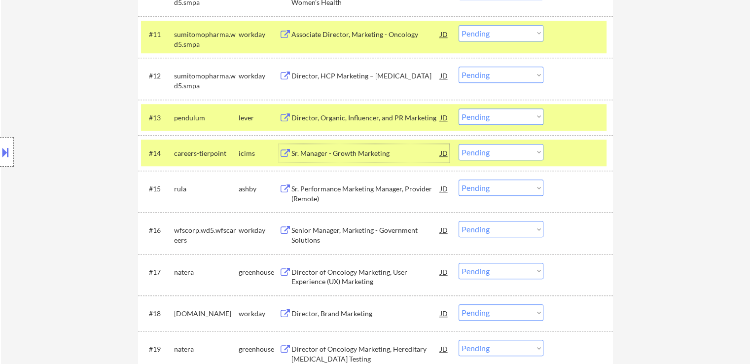
click at [383, 195] on div "Sr. Performance Marketing Manager, Provider (Remote)" at bounding box center [365, 193] width 149 height 19
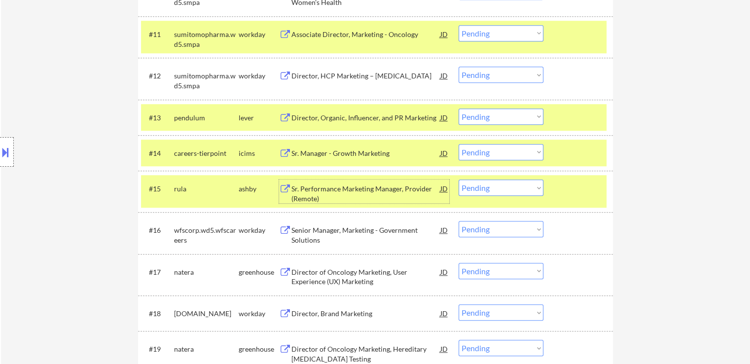
click at [479, 119] on select "Choose an option... Pending Applied Excluded (Questions) Excluded (Expired) Exc…" at bounding box center [500, 116] width 85 height 16
click at [458, 108] on select "Choose an option... Pending Applied Excluded (Questions) Excluded (Expired) Exc…" at bounding box center [500, 116] width 85 height 16
select select ""pending""
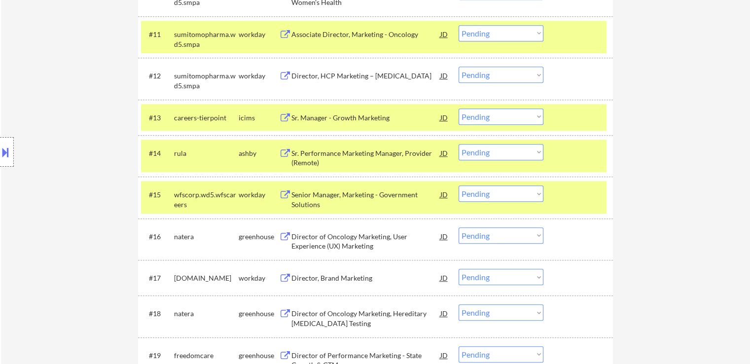
click at [387, 234] on div "Director of Oncology Marketing, User Experience (UX) Marketing" at bounding box center [365, 241] width 149 height 19
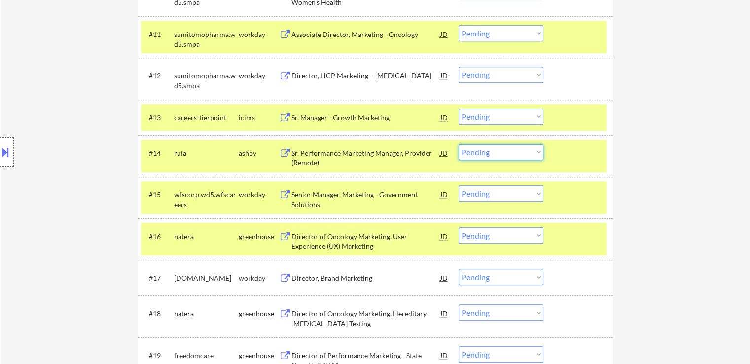
drag, startPoint x: 493, startPoint y: 153, endPoint x: 487, endPoint y: 153, distance: 5.9
click at [491, 152] on select "Choose an option... Pending Applied Excluded (Questions) Excluded (Expired) Exc…" at bounding box center [500, 152] width 85 height 16
click at [458, 144] on select "Choose an option... Pending Applied Excluded (Questions) Excluded (Expired) Exc…" at bounding box center [500, 152] width 85 height 16
select select ""pending""
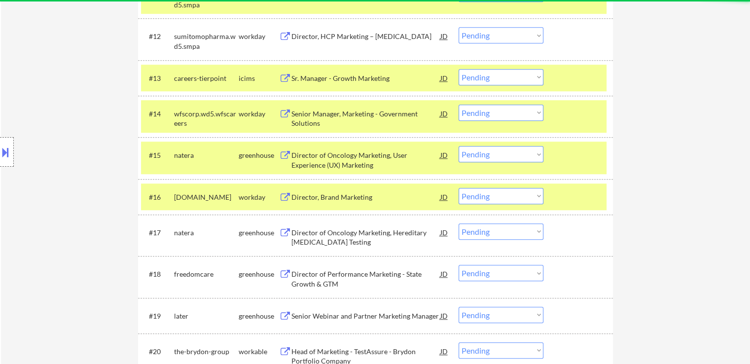
scroll to position [784, 0]
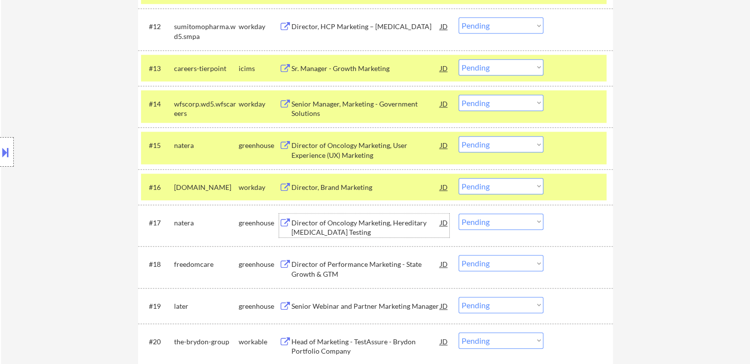
click at [378, 225] on div "Director of Oncology Marketing, Hereditary [MEDICAL_DATA] Testing" at bounding box center [365, 227] width 149 height 19
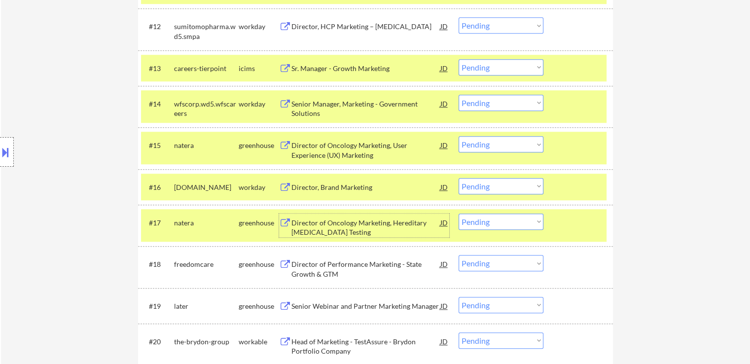
click at [493, 144] on select "Choose an option... Pending Applied Excluded (Questions) Excluded (Expired) Exc…" at bounding box center [500, 144] width 85 height 16
click at [458, 136] on select "Choose an option... Pending Applied Excluded (Questions) Excluded (Expired) Exc…" at bounding box center [500, 144] width 85 height 16
select select ""pending""
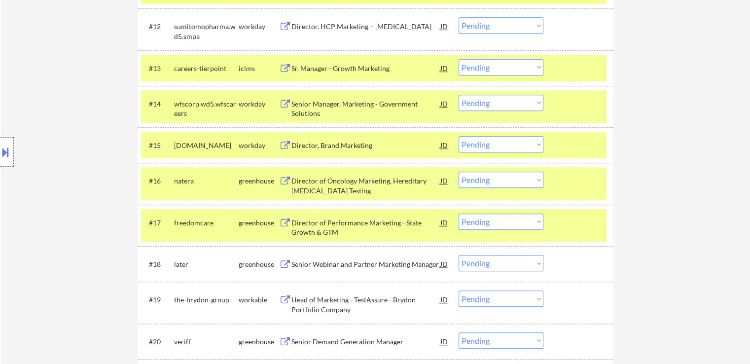
scroll to position [833, 0]
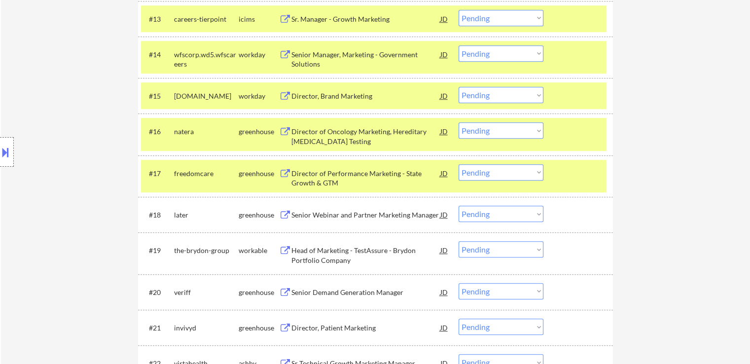
click at [499, 127] on select "Choose an option... Pending Applied Excluded (Questions) Excluded (Expired) Exc…" at bounding box center [500, 130] width 85 height 16
click at [458, 122] on select "Choose an option... Pending Applied Excluded (Questions) Excluded (Expired) Exc…" at bounding box center [500, 130] width 85 height 16
click at [379, 173] on div "Director of Performance Marketing - State Growth & GTM" at bounding box center [365, 178] width 149 height 19
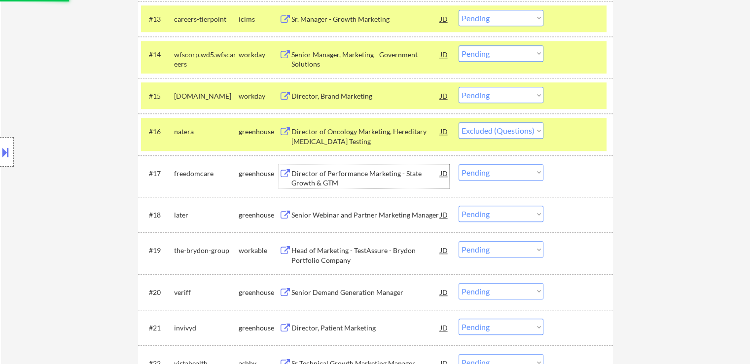
click at [387, 206] on div "Senior Webinar and Partner Marketing Manager" at bounding box center [365, 215] width 149 height 18
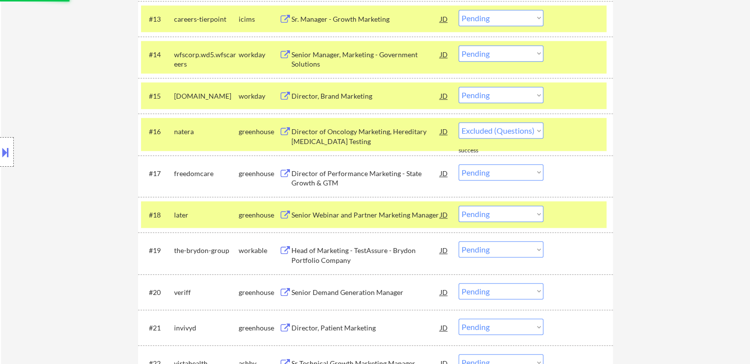
select select ""pending""
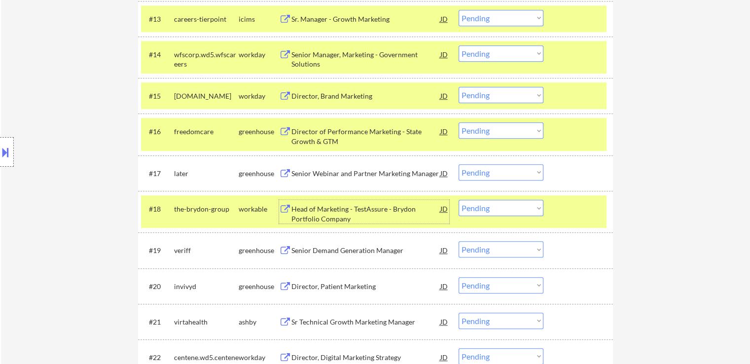
click at [495, 172] on select "Choose an option... Pending Applied Excluded (Questions) Excluded (Expired) Exc…" at bounding box center [500, 172] width 85 height 16
click at [458, 164] on select "Choose an option... Pending Applied Excluded (Questions) Excluded (Expired) Exc…" at bounding box center [500, 172] width 85 height 16
select select ""pending""
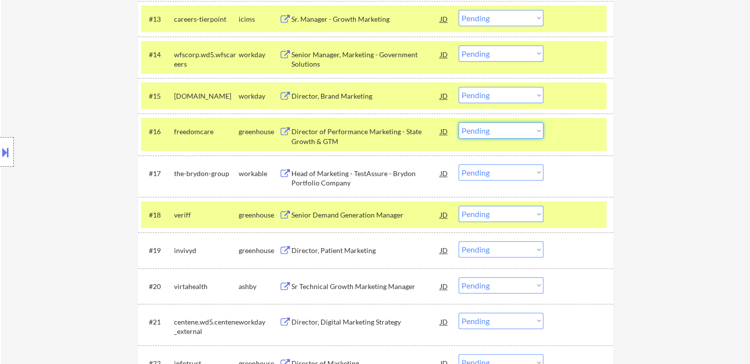
drag, startPoint x: 483, startPoint y: 131, endPoint x: 483, endPoint y: 137, distance: 5.9
click at [483, 131] on select "Choose an option... Pending Applied Excluded (Questions) Excluded (Expired) Exc…" at bounding box center [500, 130] width 85 height 16
click at [458, 122] on select "Choose an option... Pending Applied Excluded (Questions) Excluded (Expired) Exc…" at bounding box center [500, 130] width 85 height 16
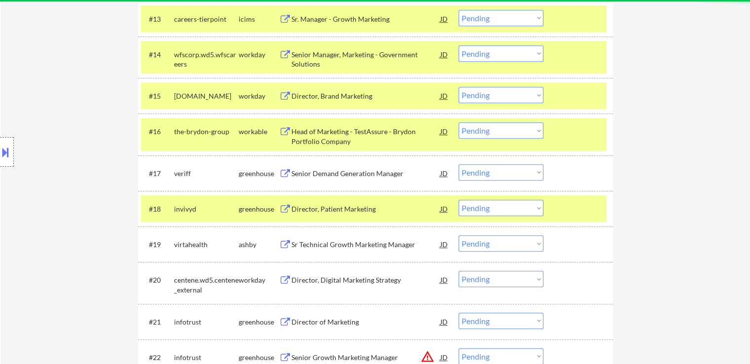
click at [352, 138] on div "Head of Marketing - TestAssure - Brydon Portfolio Company" at bounding box center [365, 136] width 149 height 19
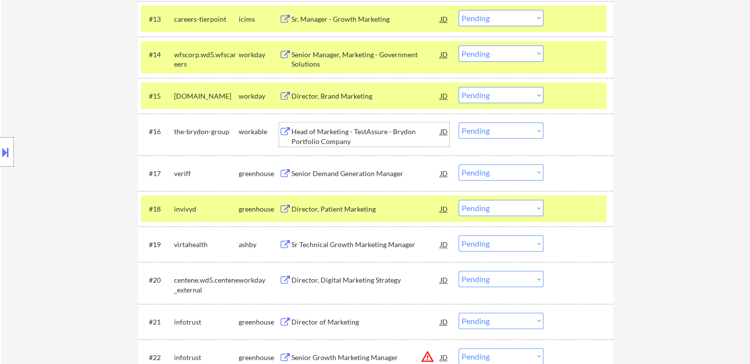
click at [383, 167] on div "Senior Demand Generation Manager" at bounding box center [365, 173] width 149 height 18
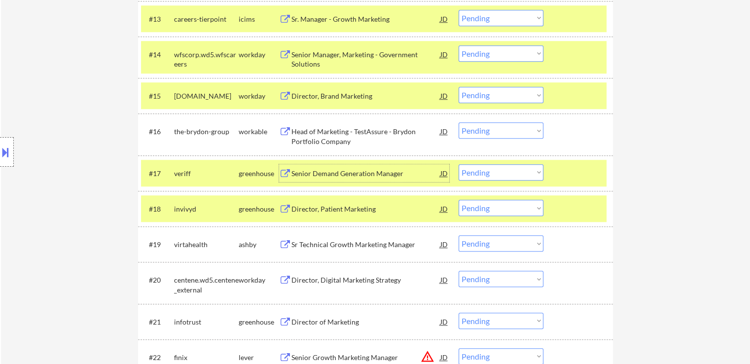
click at [477, 133] on select "Choose an option... Pending Applied Excluded (Questions) Excluded (Expired) Exc…" at bounding box center [500, 130] width 85 height 16
click at [458, 122] on select "Choose an option... Pending Applied Excluded (Questions) Excluded (Expired) Exc…" at bounding box center [500, 130] width 85 height 16
click at [371, 208] on div "Director, Patient Marketing" at bounding box center [365, 209] width 149 height 10
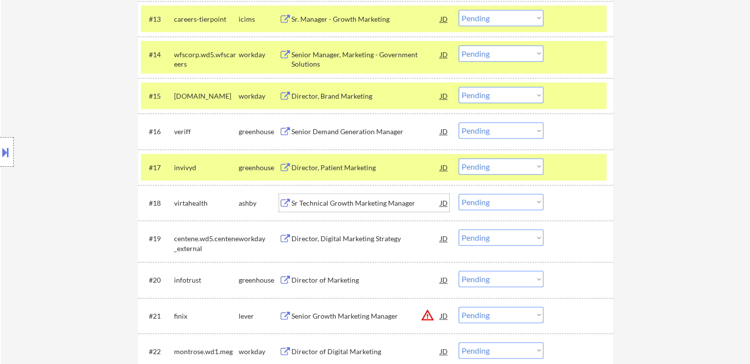
click at [484, 131] on select "Choose an option... Pending Applied Excluded (Questions) Excluded (Expired) Exc…" at bounding box center [500, 130] width 85 height 16
click at [458, 122] on select "Choose an option... Pending Applied Excluded (Questions) Excluded (Expired) Exc…" at bounding box center [500, 130] width 85 height 16
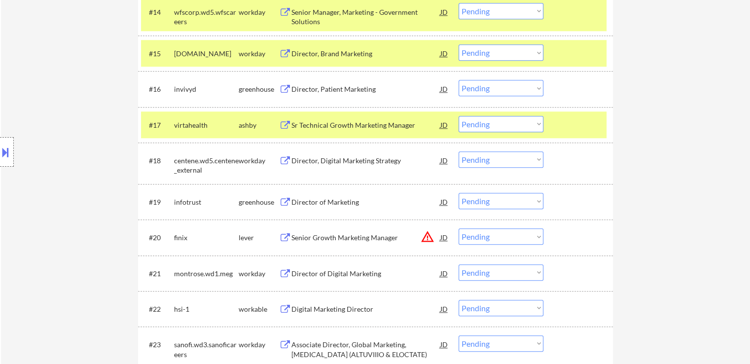
scroll to position [838, 0]
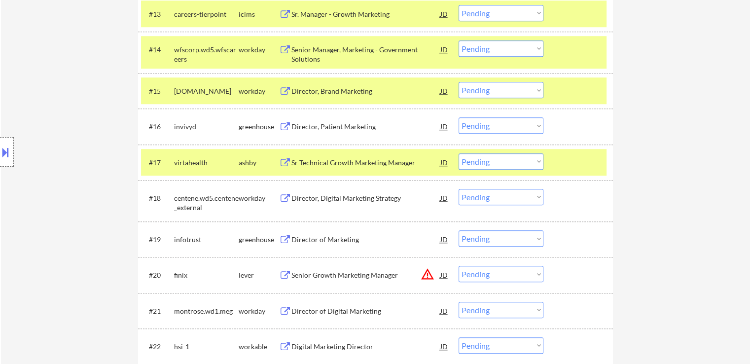
click at [348, 157] on div "Sr Technical Growth Marketing Manager" at bounding box center [365, 162] width 149 height 18
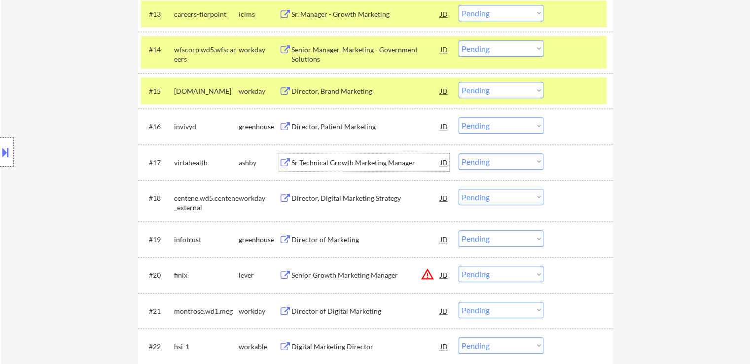
click at [486, 127] on select "Choose an option... Pending Applied Excluded (Questions) Excluded (Expired) Exc…" at bounding box center [500, 125] width 85 height 16
click at [458, 117] on select "Choose an option... Pending Applied Excluded (Questions) Excluded (Expired) Exc…" at bounding box center [500, 125] width 85 height 16
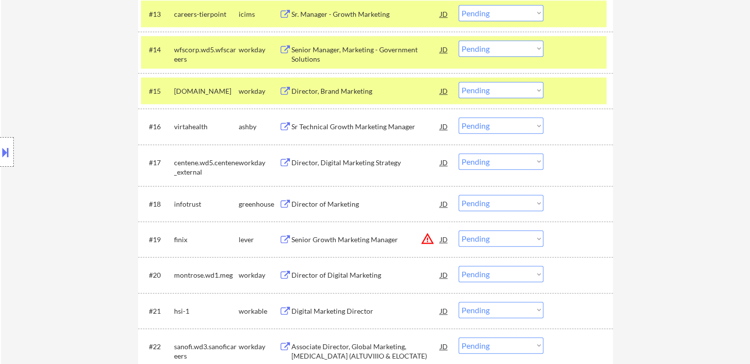
click at [502, 127] on select "Choose an option... Pending Applied Excluded (Questions) Excluded (Expired) Exc…" at bounding box center [500, 125] width 85 height 16
select select ""applied""
click at [458, 117] on select "Choose an option... Pending Applied Excluded (Questions) Excluded (Expired) Exc…" at bounding box center [500, 125] width 85 height 16
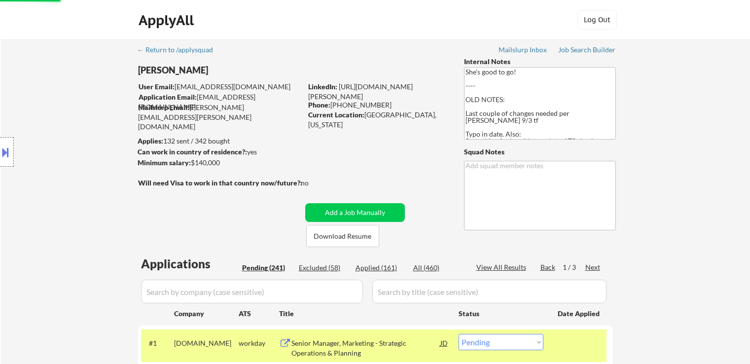
select select ""pending""
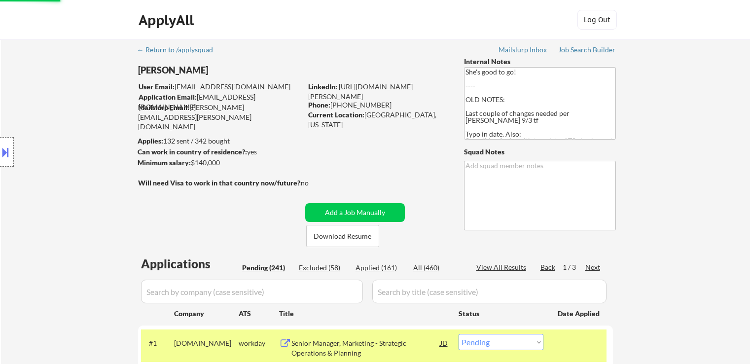
select select ""pending""
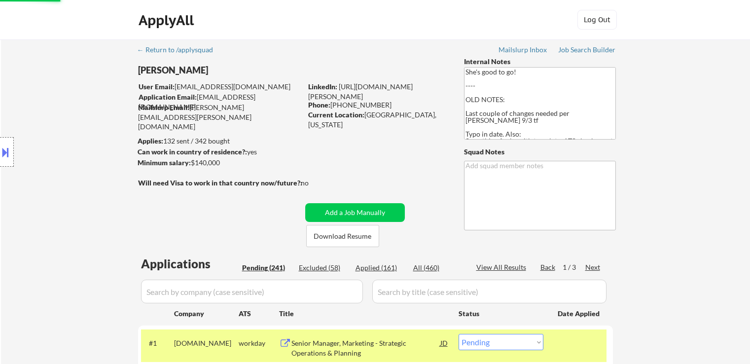
select select ""pending""
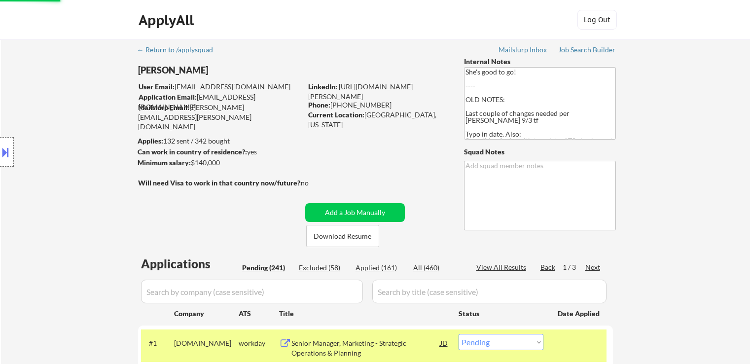
select select ""applied""
select select ""pending""
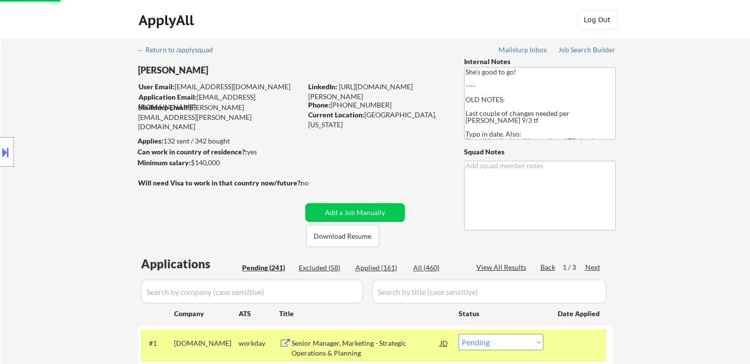
select select ""pending""
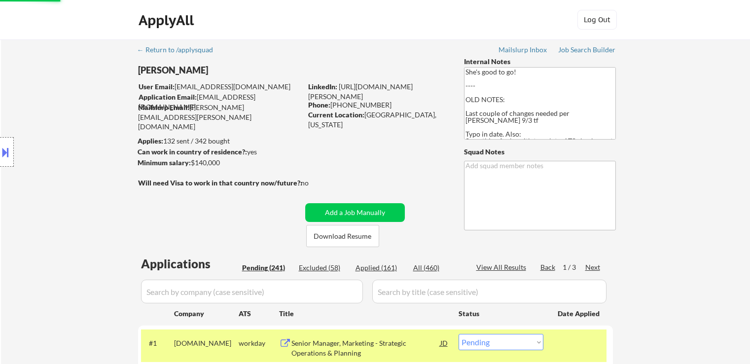
select select ""pending""
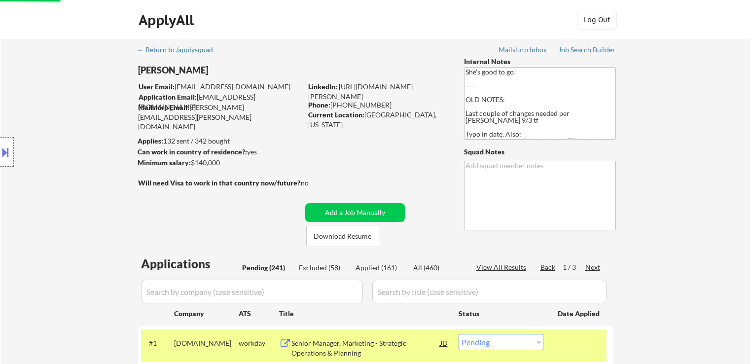
select select ""pending""
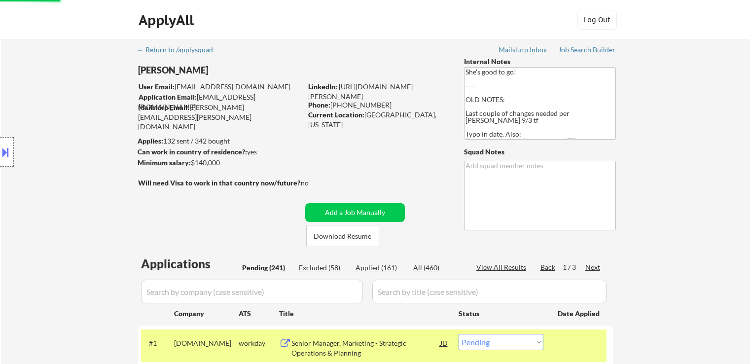
select select ""pending""
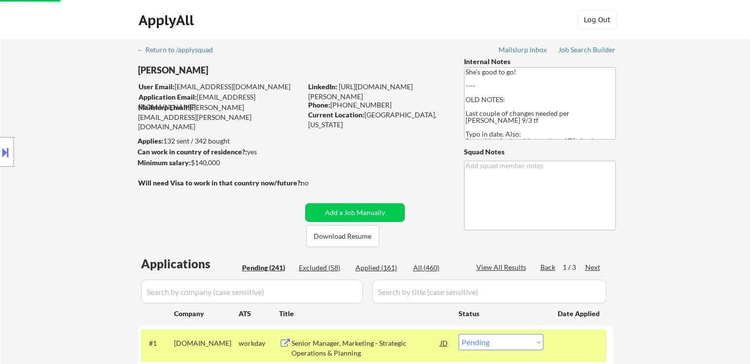
select select ""pending""
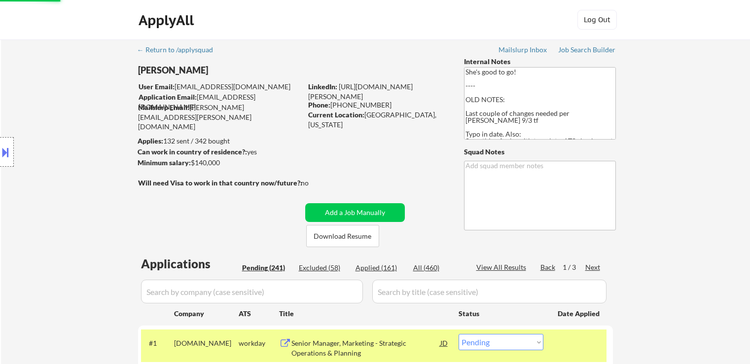
select select ""pending""
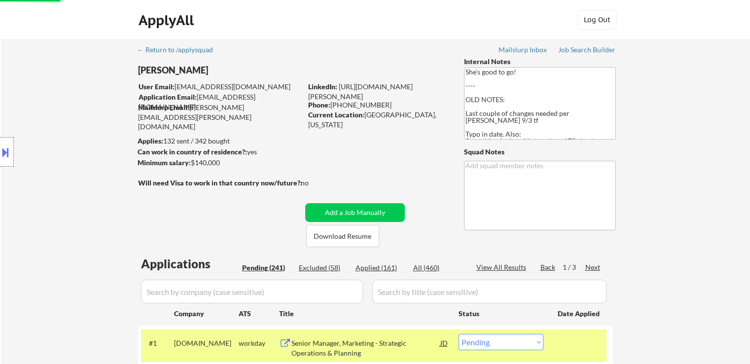
select select ""pending""
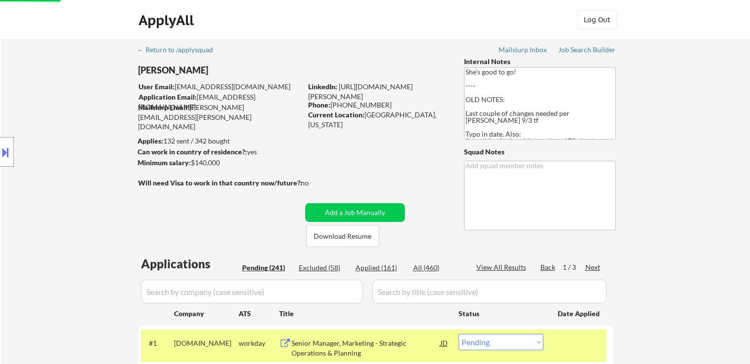
select select ""pending""
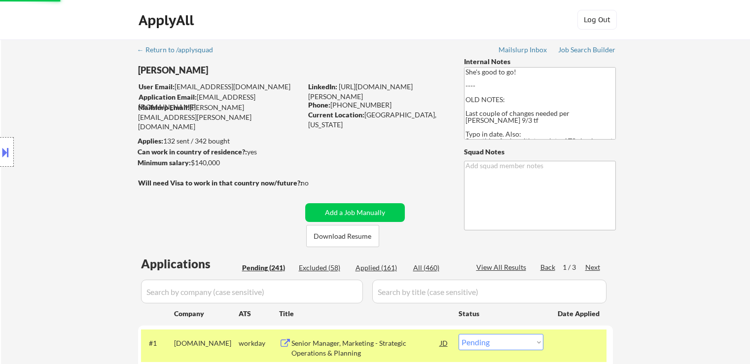
select select ""pending""
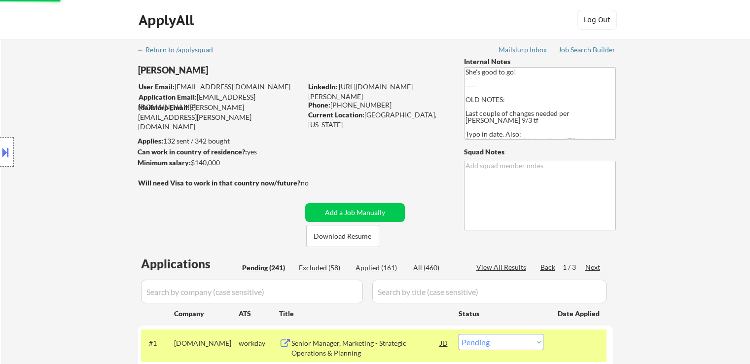
select select ""pending""
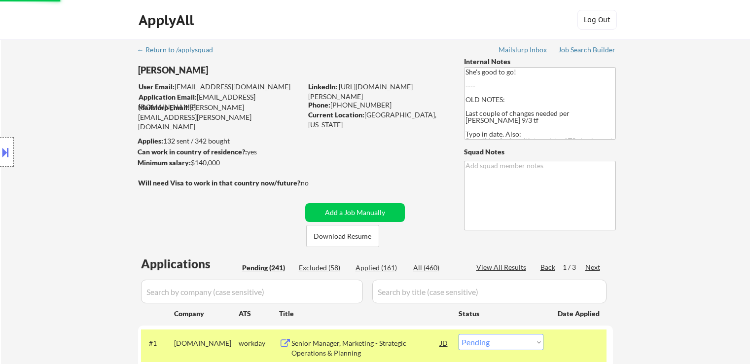
select select ""pending""
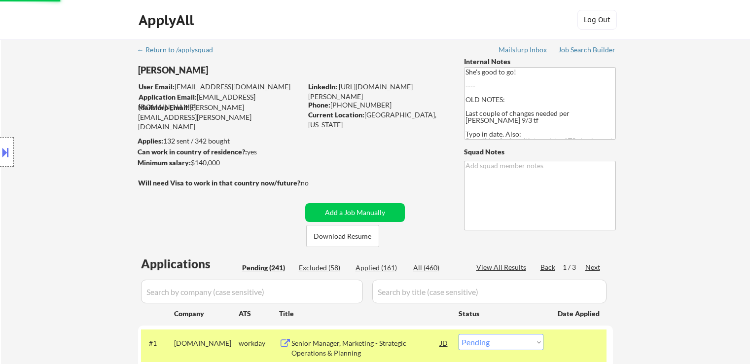
select select ""pending""
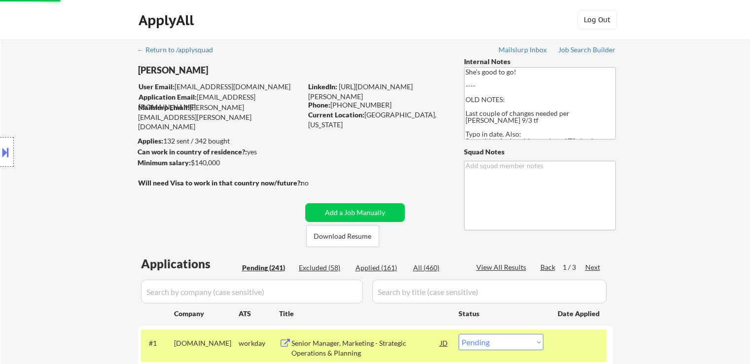
select select ""pending""
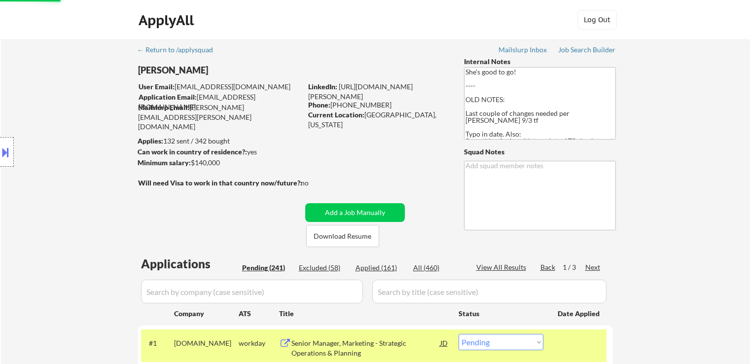
select select ""pending""
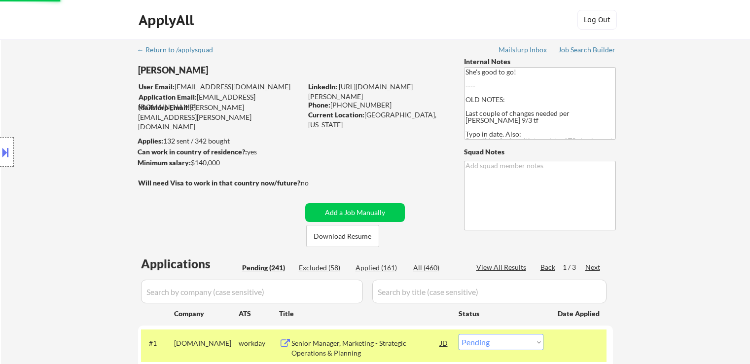
select select ""pending""
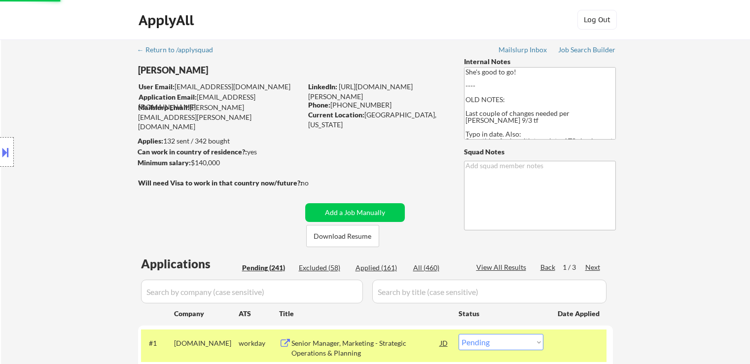
select select ""pending""
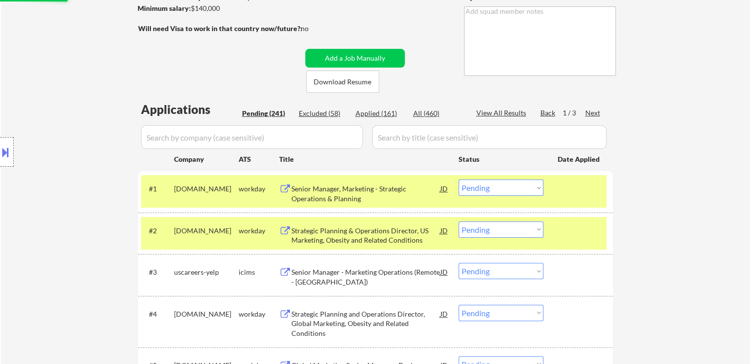
scroll to position [49, 0]
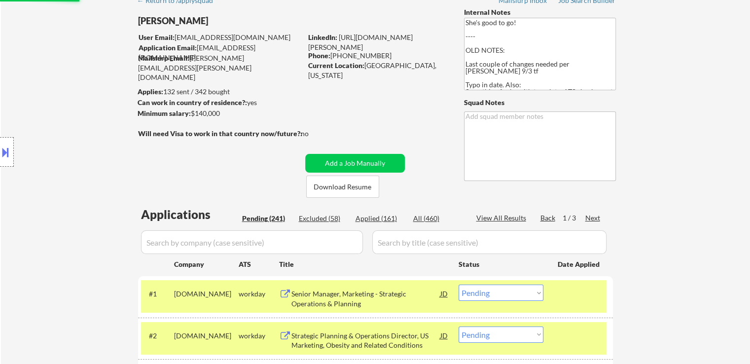
select select ""pending""
